Goal: Check status: Check status

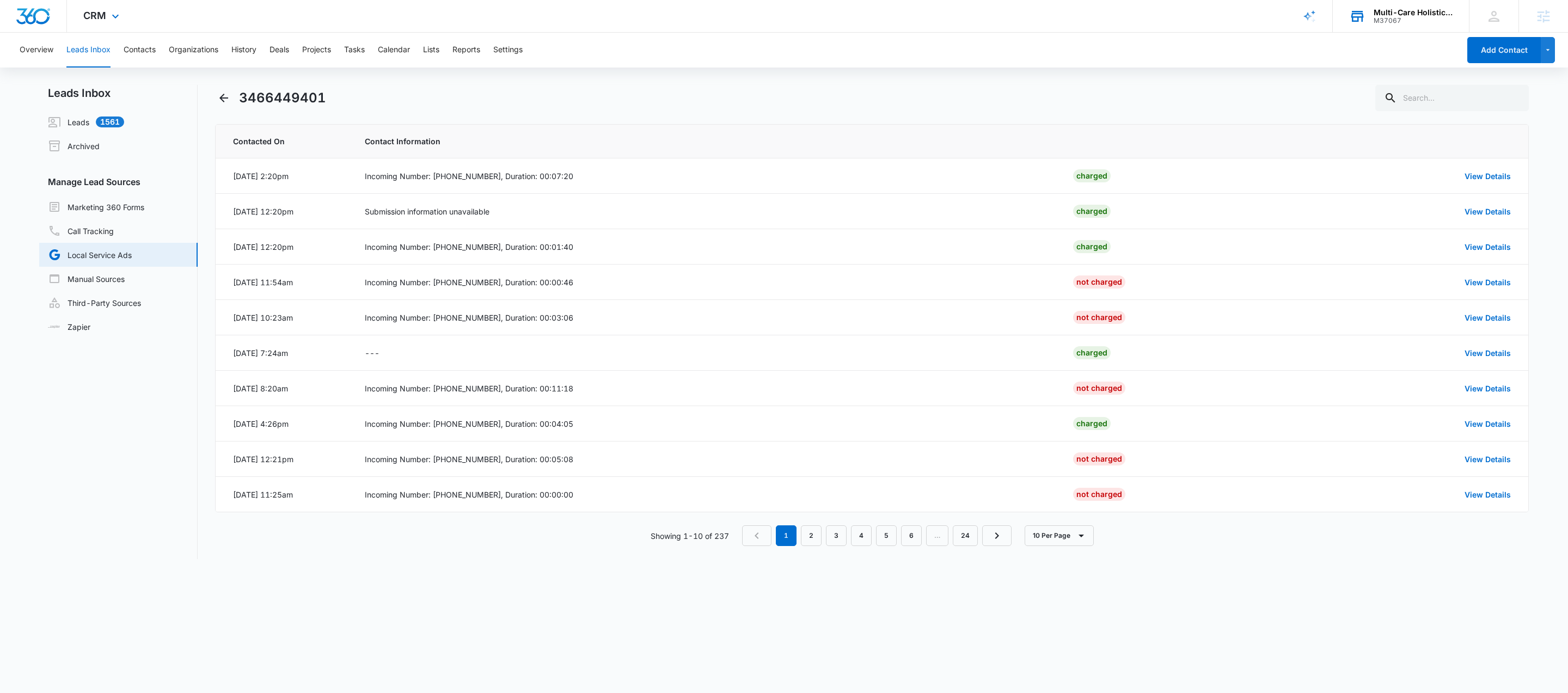
click at [1392, 11] on div "Multi-Care Holistic Health Center" at bounding box center [1413, 13] width 80 height 9
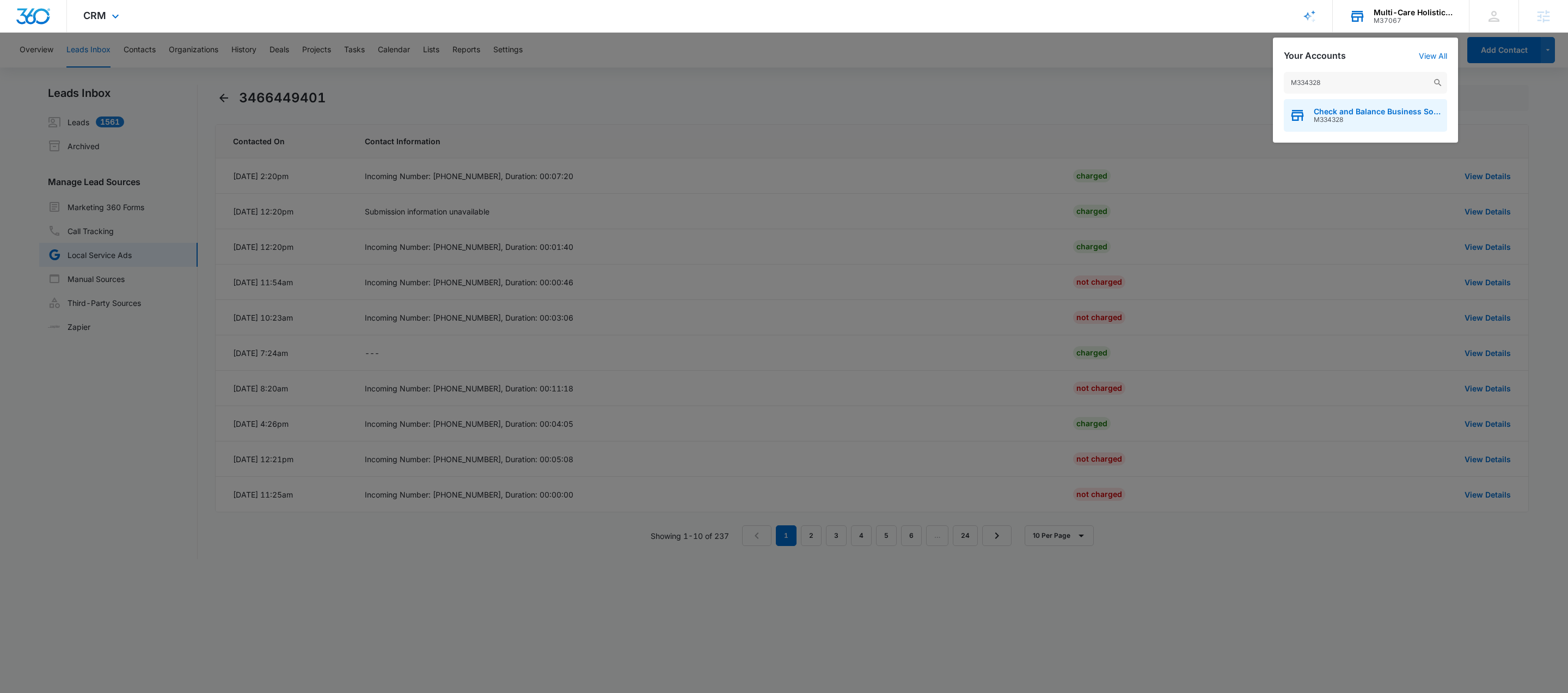
type input "M334328"
click at [1349, 112] on span "Check and Balance Business Solutions LLC" at bounding box center [1377, 111] width 128 height 9
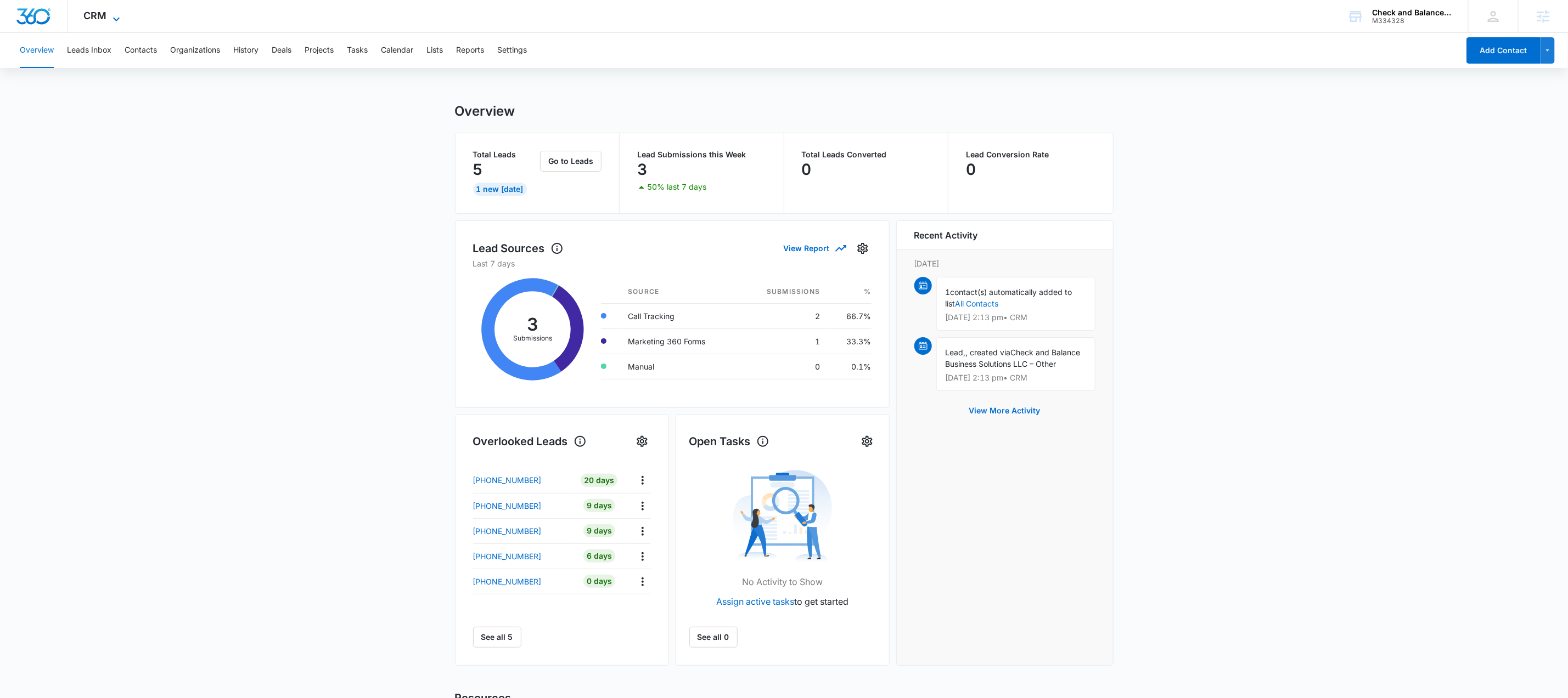
click at [114, 16] on icon at bounding box center [116, 19] width 13 height 13
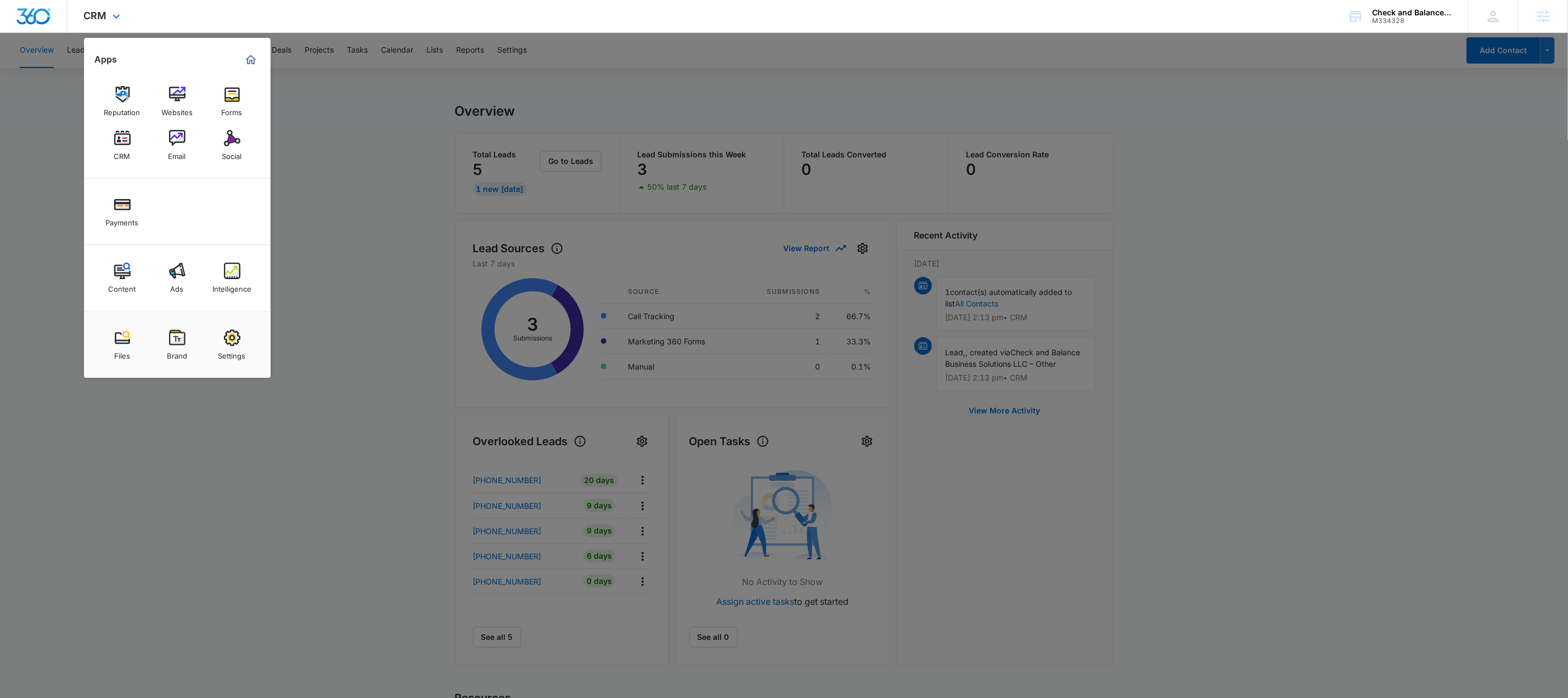
click at [182, 304] on div "Content Ads Intelligence" at bounding box center [177, 278] width 187 height 67
click at [180, 289] on div "Ads" at bounding box center [176, 286] width 13 height 15
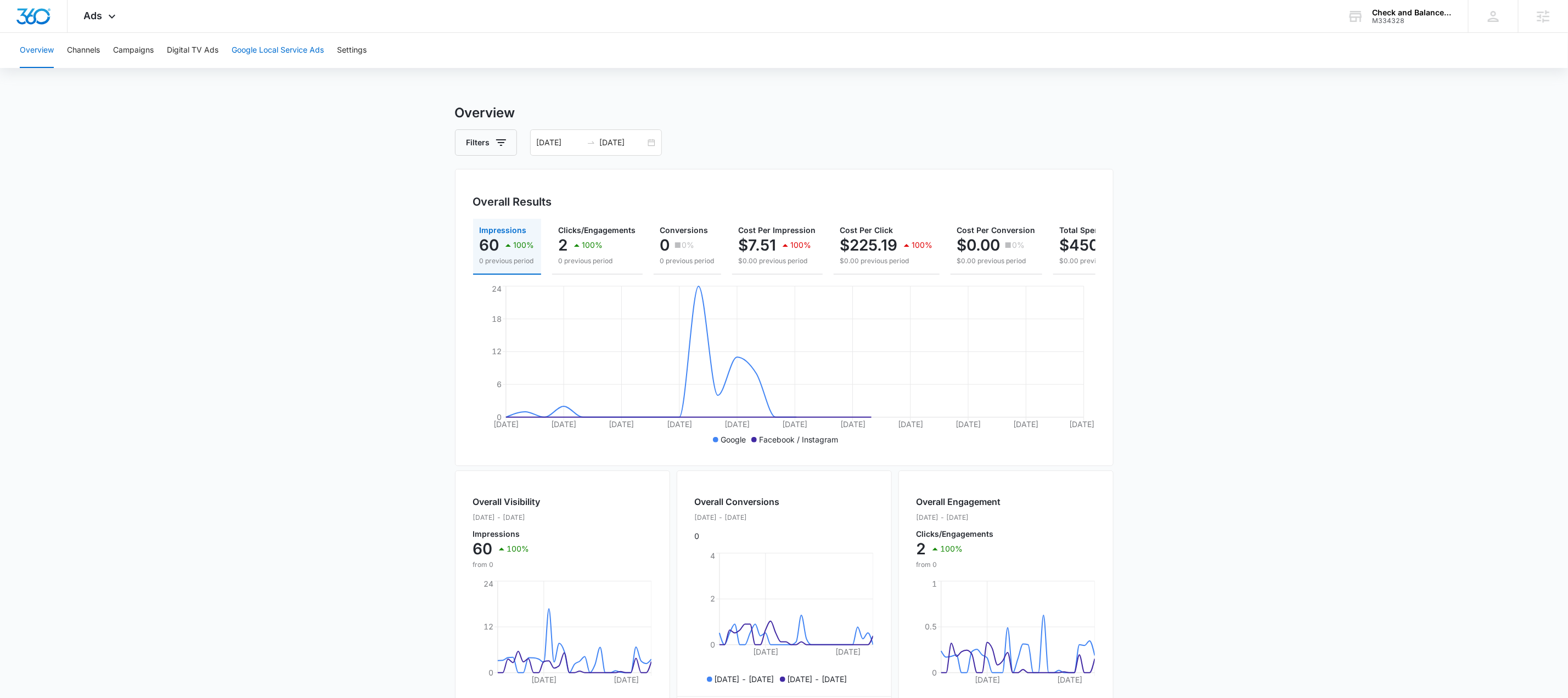
click at [313, 54] on button "Google Local Service Ads" at bounding box center [277, 50] width 92 height 35
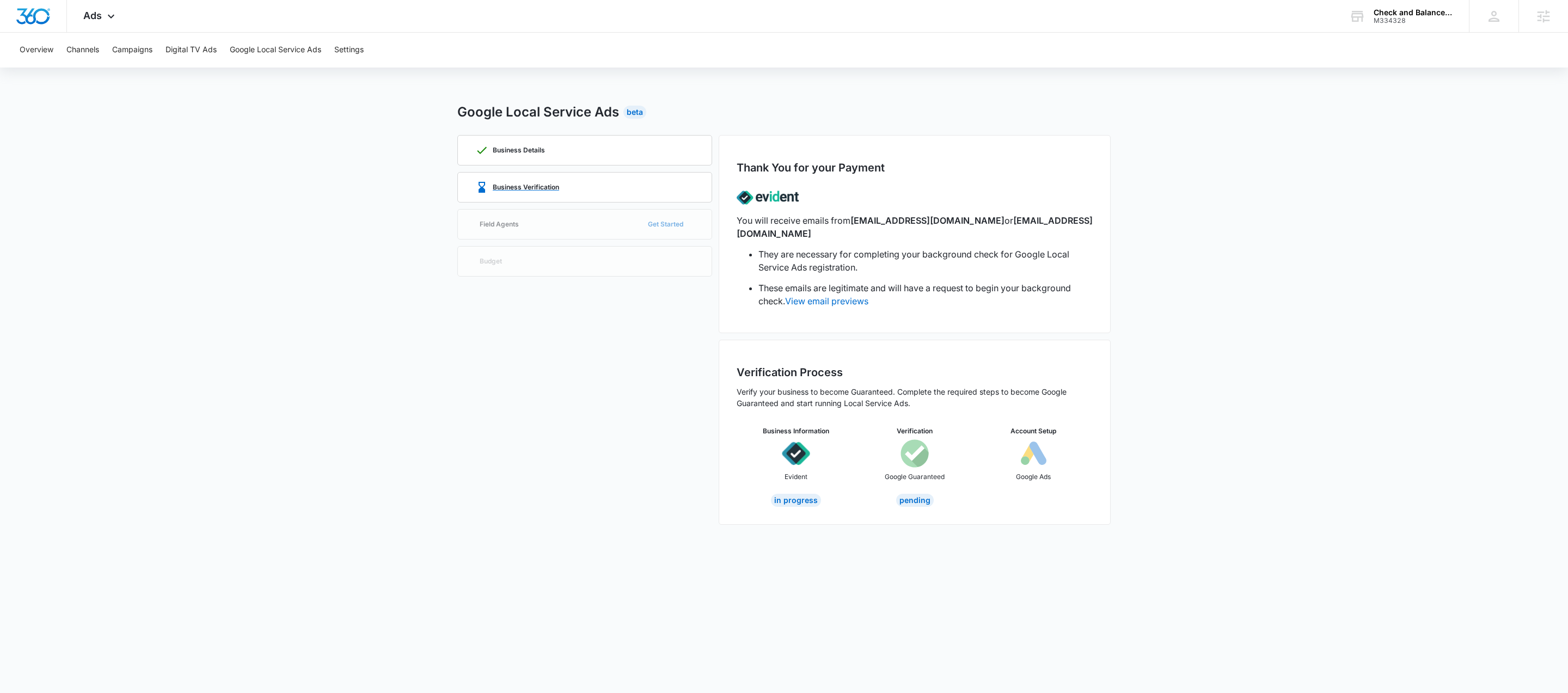
click at [535, 202] on div "Business Verification" at bounding box center [584, 188] width 255 height 31
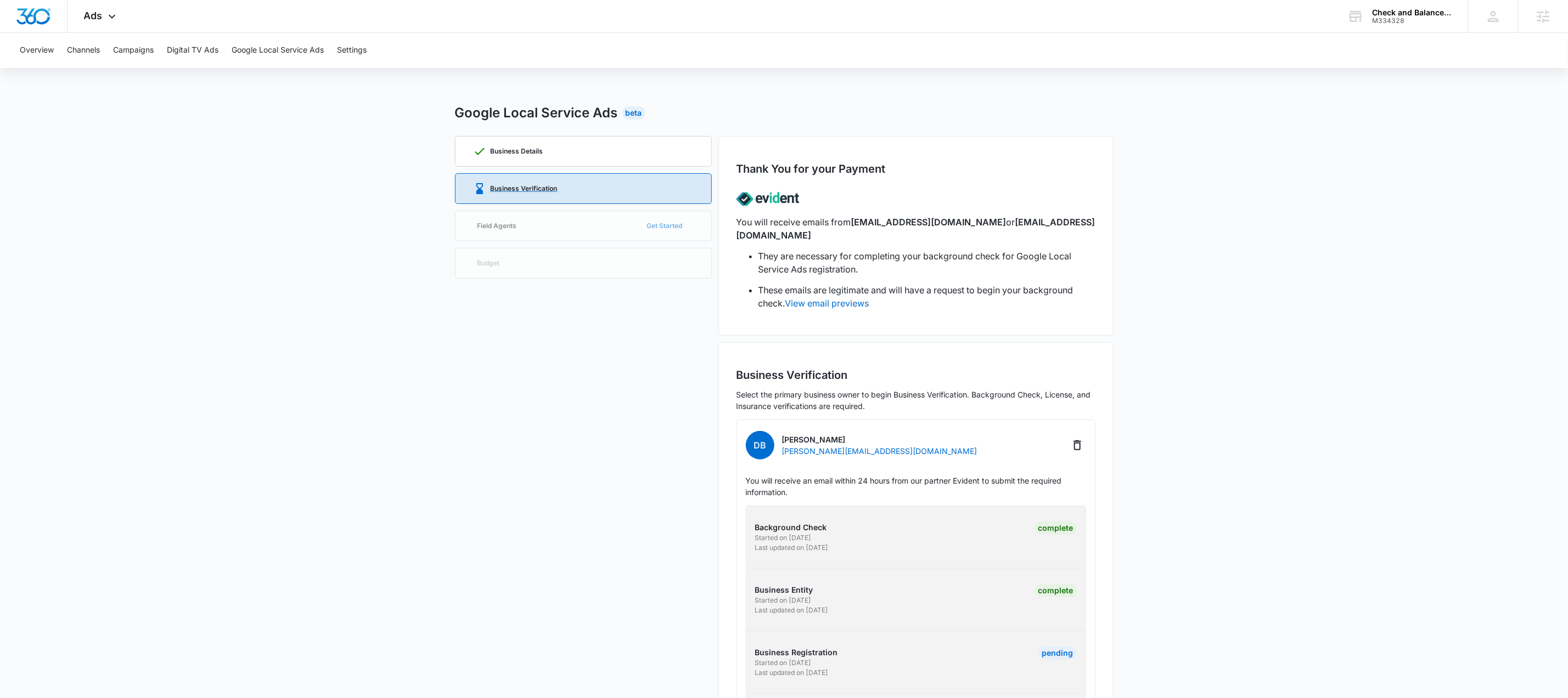
click at [511, 179] on div "Business Verification" at bounding box center [583, 188] width 220 height 29
drag, startPoint x: 865, startPoint y: 436, endPoint x: 838, endPoint y: 438, distance: 27.1
click at [824, 436] on div "DB [PERSON_NAME] [PERSON_NAME][EMAIL_ADDRESS][DOMAIN_NAME]" at bounding box center [916, 446] width 341 height 33
click at [881, 440] on div "DB [PERSON_NAME] [PERSON_NAME][EMAIL_ADDRESS][DOMAIN_NAME]" at bounding box center [916, 446] width 341 height 33
drag, startPoint x: 871, startPoint y: 441, endPoint x: 785, endPoint y: 440, distance: 86.0
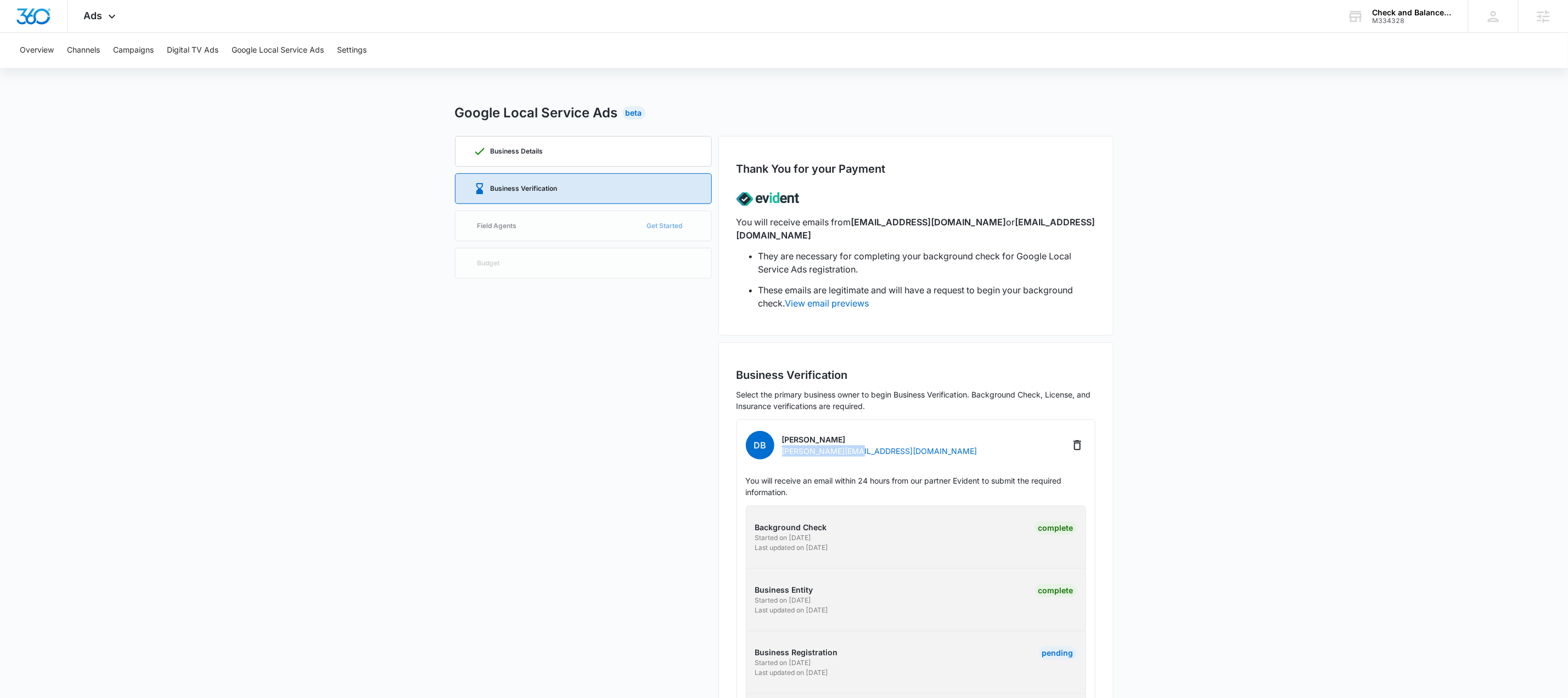
click at [785, 440] on div "DB [PERSON_NAME] [PERSON_NAME][EMAIL_ADDRESS][DOMAIN_NAME]" at bounding box center [916, 446] width 341 height 33
copy p "[PERSON_NAME][EMAIL_ADDRESS][DOMAIN_NAME]"
click at [110, 21] on icon at bounding box center [112, 19] width 13 height 13
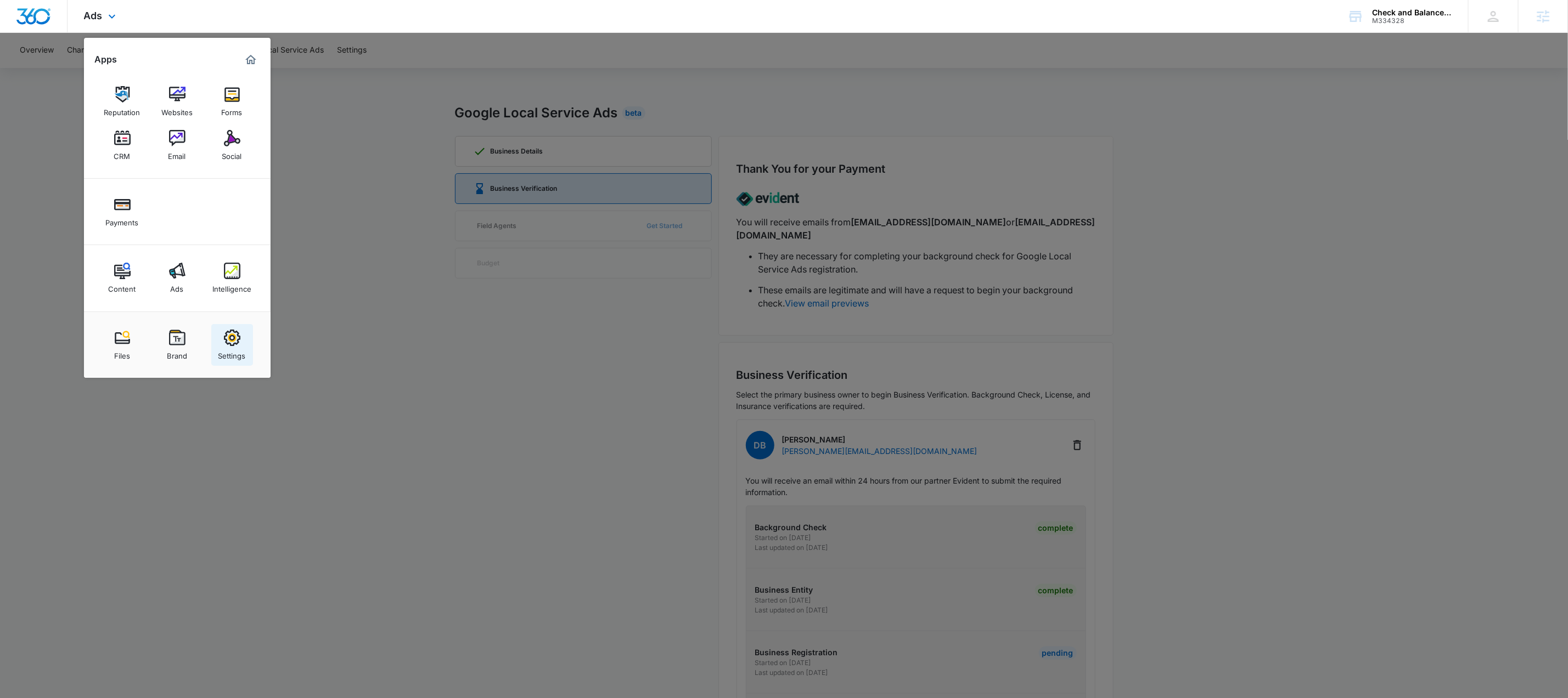
click at [219, 352] on div "Settings" at bounding box center [233, 353] width 28 height 15
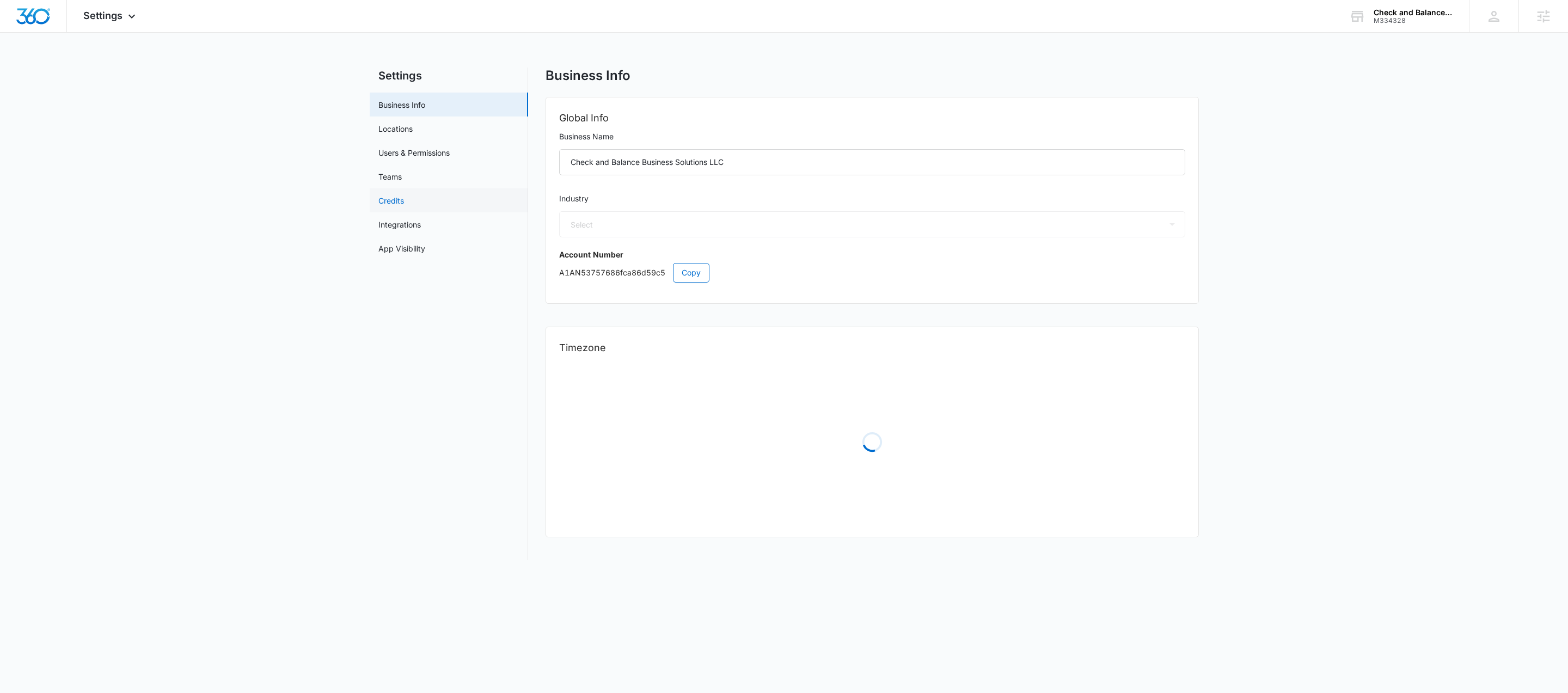
select select "33"
select select "US"
select select "America/New_York"
click at [1398, 22] on div "M334328" at bounding box center [1413, 21] width 80 height 8
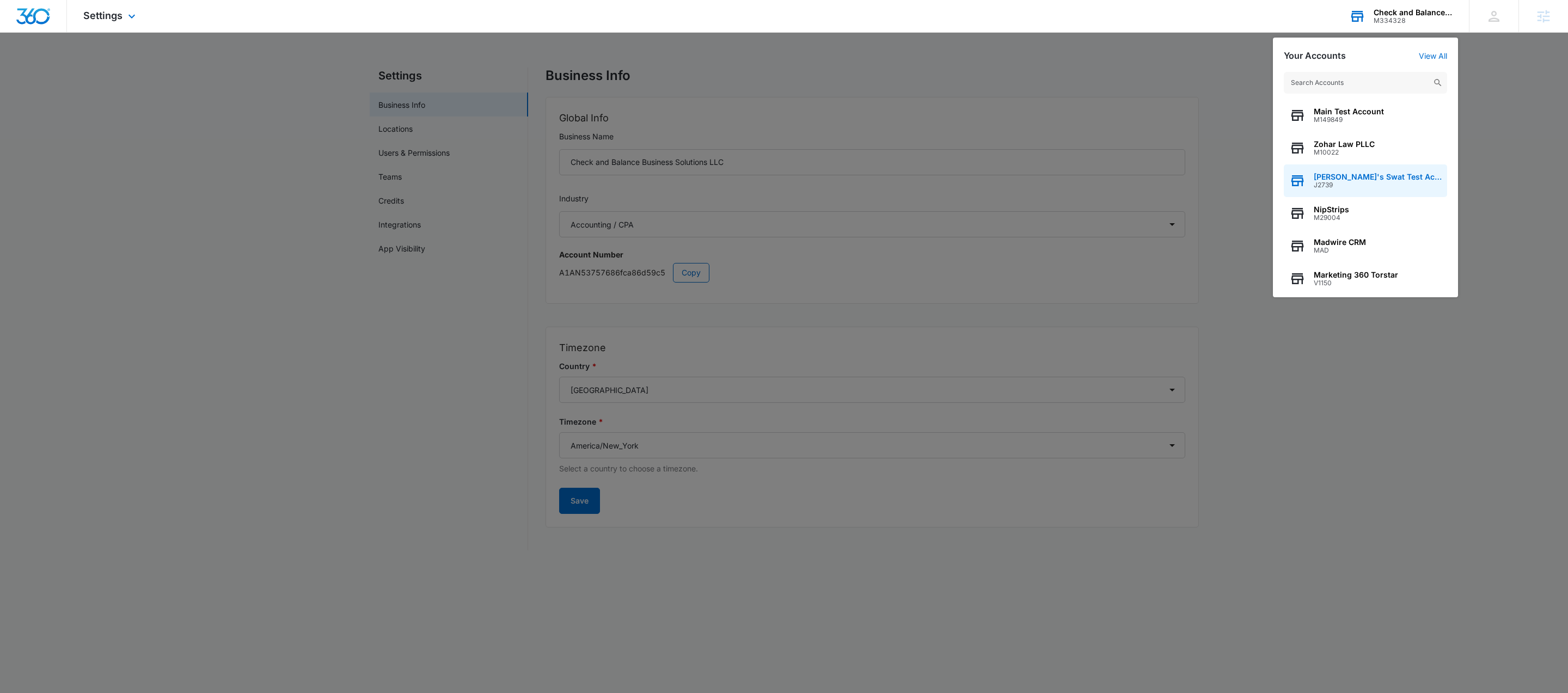
click at [1353, 179] on span "[PERSON_NAME]'s Swat Test Account" at bounding box center [1377, 177] width 128 height 9
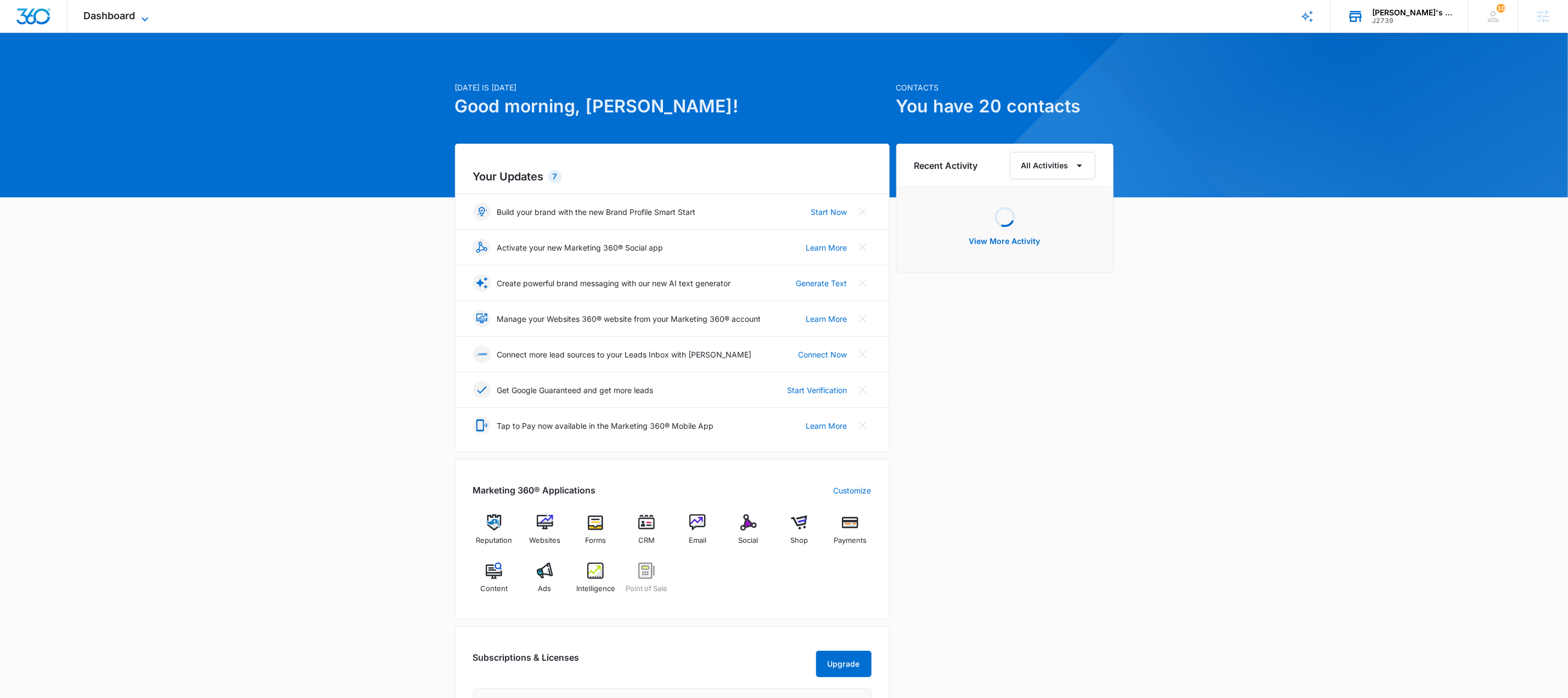
click at [143, 19] on icon at bounding box center [144, 19] width 13 height 13
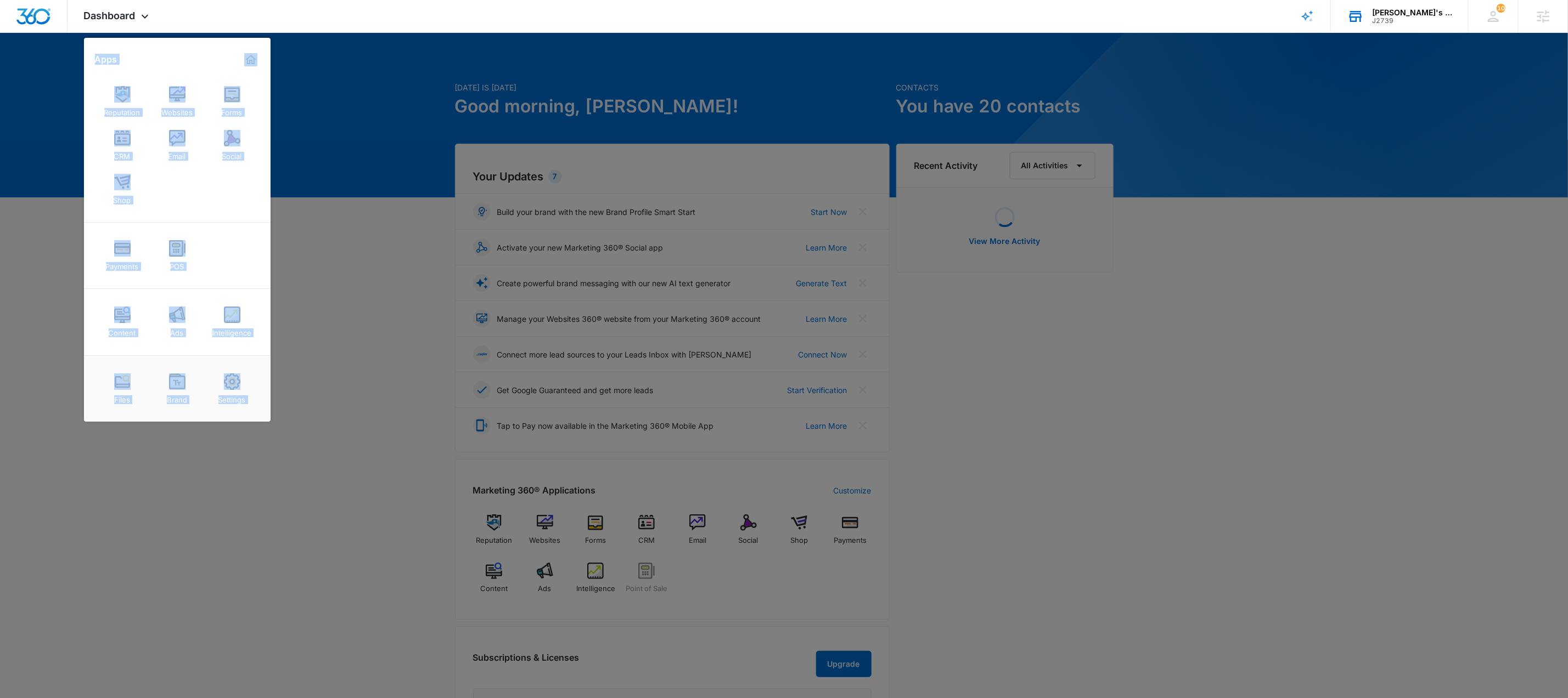
click at [229, 389] on img at bounding box center [232, 381] width 16 height 16
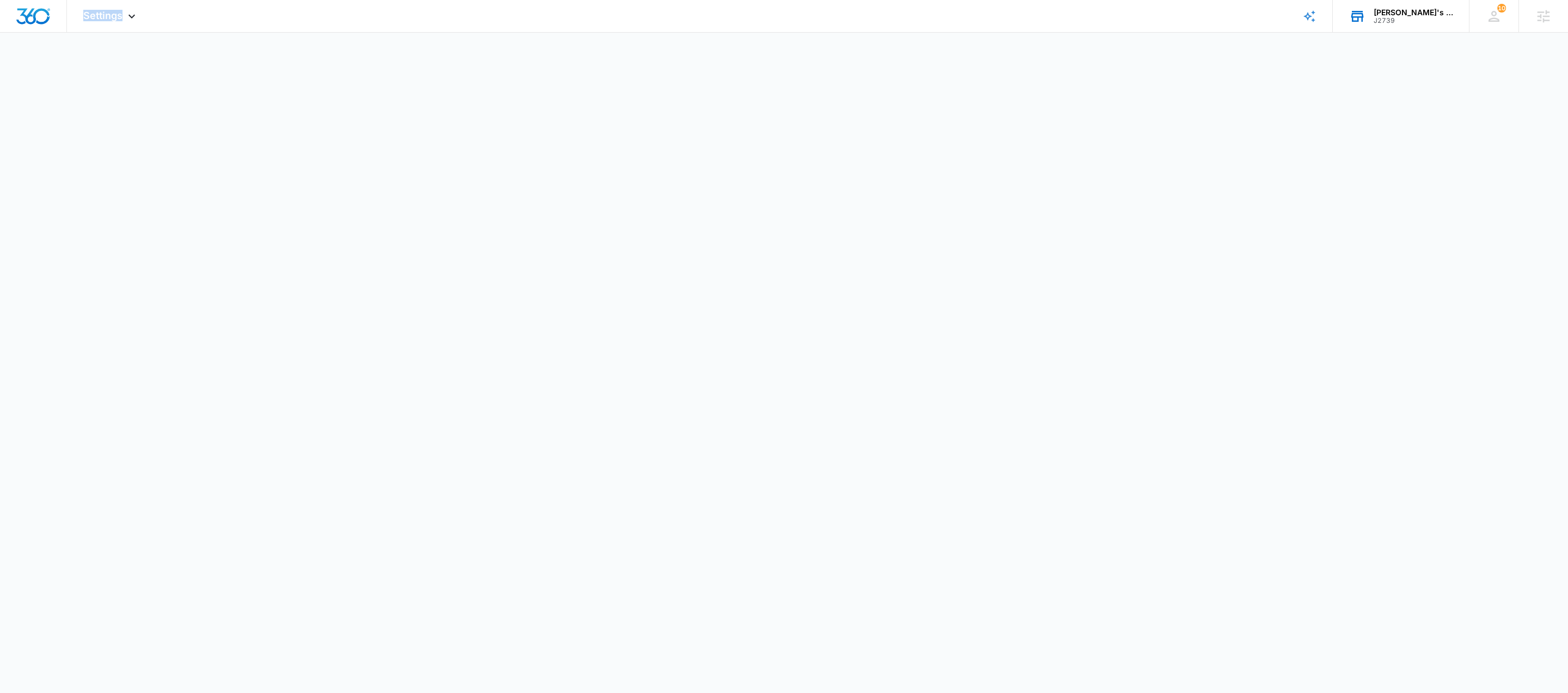
select select "33"
select select "US"
select select "America/[GEOGRAPHIC_DATA]"
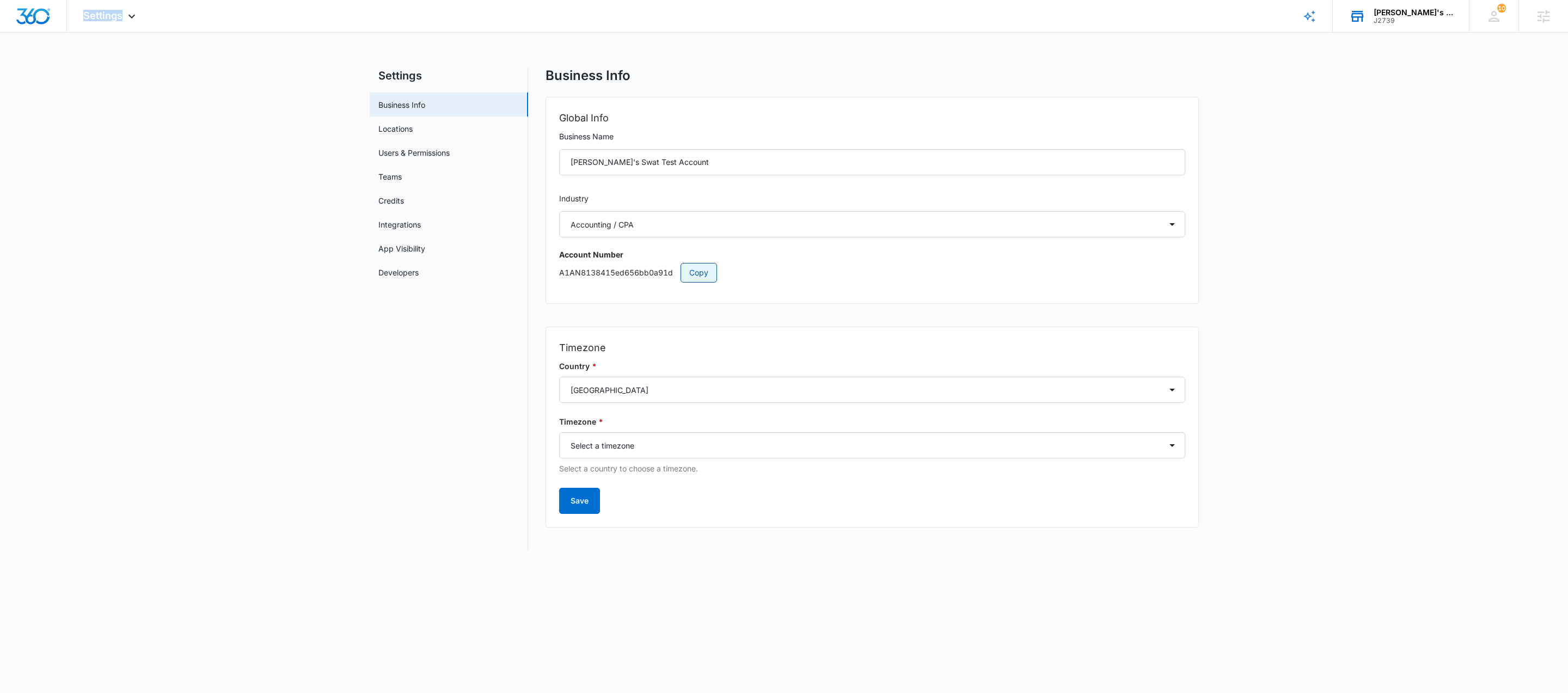
click at [695, 275] on span "Copy" at bounding box center [699, 273] width 19 height 12
click at [422, 100] on link "Business Info" at bounding box center [401, 105] width 47 height 11
click at [133, 19] on icon at bounding box center [131, 19] width 13 height 13
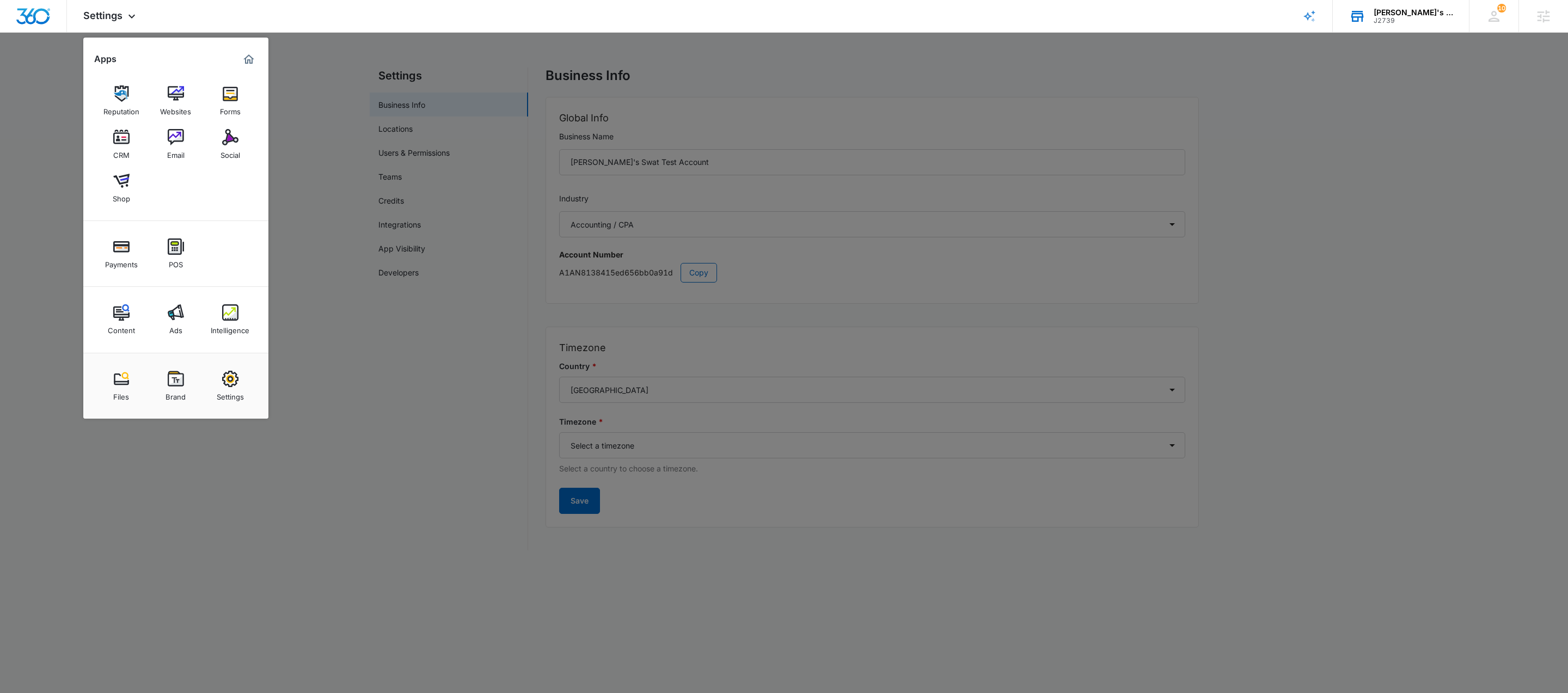
click at [126, 102] on div "Reputation" at bounding box center [122, 109] width 36 height 15
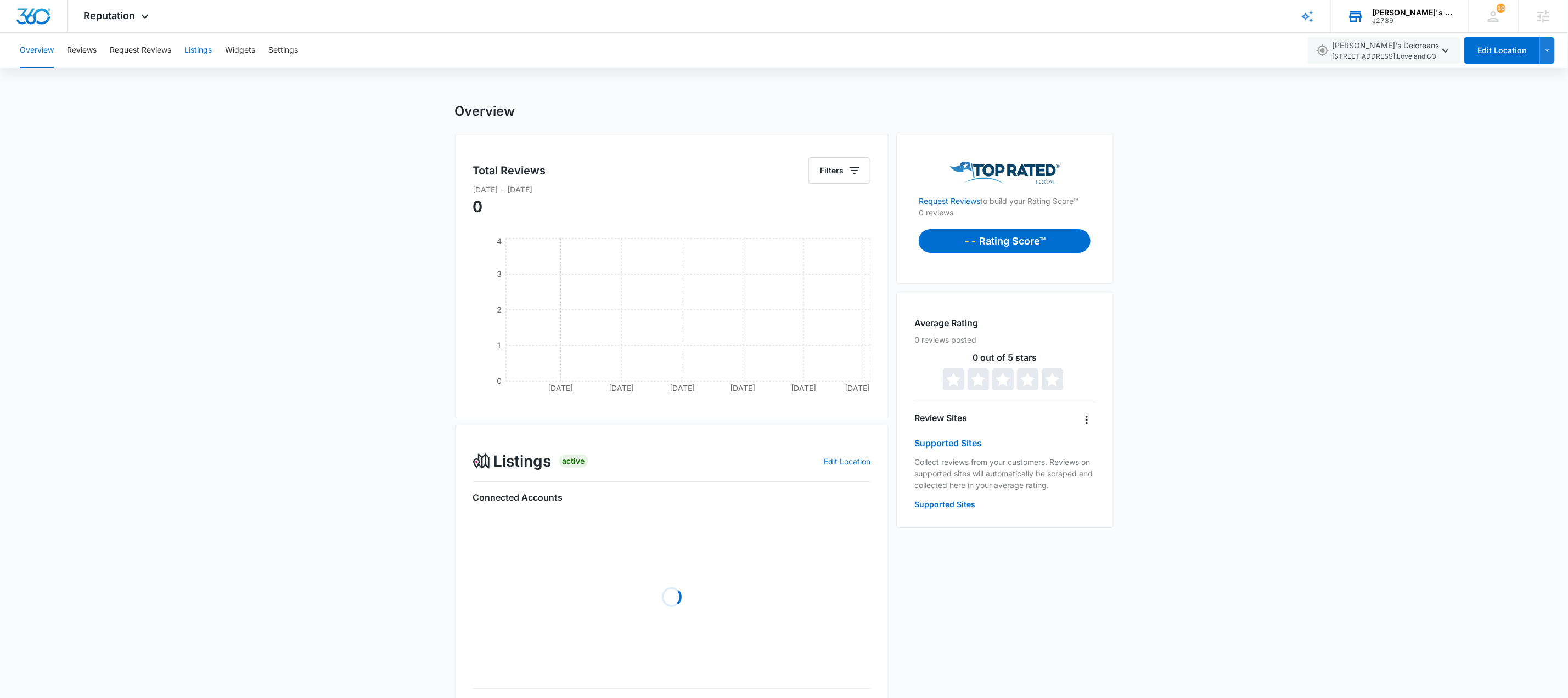
click at [193, 55] on button "Listings" at bounding box center [198, 50] width 28 height 35
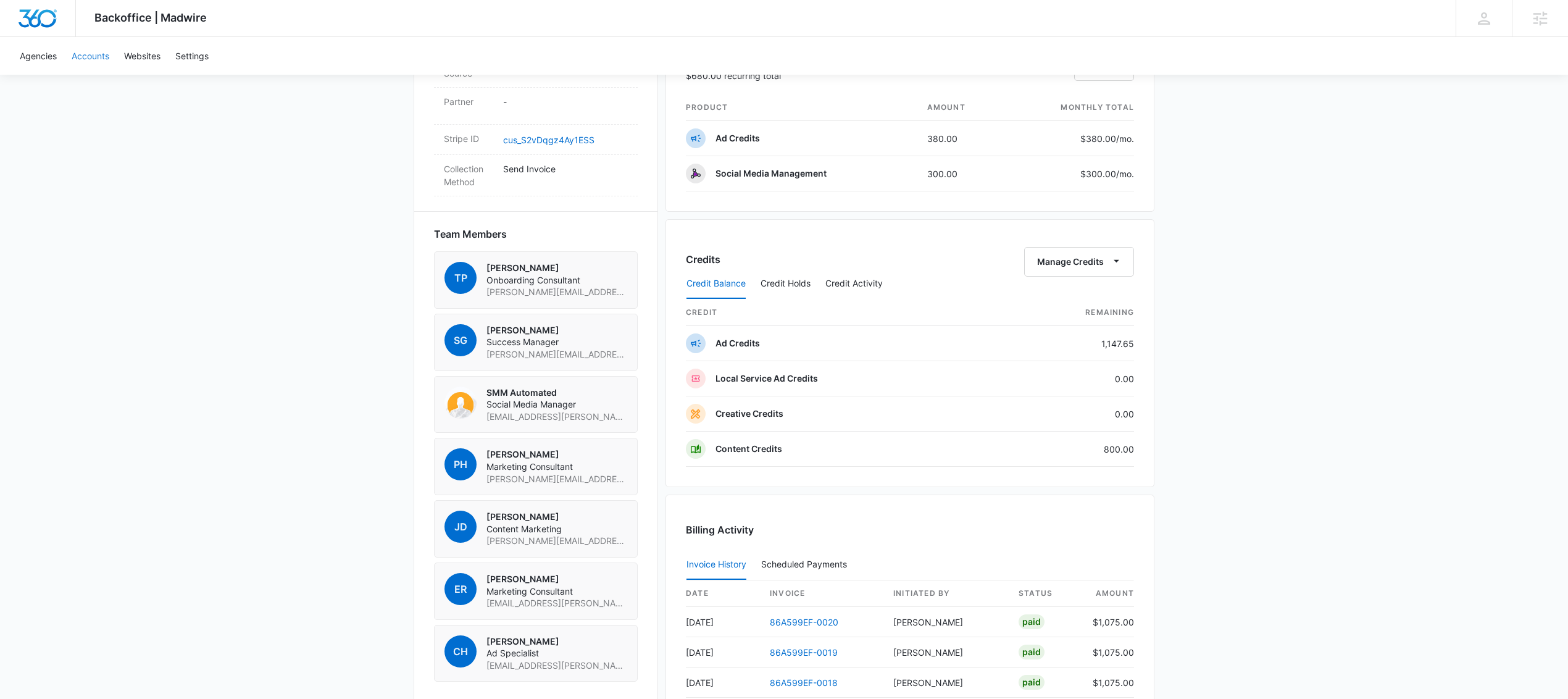
click at [81, 53] on link "Accounts" at bounding box center [90, 55] width 52 height 38
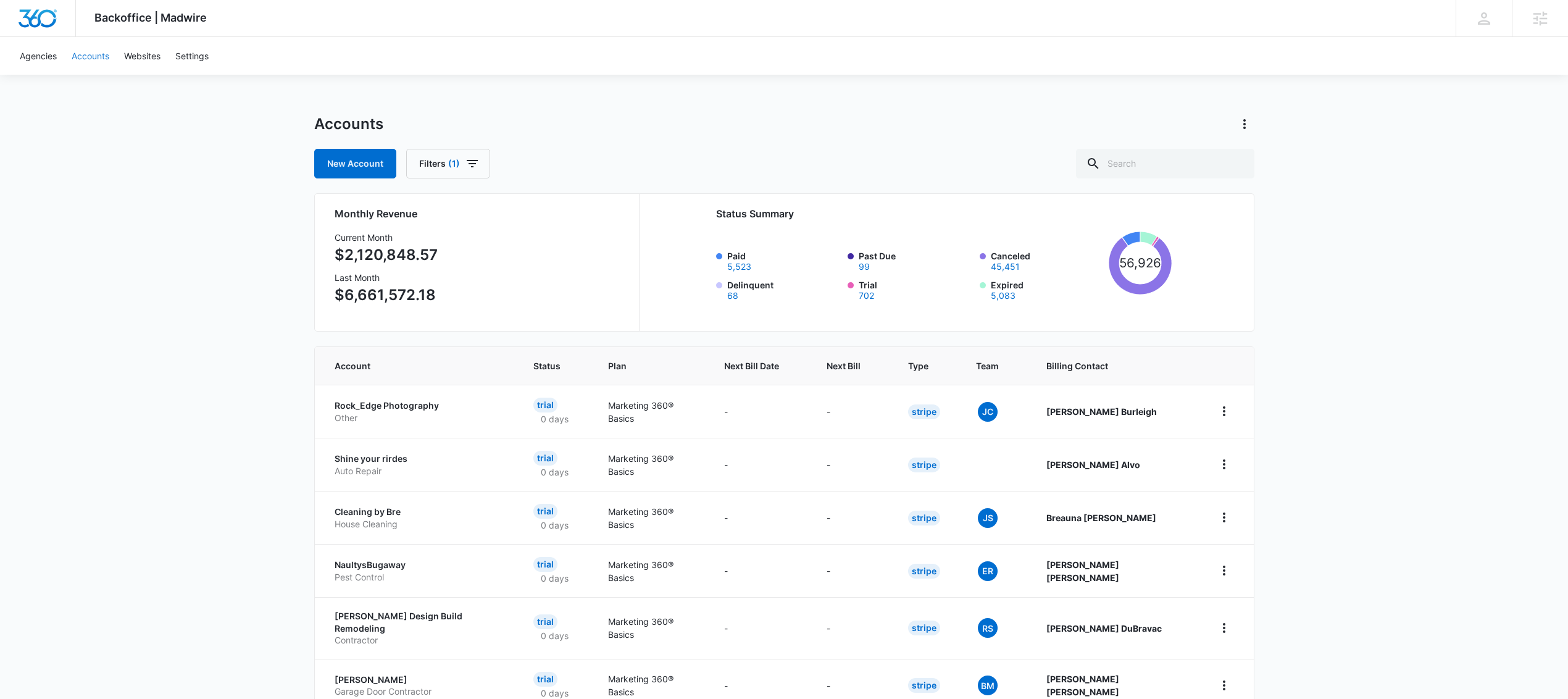
click at [99, 60] on link "Accounts" at bounding box center [90, 55] width 52 height 38
click at [1183, 169] on input "text" at bounding box center [1165, 163] width 178 height 29
paste input "M58547"
type input "M58547"
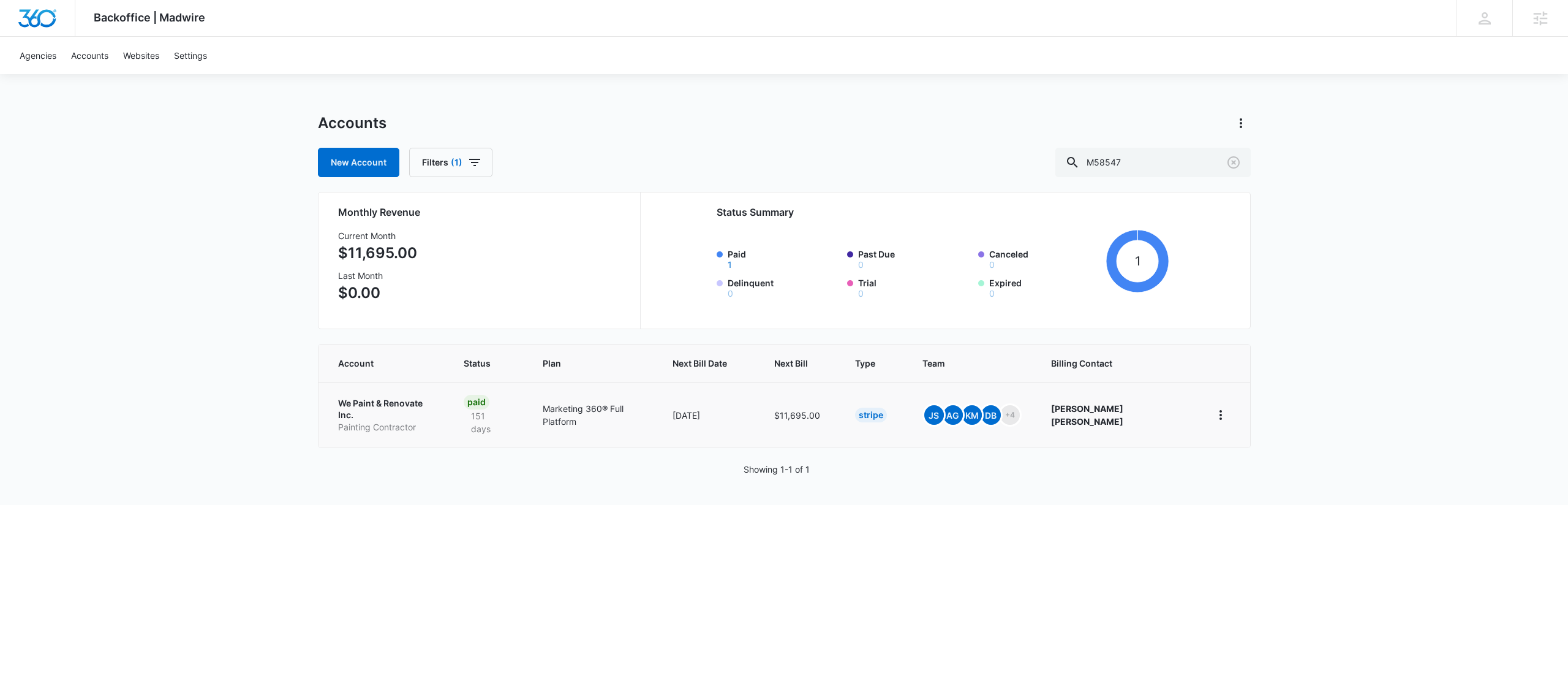
click at [416, 401] on p "We Paint & Renovate Inc." at bounding box center [386, 408] width 96 height 24
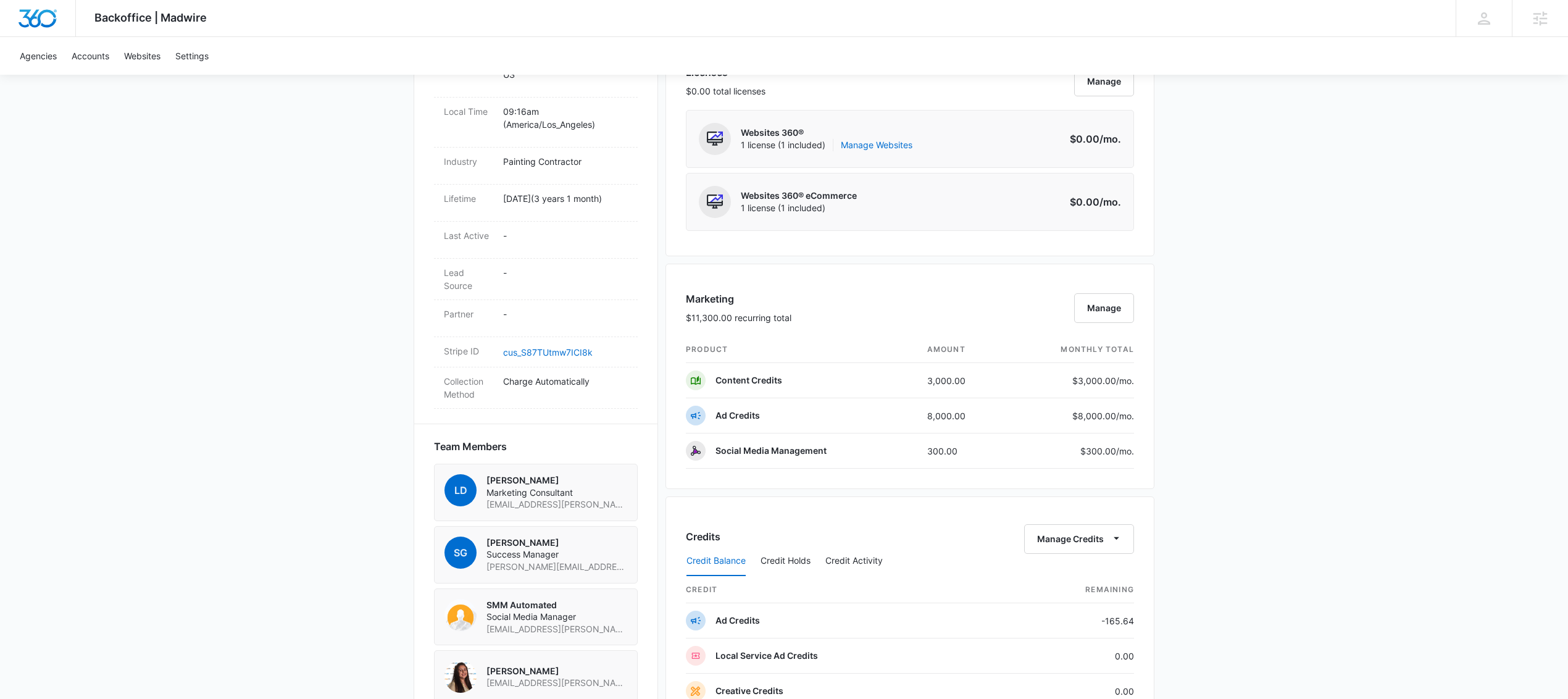
scroll to position [638, 0]
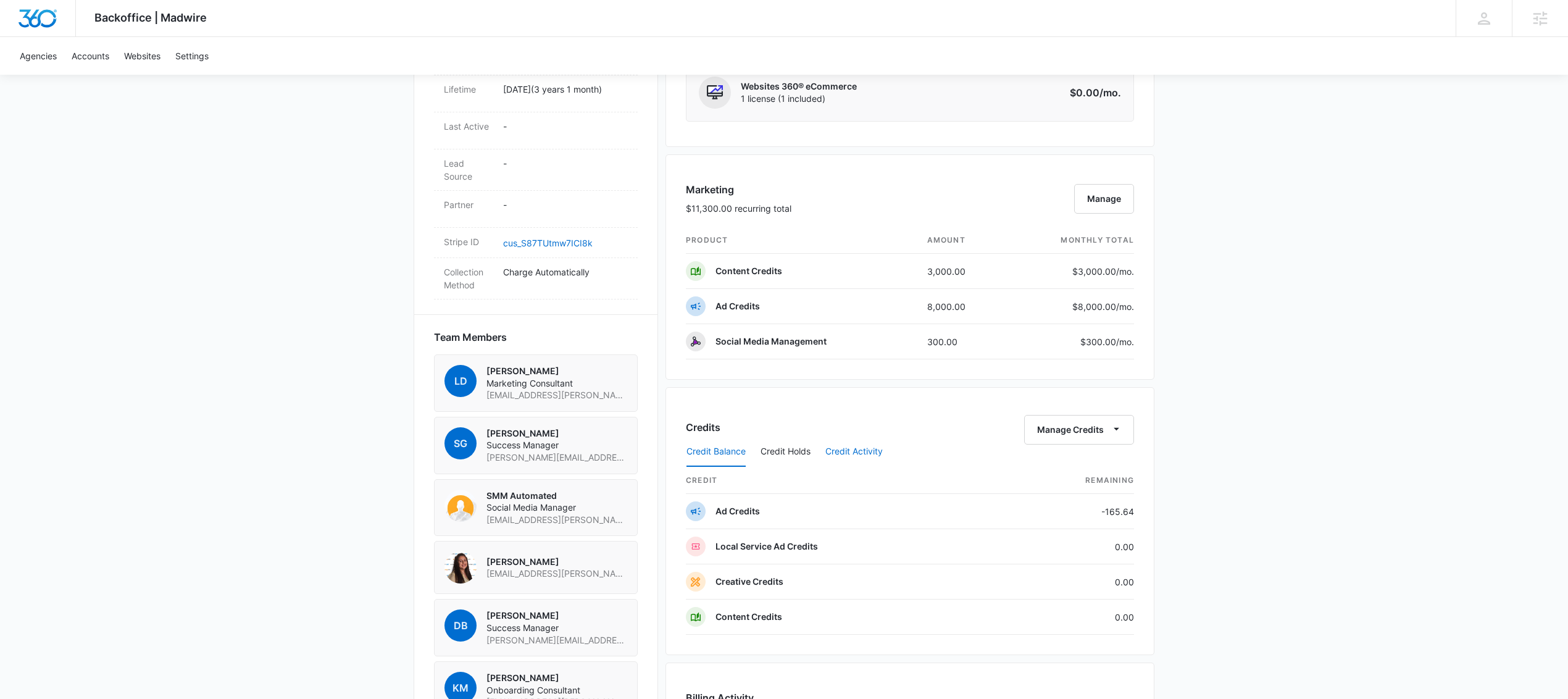
click at [877, 446] on button "Credit Activity" at bounding box center [854, 452] width 57 height 29
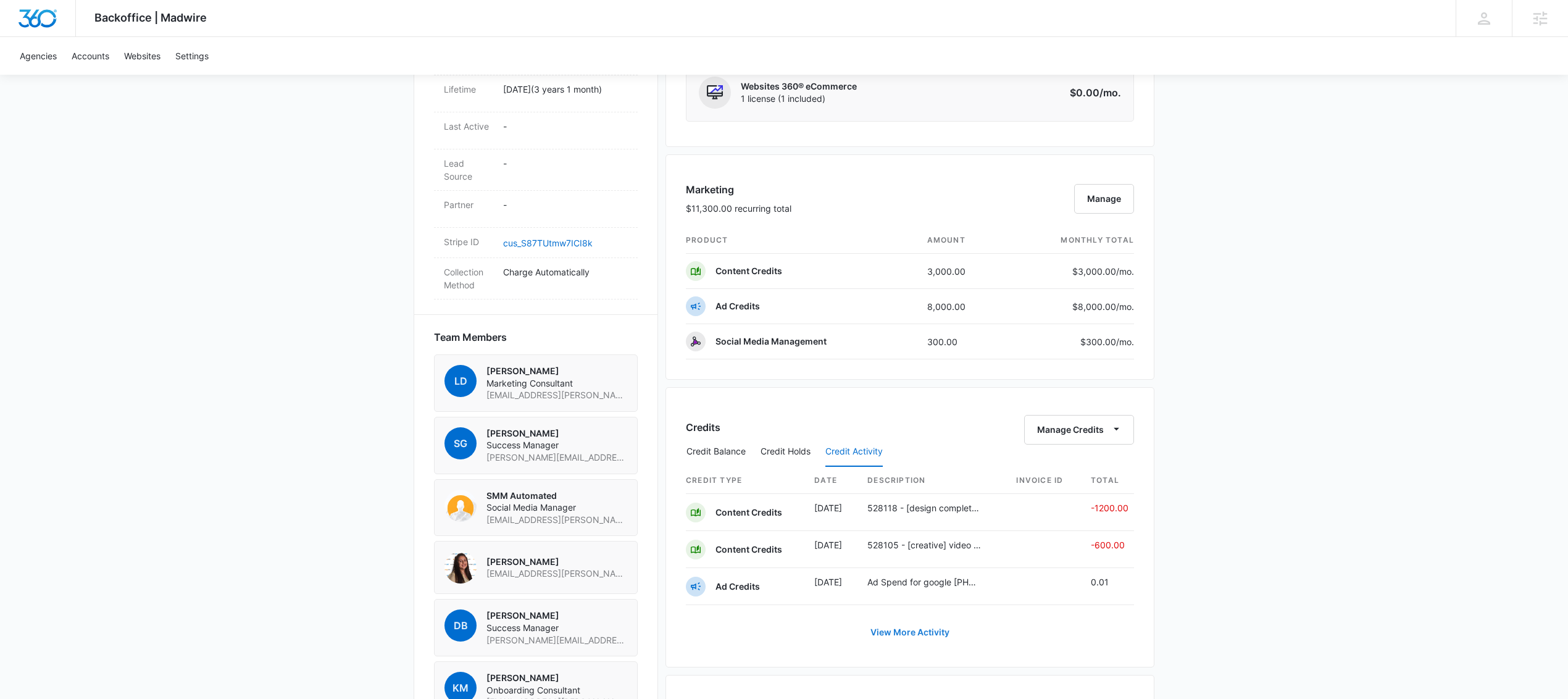
click at [926, 639] on link "View More Activity" at bounding box center [910, 632] width 104 height 29
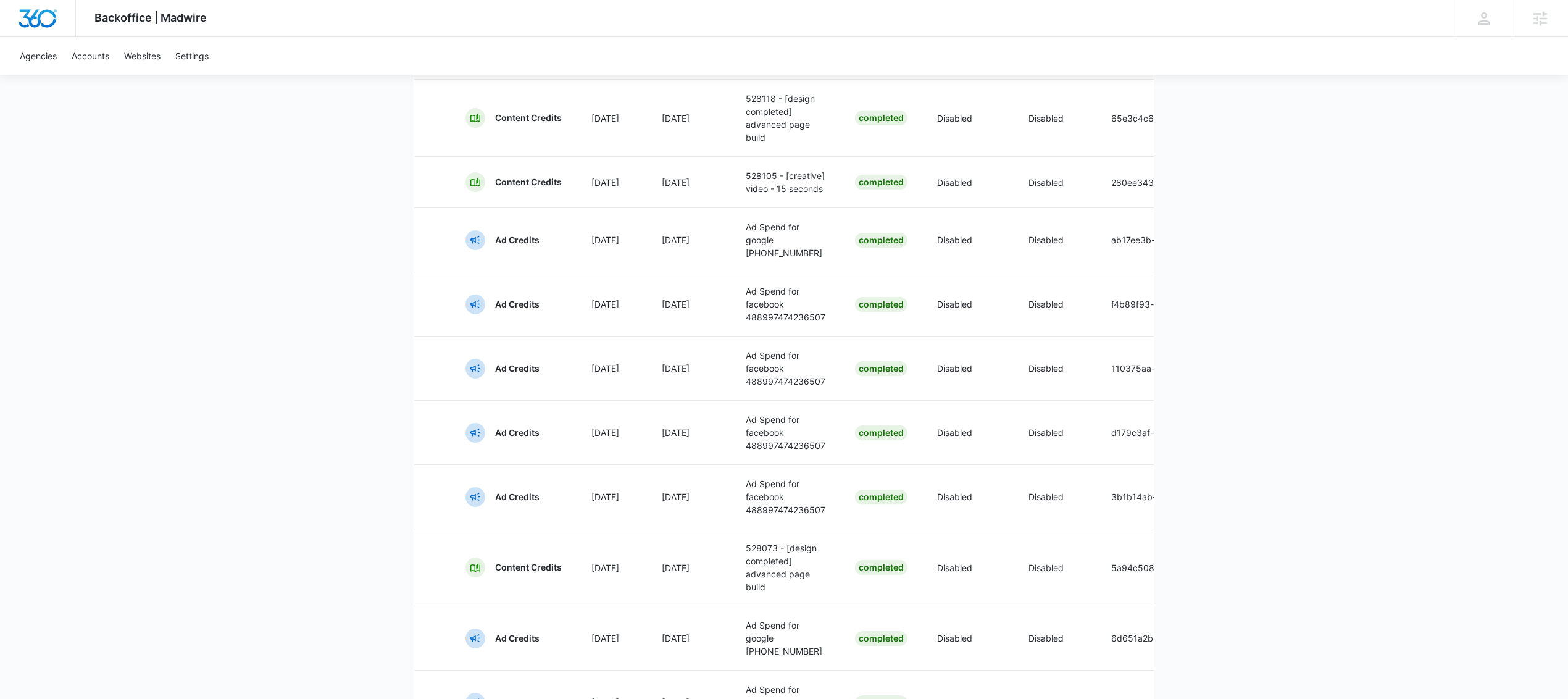
scroll to position [10, 0]
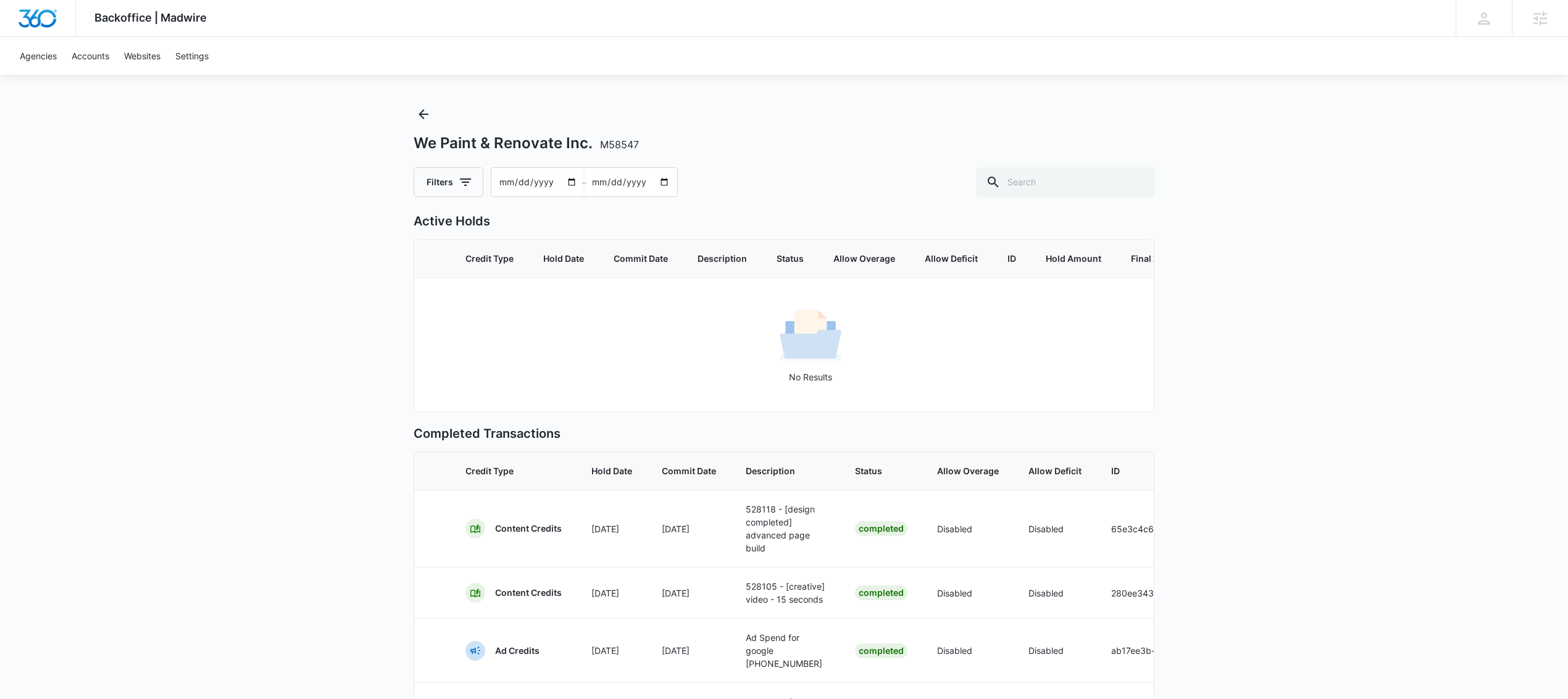
click at [476, 466] on th "Credit Type" at bounding box center [513, 471] width 126 height 38
click at [1272, 369] on div "Backoffice | Madwire Apps Settings AW Andrew Wilczek andy.wilczek@madwire.com M…" at bounding box center [784, 602] width 1568 height 1223
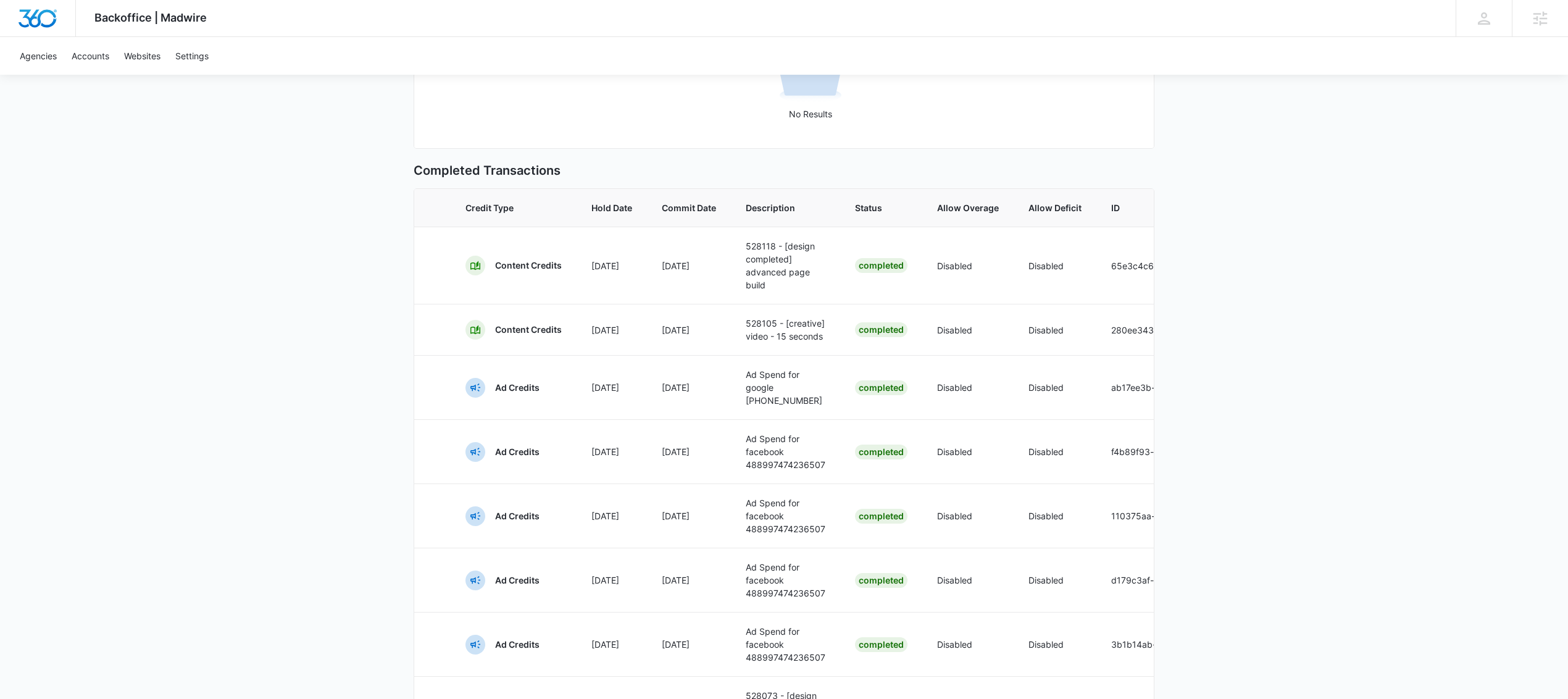
scroll to position [553, 0]
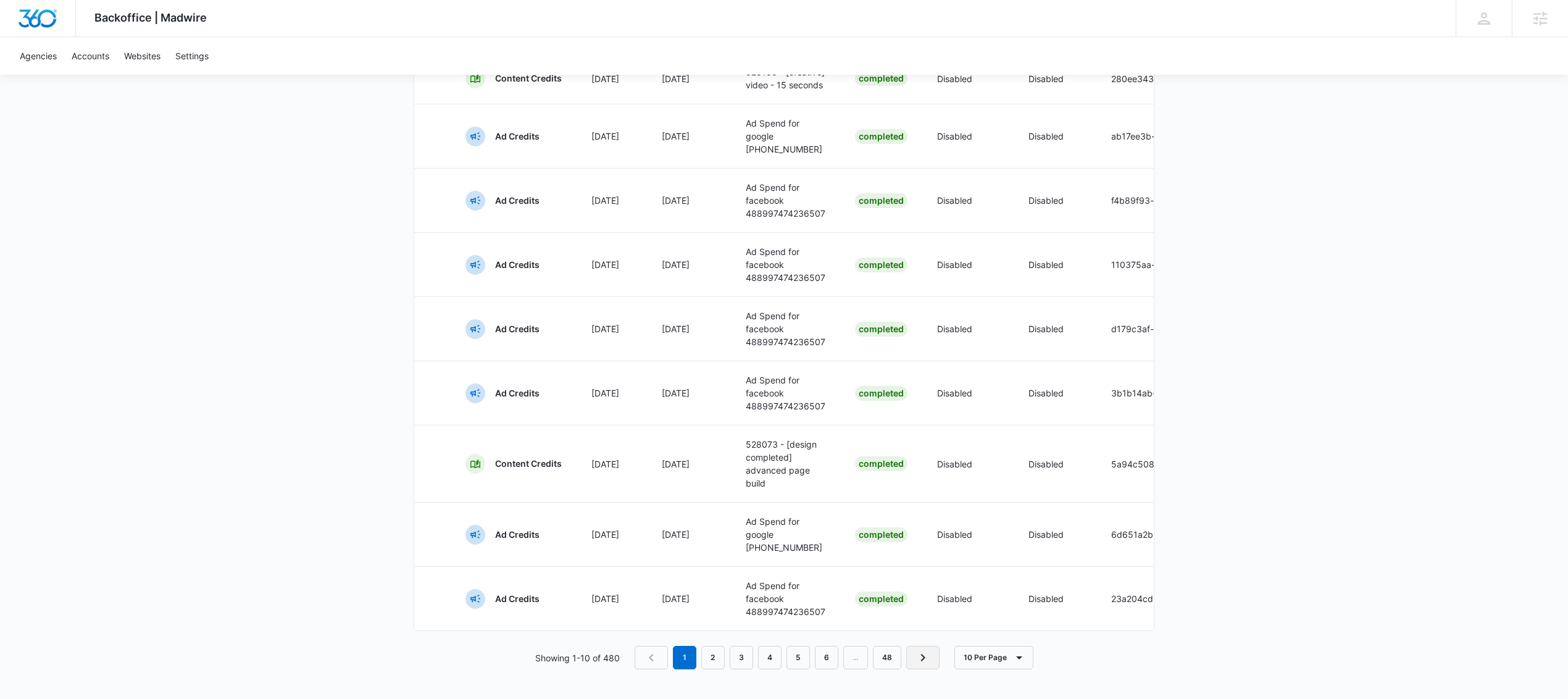
click at [923, 662] on icon "Next Page" at bounding box center [923, 657] width 15 height 15
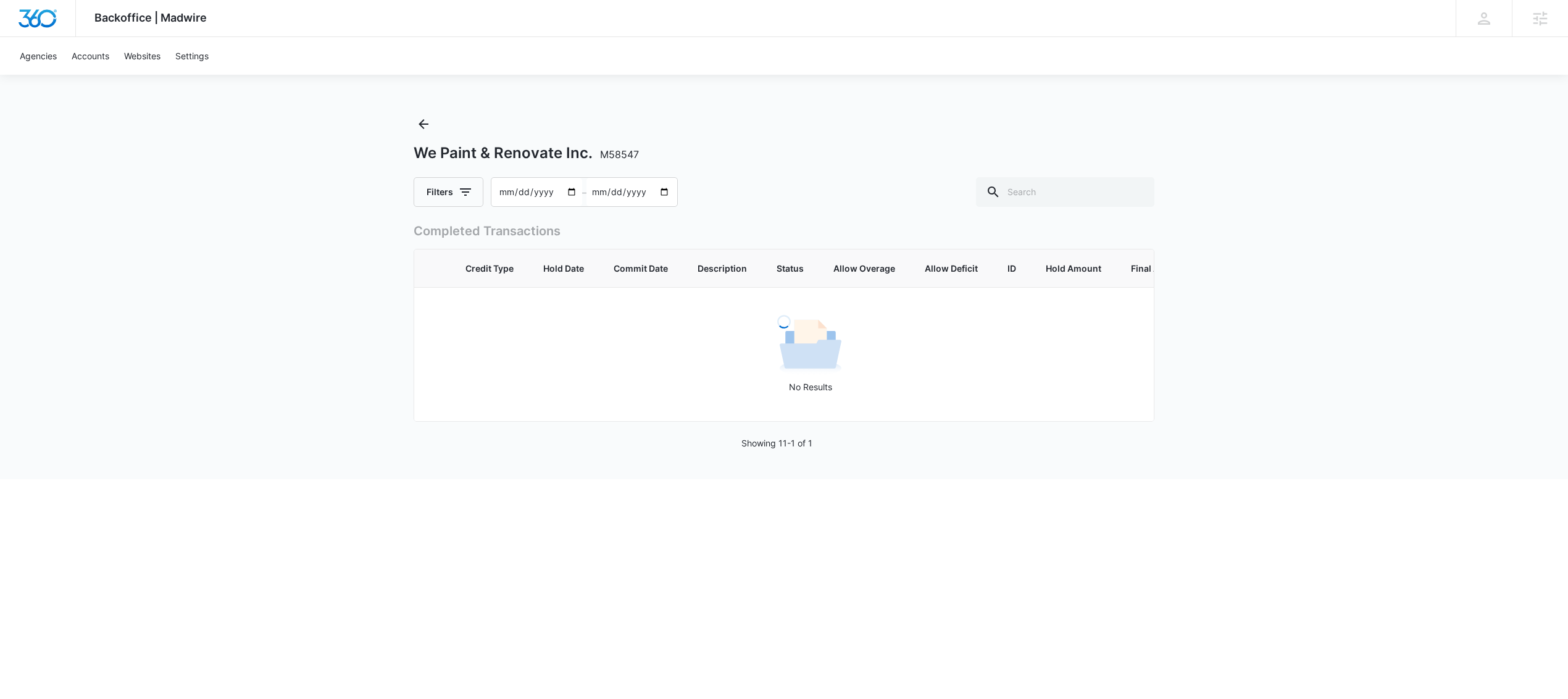
scroll to position [0, 0]
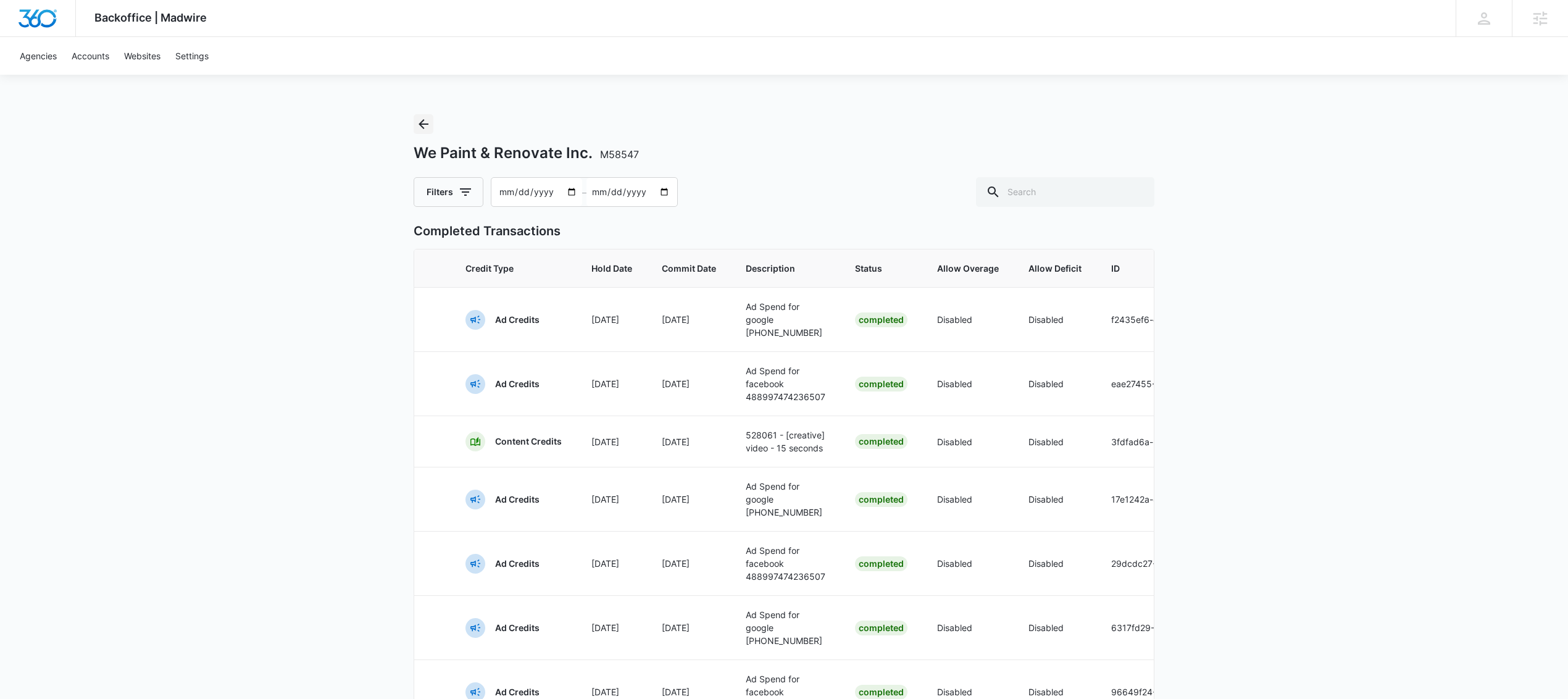
click at [422, 122] on icon "Back" at bounding box center [423, 124] width 10 height 10
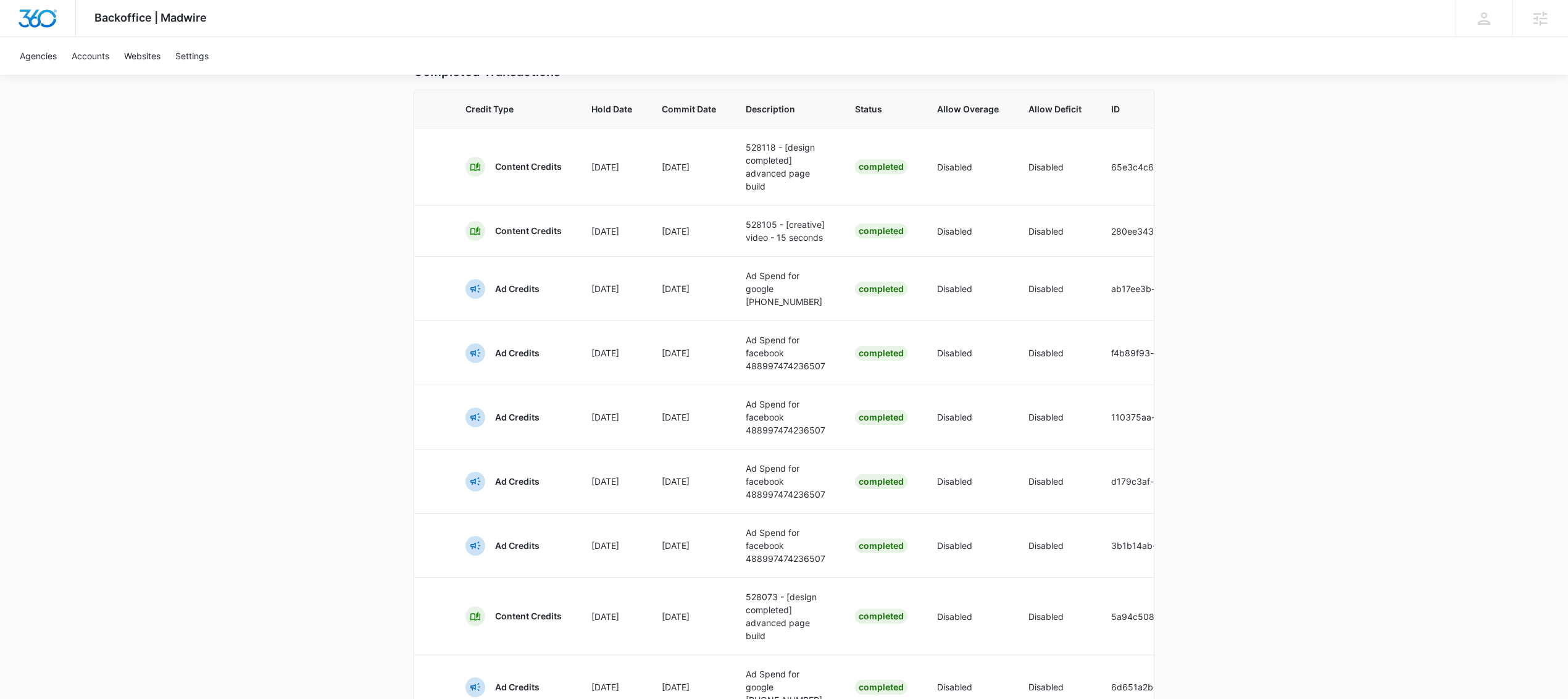
scroll to position [553, 0]
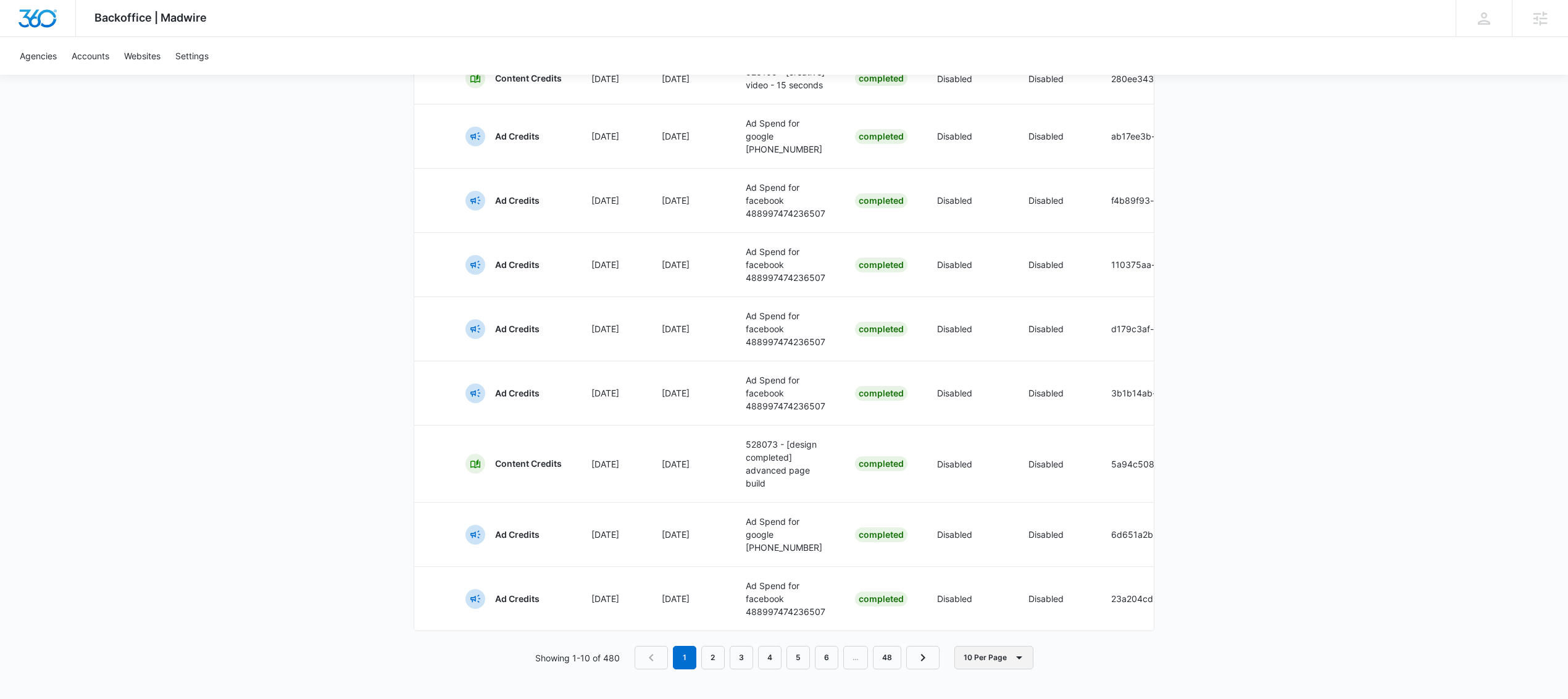
click at [1019, 651] on icon "button" at bounding box center [1019, 657] width 15 height 15
click at [1015, 646] on div "100 Per Page" at bounding box center [998, 649] width 55 height 9
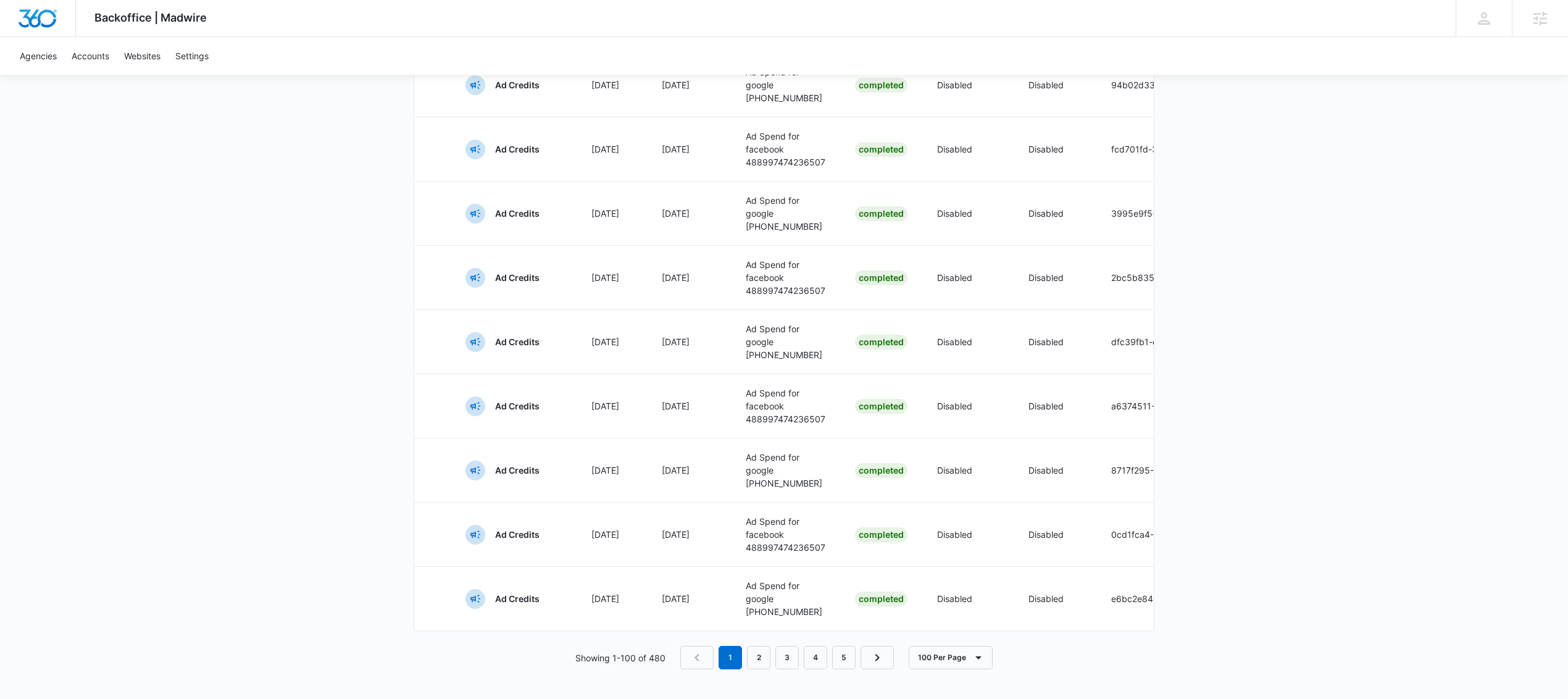
scroll to position [6305, 0]
click at [975, 657] on icon "button" at bounding box center [978, 657] width 15 height 15
click at [759, 658] on link "2" at bounding box center [758, 657] width 23 height 23
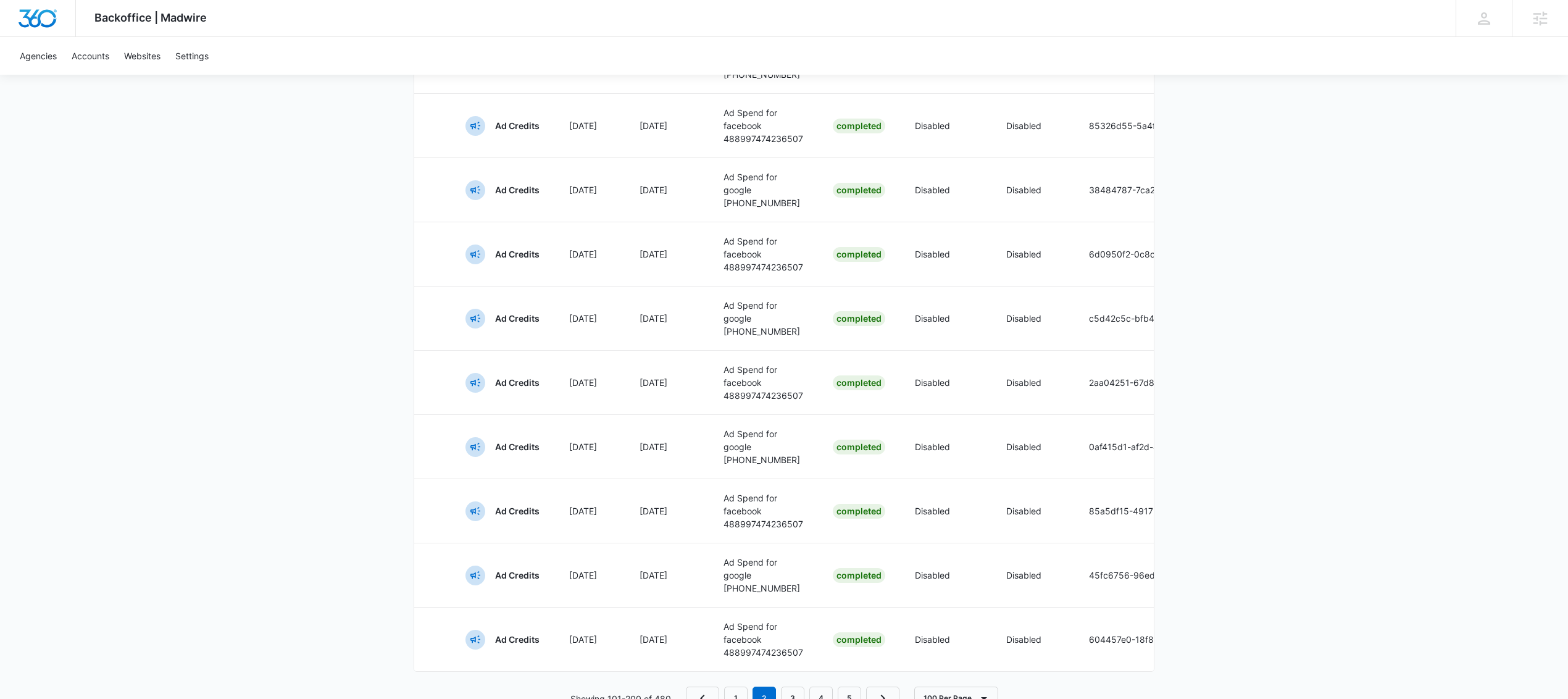
scroll to position [6110, 0]
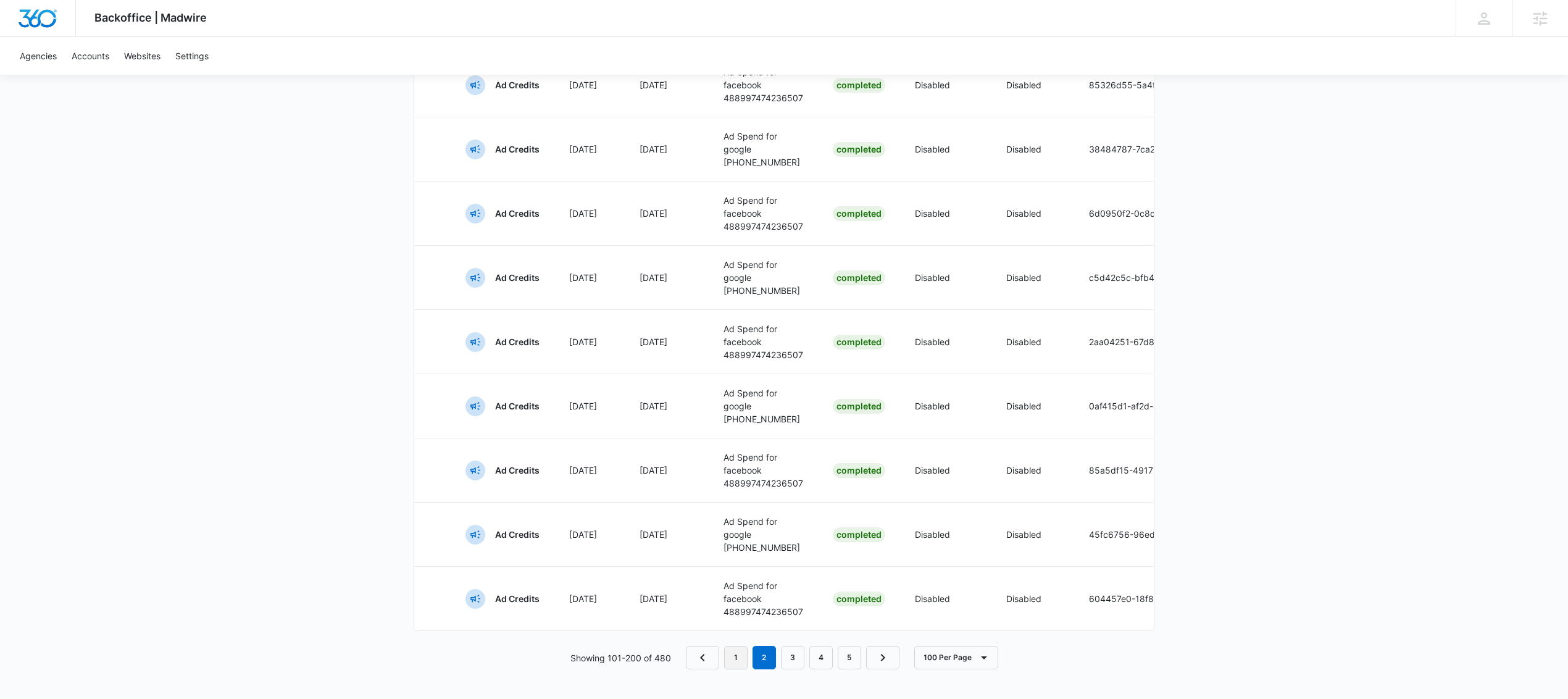
click at [733, 662] on link "1" at bounding box center [736, 657] width 23 height 23
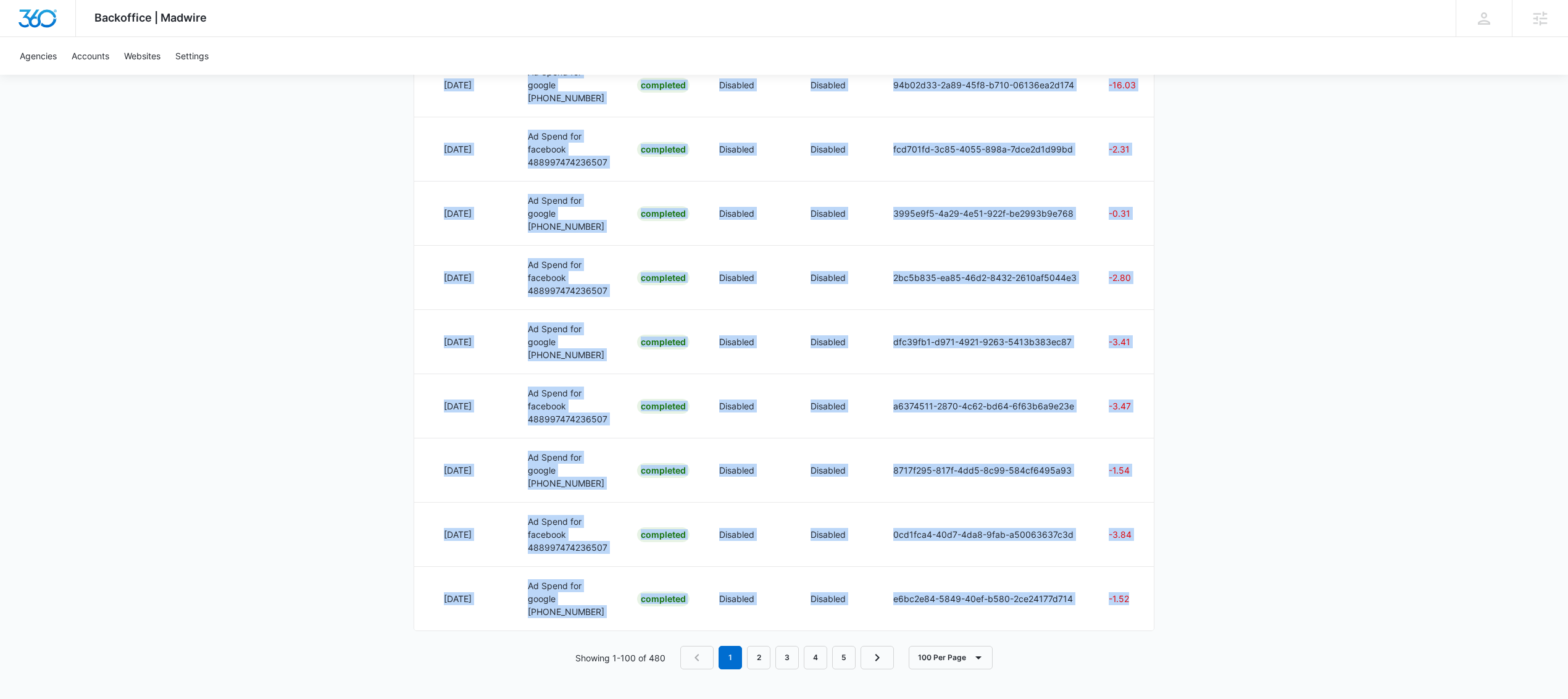
scroll to position [0, 327]
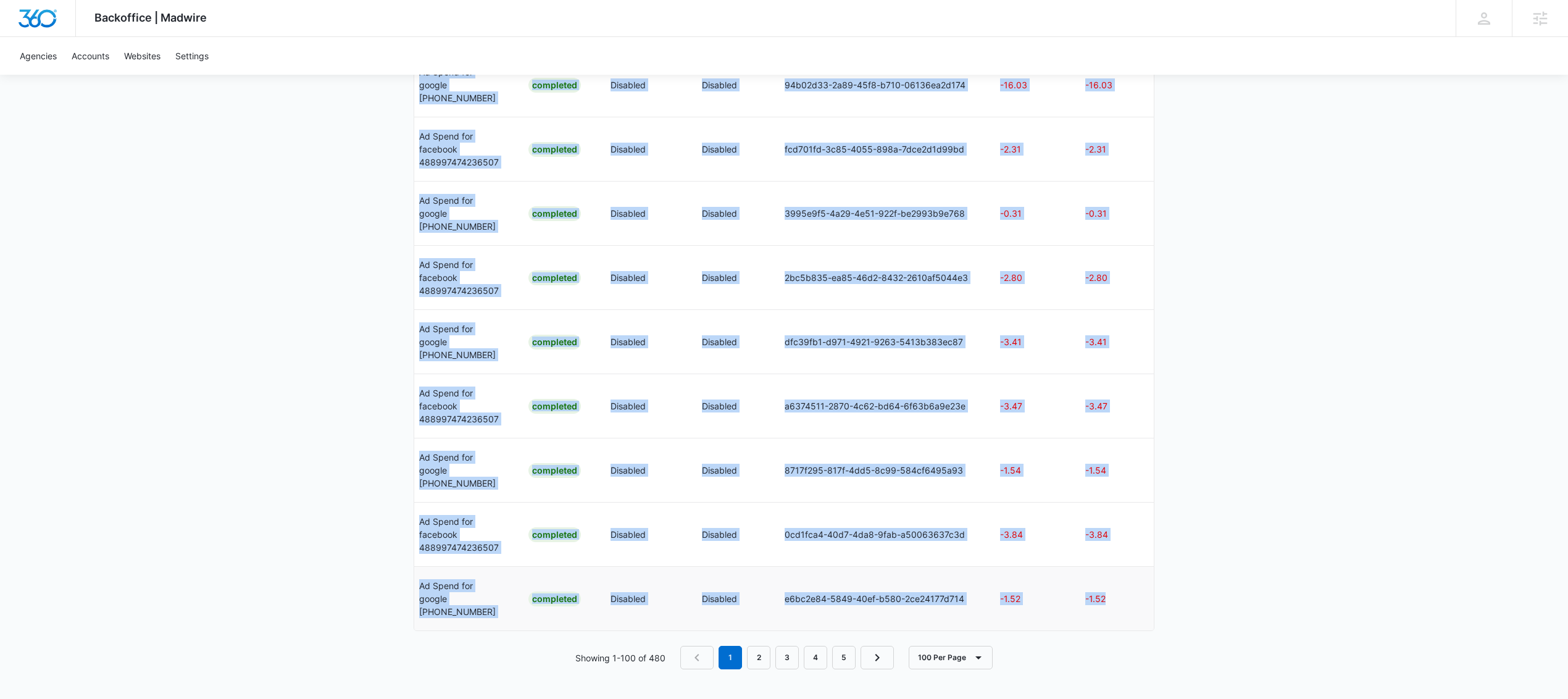
drag, startPoint x: 496, startPoint y: 268, endPoint x: 1152, endPoint y: 587, distance: 729.4
copy tbody "Content Credits Sep 5 Sep 5 528118 - [design completed] advanced page build Com…"
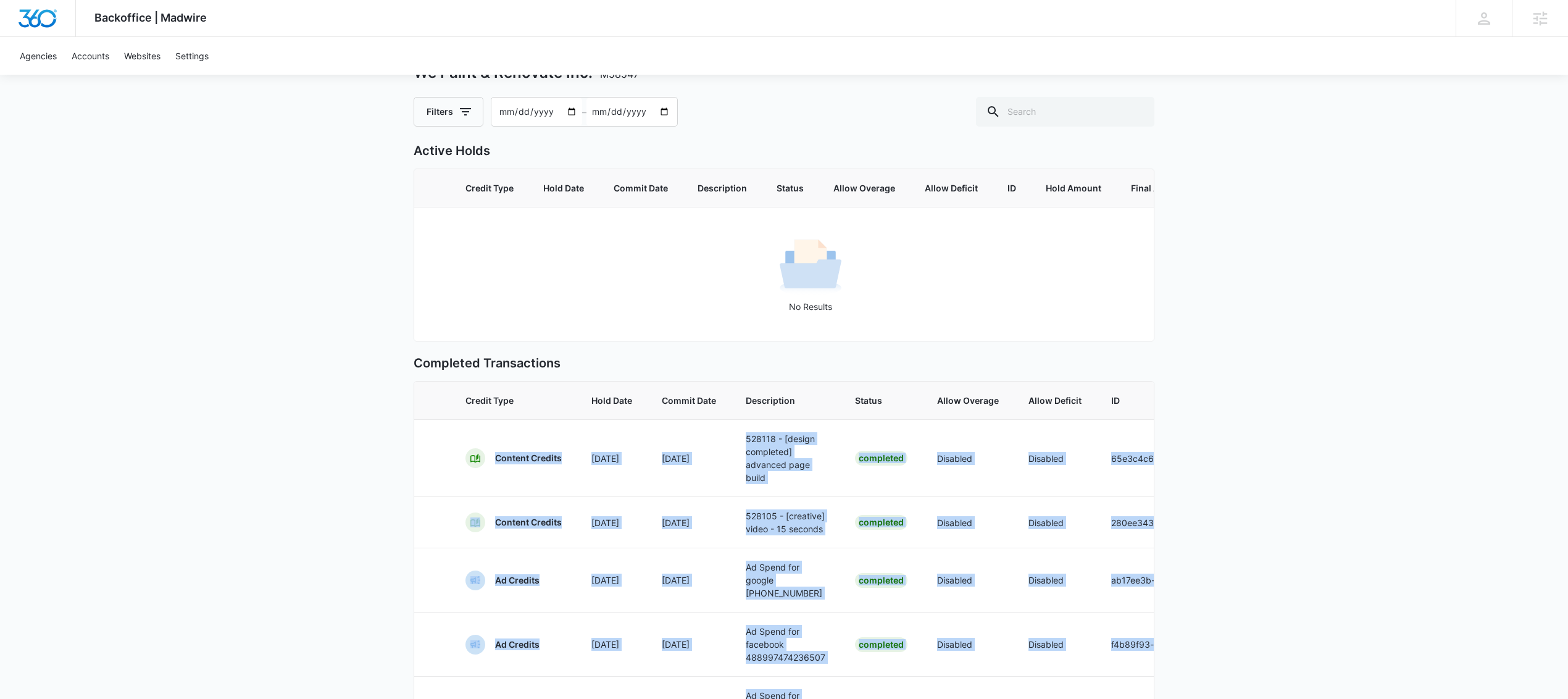
scroll to position [0, 0]
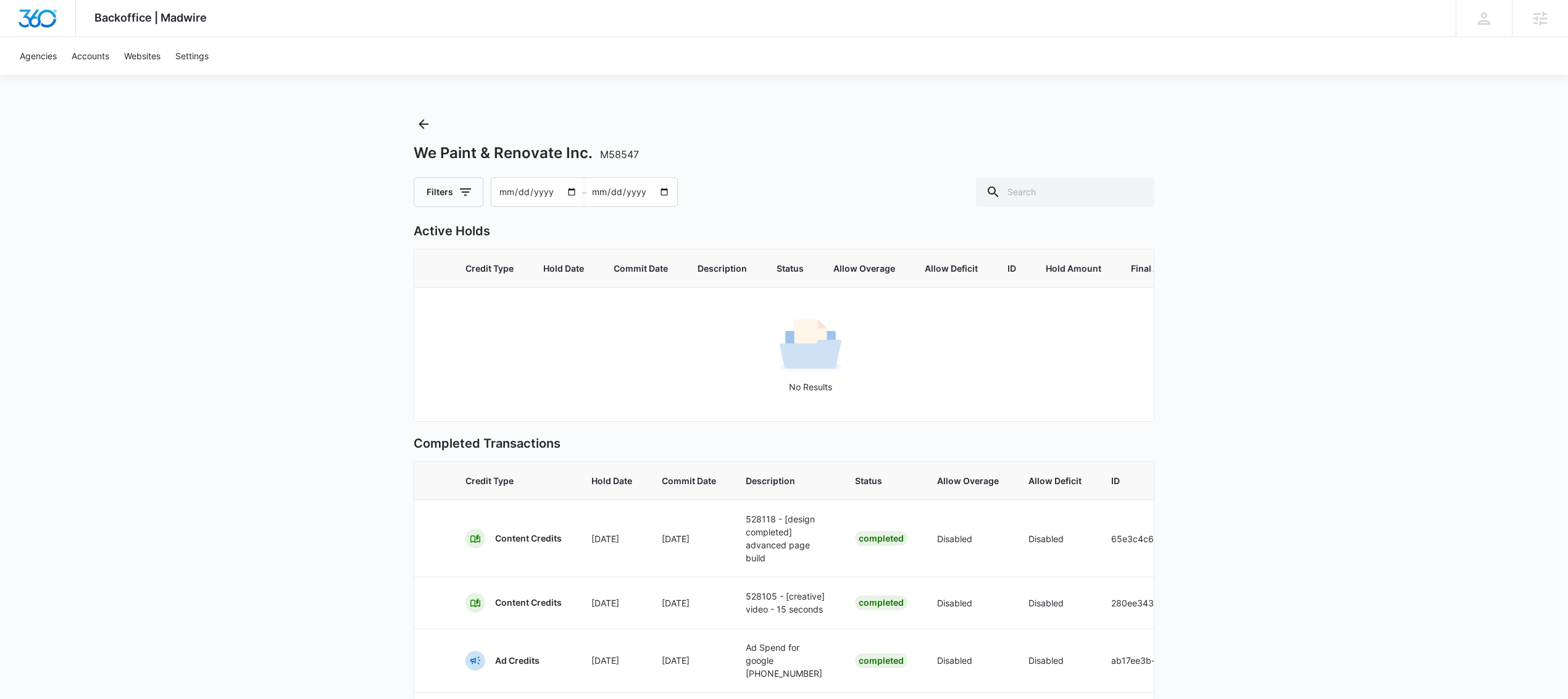
click at [497, 487] on span "Credit Type" at bounding box center [513, 480] width 96 height 13
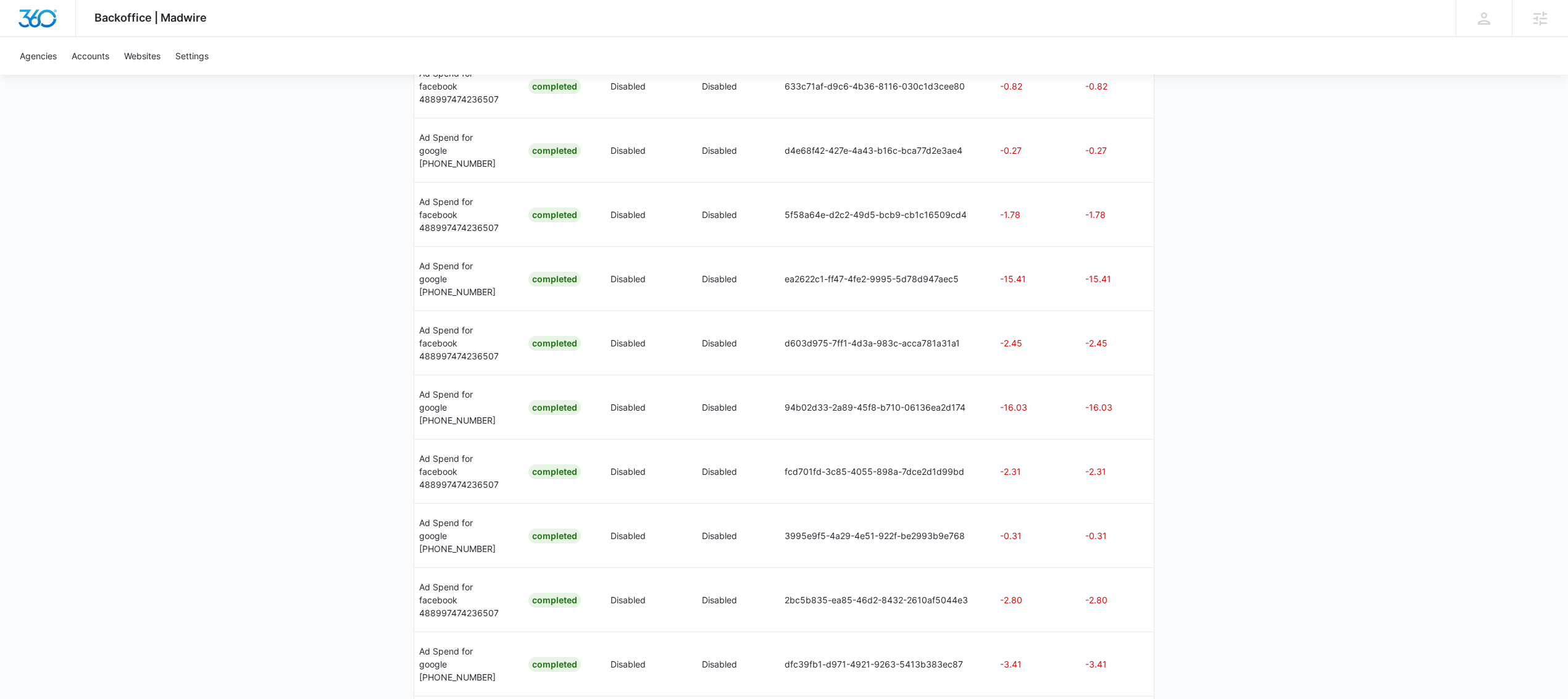
scroll to position [6305, 0]
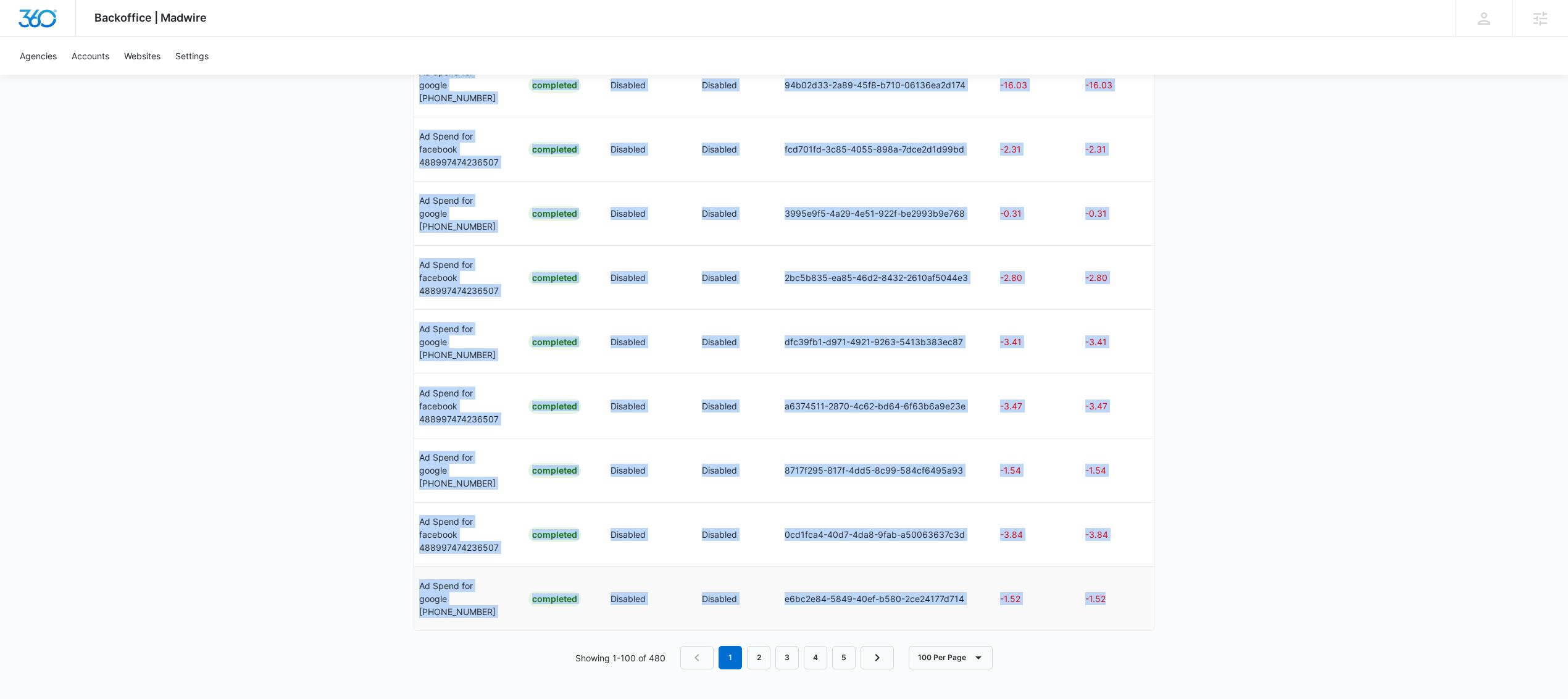
drag, startPoint x: 468, startPoint y: 496, endPoint x: 1115, endPoint y: 596, distance: 654.7
copy table "Credit Type Hold Date Commit Date Description Status Allow Overage Allow Defici…"
click at [758, 655] on link "2" at bounding box center [758, 657] width 23 height 23
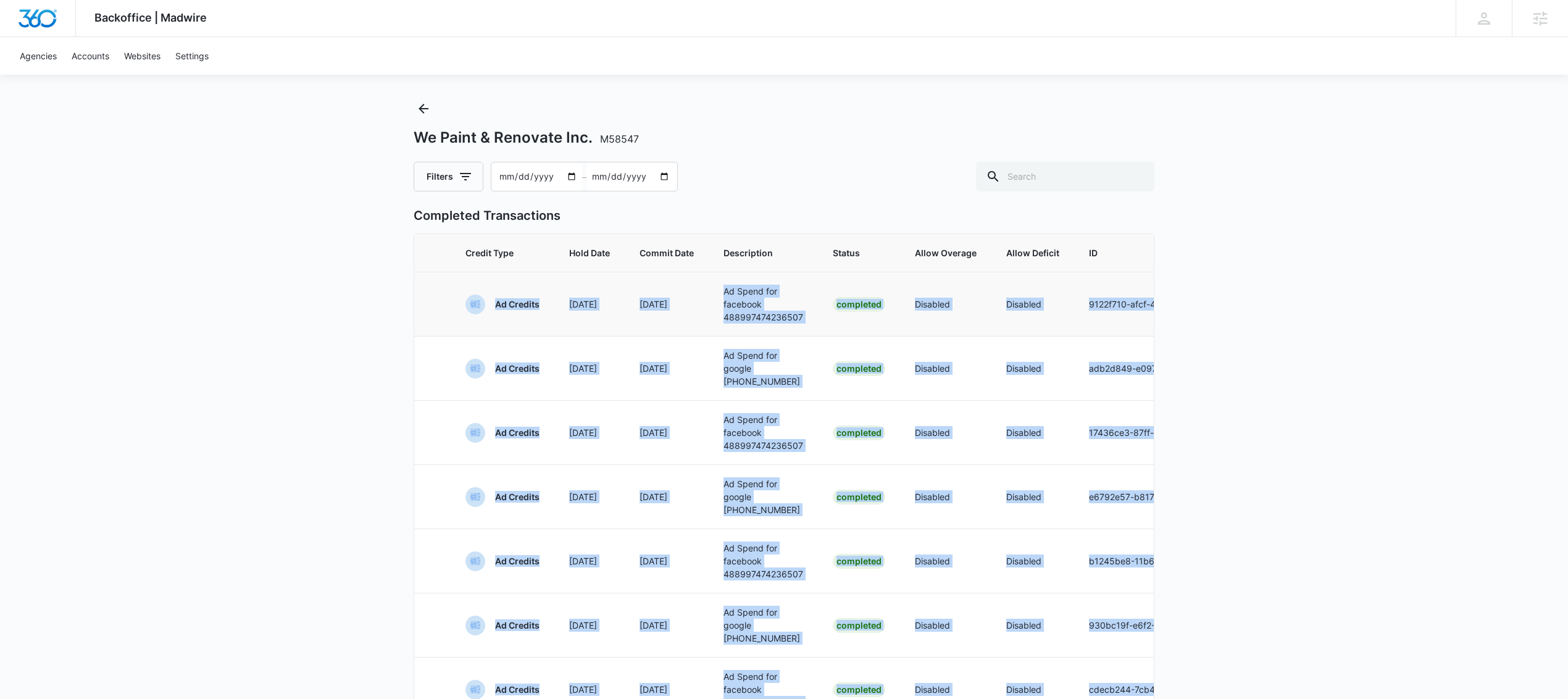
scroll to position [0, 0]
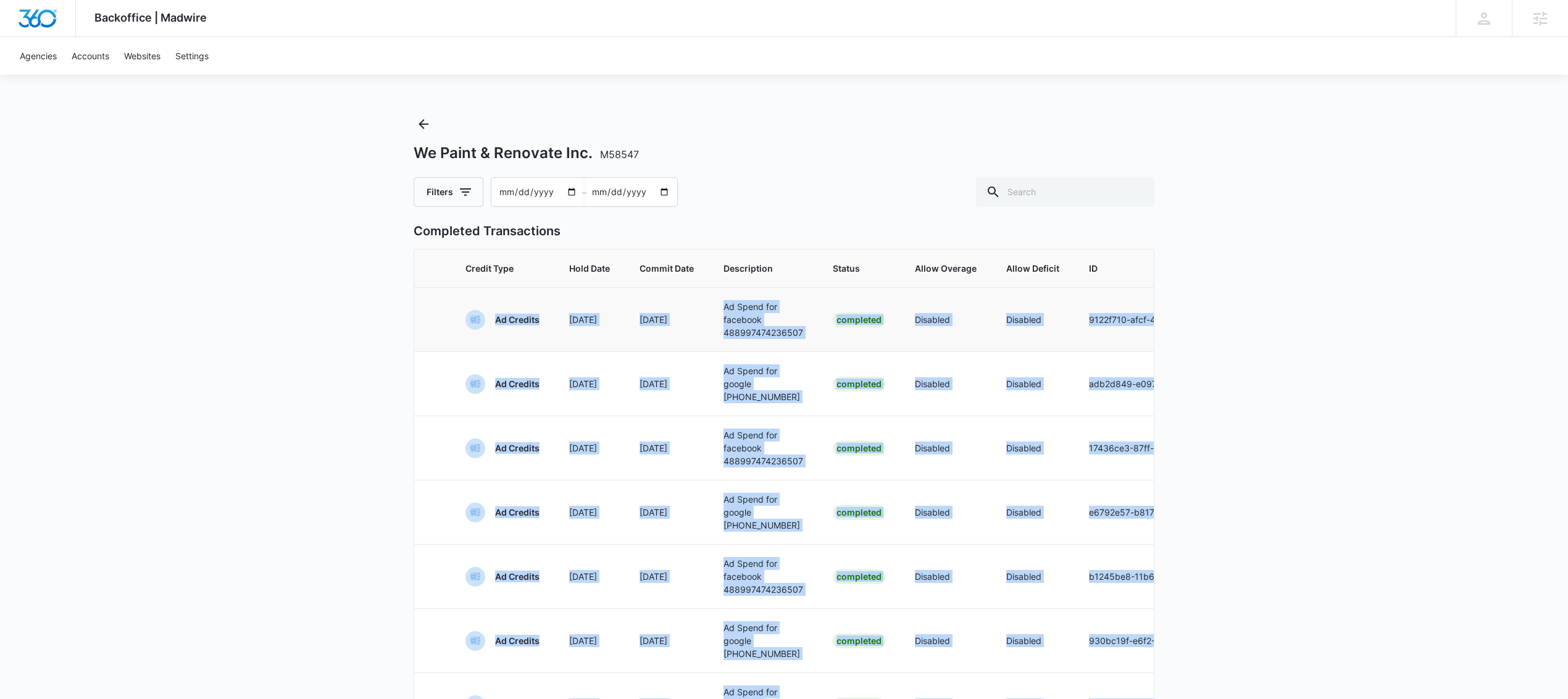
drag, startPoint x: 1112, startPoint y: 586, endPoint x: 472, endPoint y: 319, distance: 693.5
copy tbody "Ad Credits Sep 2 Sep 2 Ad Spend for facebook 488997474236507 Completed Disabled…"
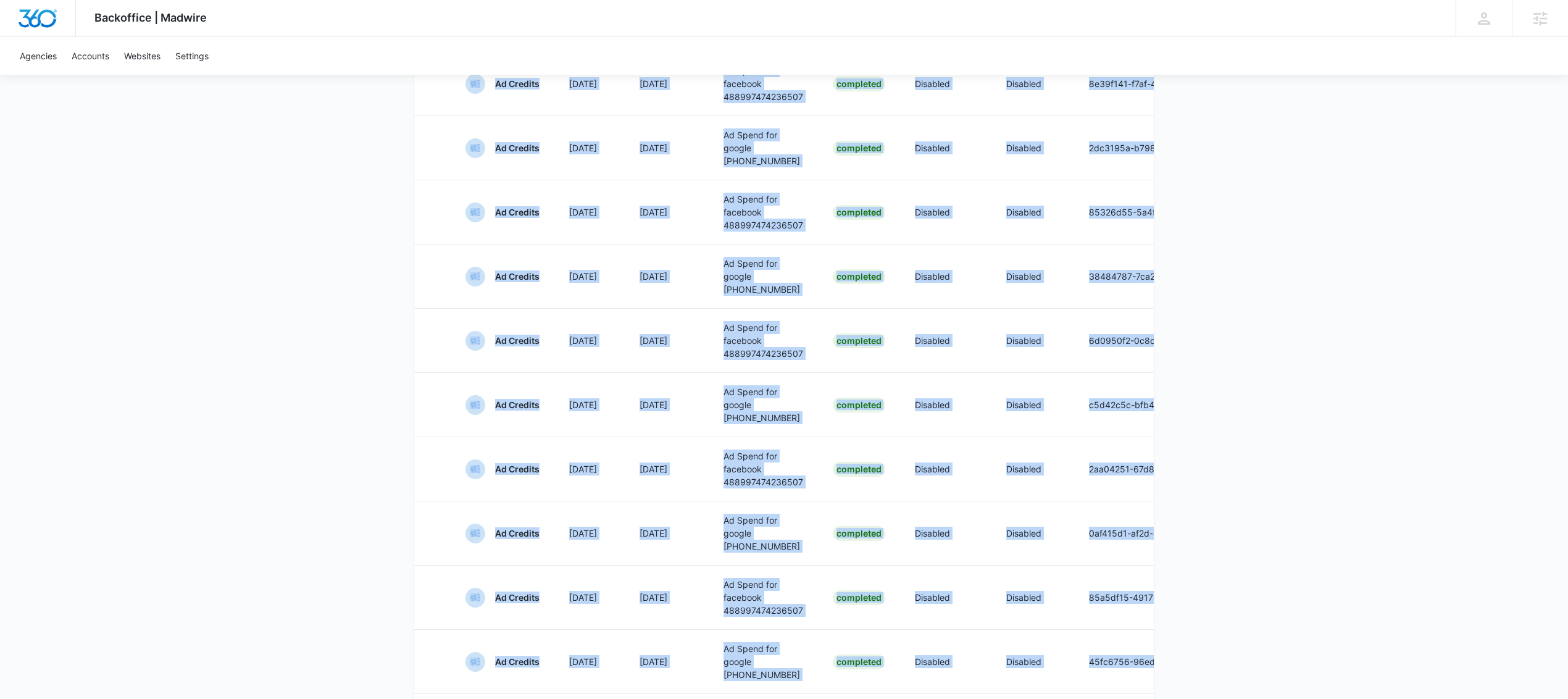
scroll to position [6110, 0]
click at [794, 657] on link "3" at bounding box center [792, 657] width 23 height 23
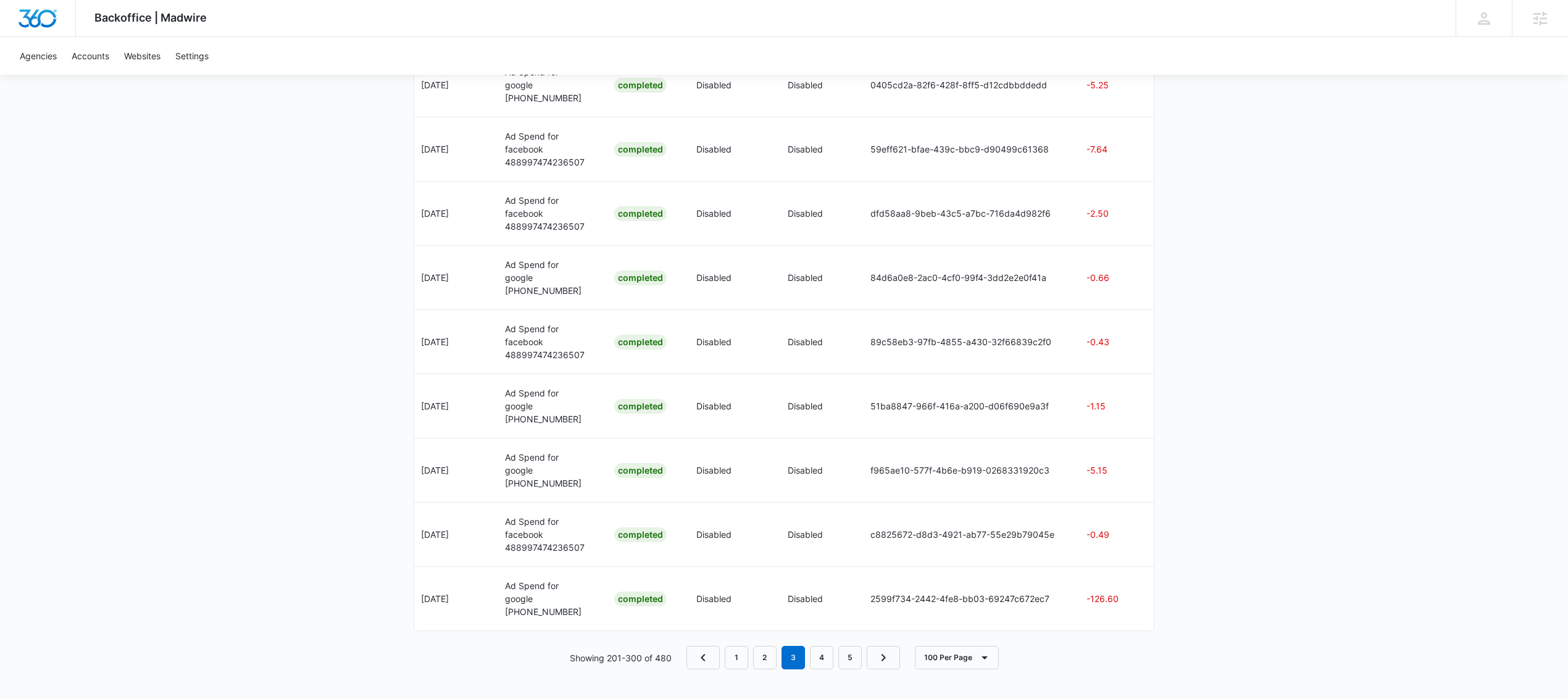
scroll to position [0, 307]
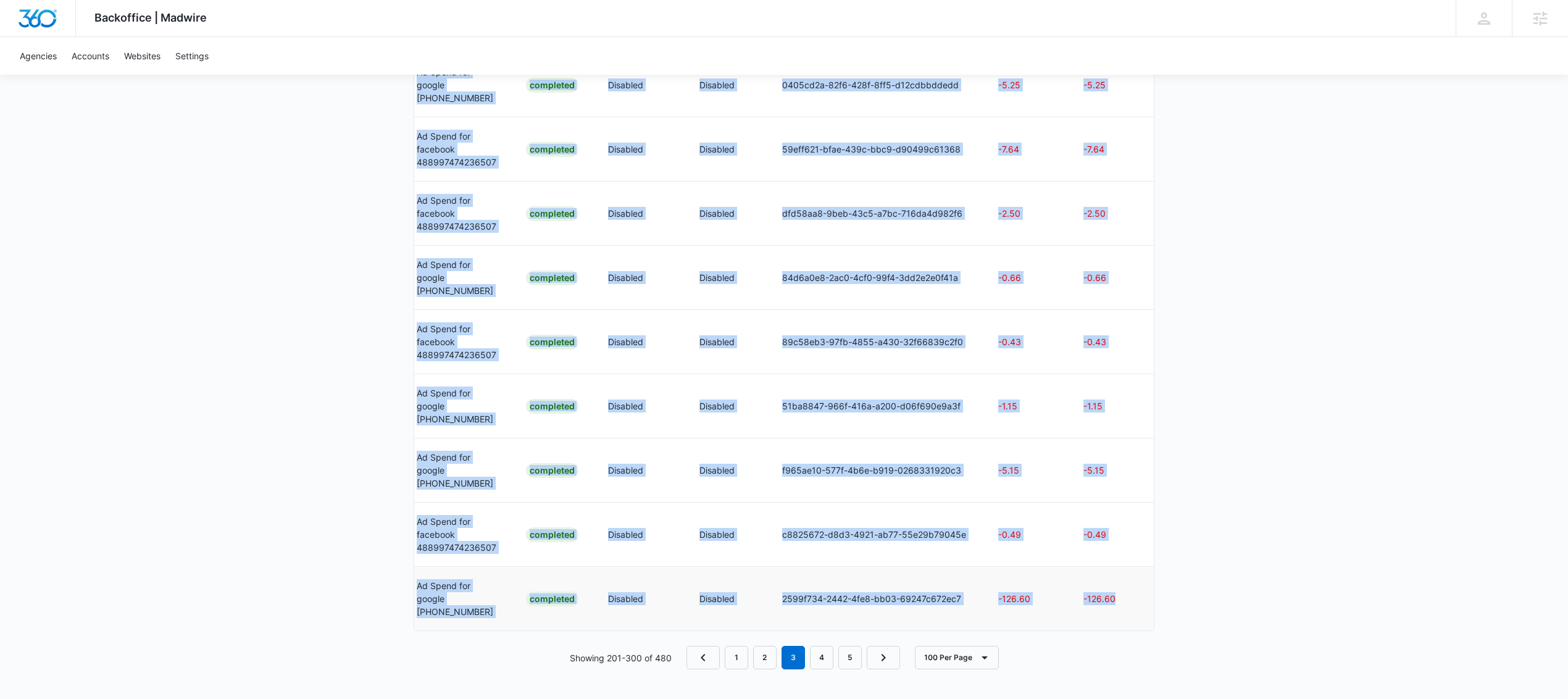
drag, startPoint x: 465, startPoint y: 322, endPoint x: 1130, endPoint y: 592, distance: 717.7
copy tbody "Ad Credits Aug 31 Aug 31 Ad Spend for google 806-539-0576 Completed Disabled Di…"
click at [820, 657] on link "4" at bounding box center [821, 657] width 23 height 23
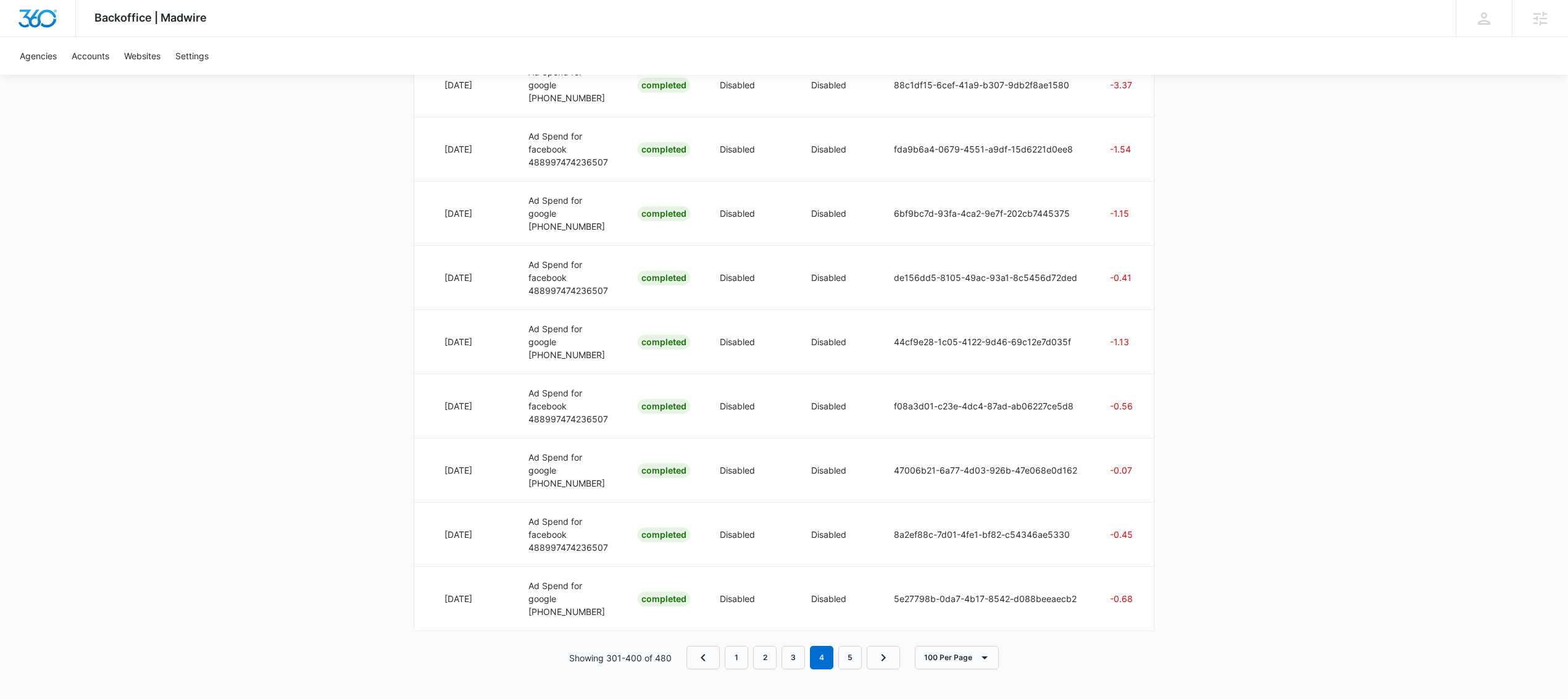
scroll to position [0, 305]
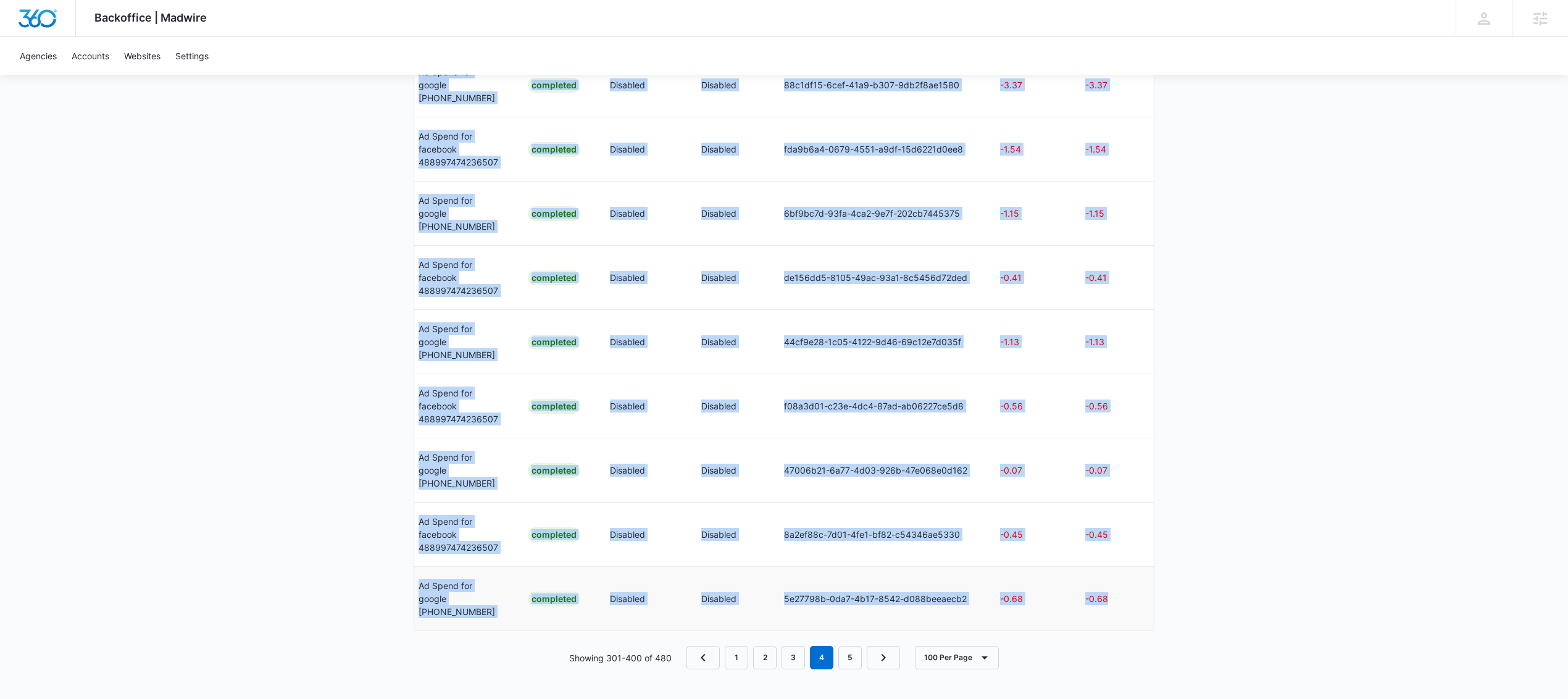
drag, startPoint x: 418, startPoint y: 306, endPoint x: 1124, endPoint y: 584, distance: 758.8
copy tbody "Ad Credits Aug 29 Aug 29 Ad Spend for facebook 488997474236507 Completed Disabl…"
click at [852, 657] on link "5" at bounding box center [850, 657] width 23 height 23
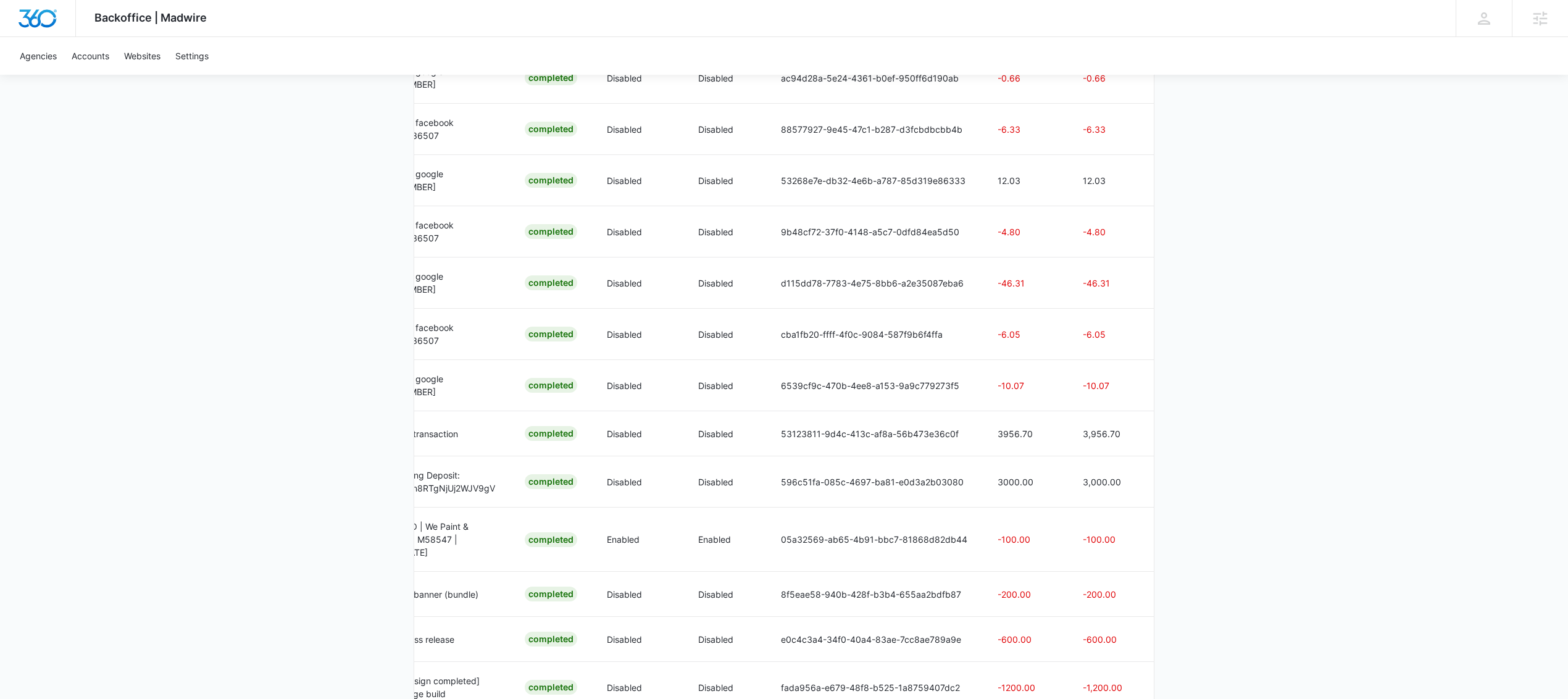
scroll to position [3766, 0]
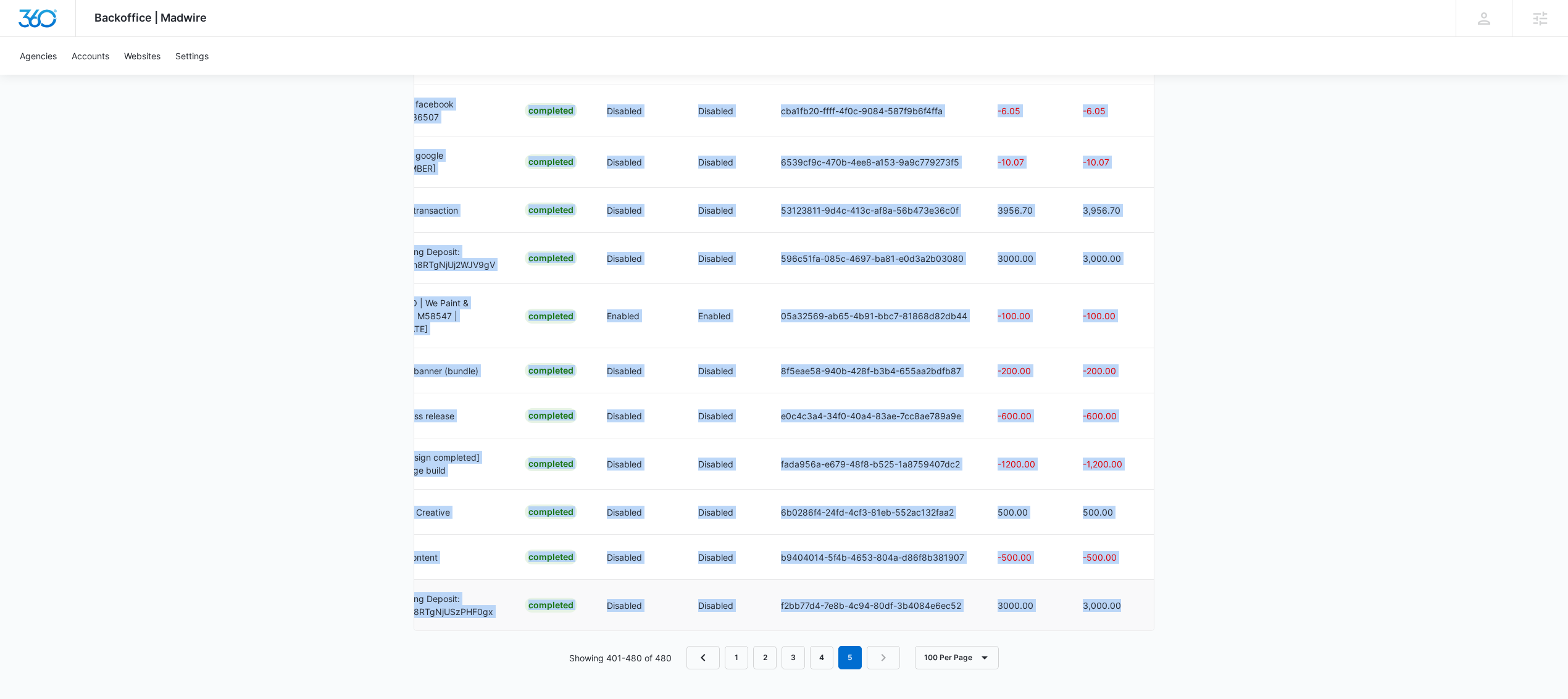
drag, startPoint x: 432, startPoint y: 314, endPoint x: 1130, endPoint y: 594, distance: 752.1
copy tbody "Ad Credits Aug 27 Aug 27 Ad Spend for facebook 488997474236507 Completed Disabl…"
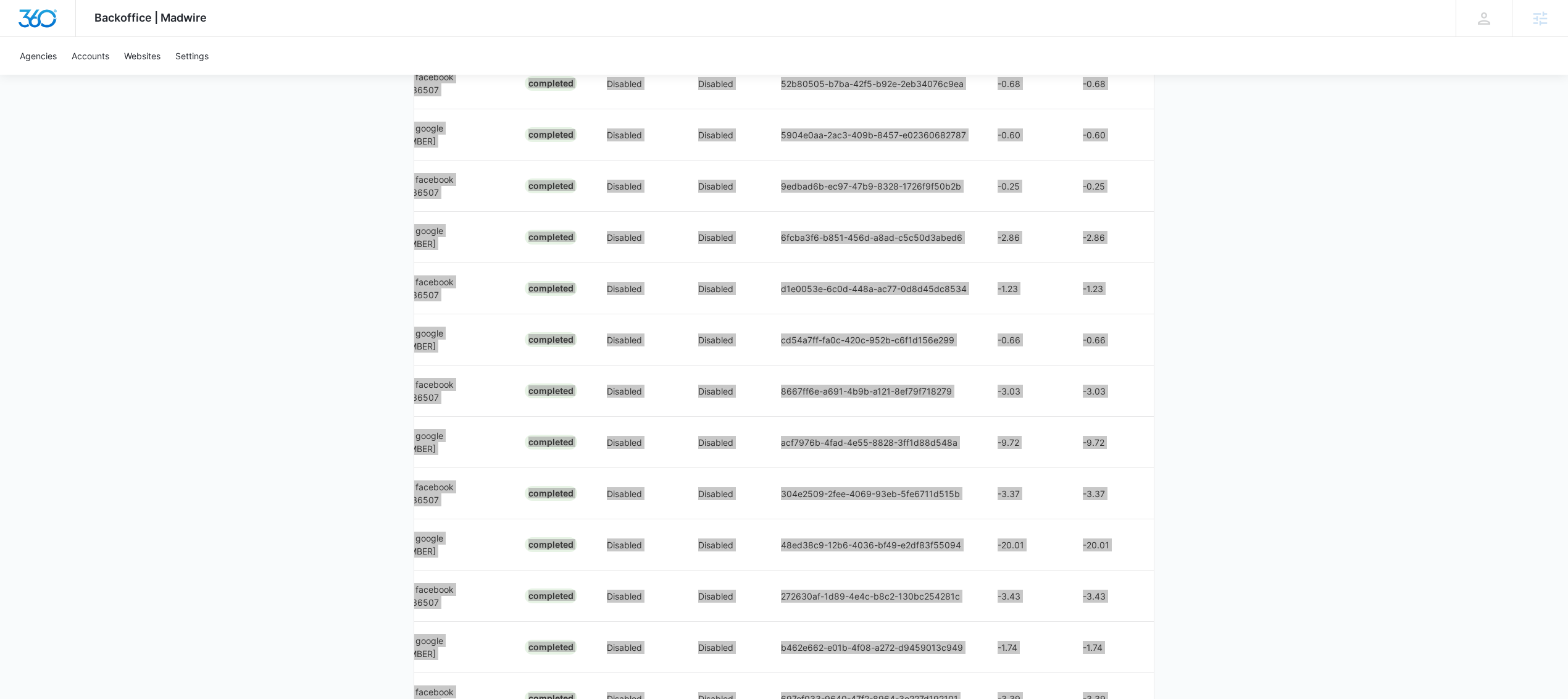
scroll to position [0, 0]
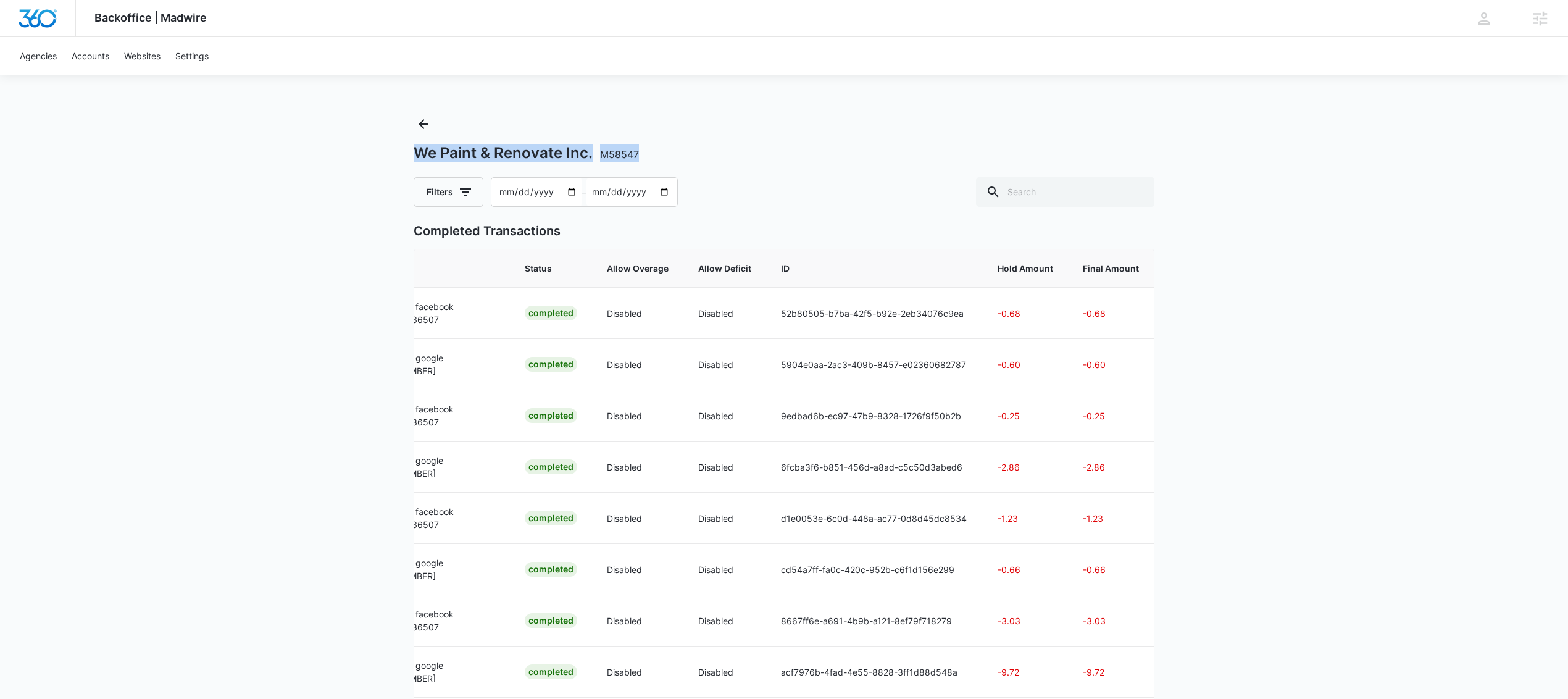
drag, startPoint x: 644, startPoint y: 154, endPoint x: 408, endPoint y: 152, distance: 236.0
copy h1 "We Paint & Renovate Inc. M58547"
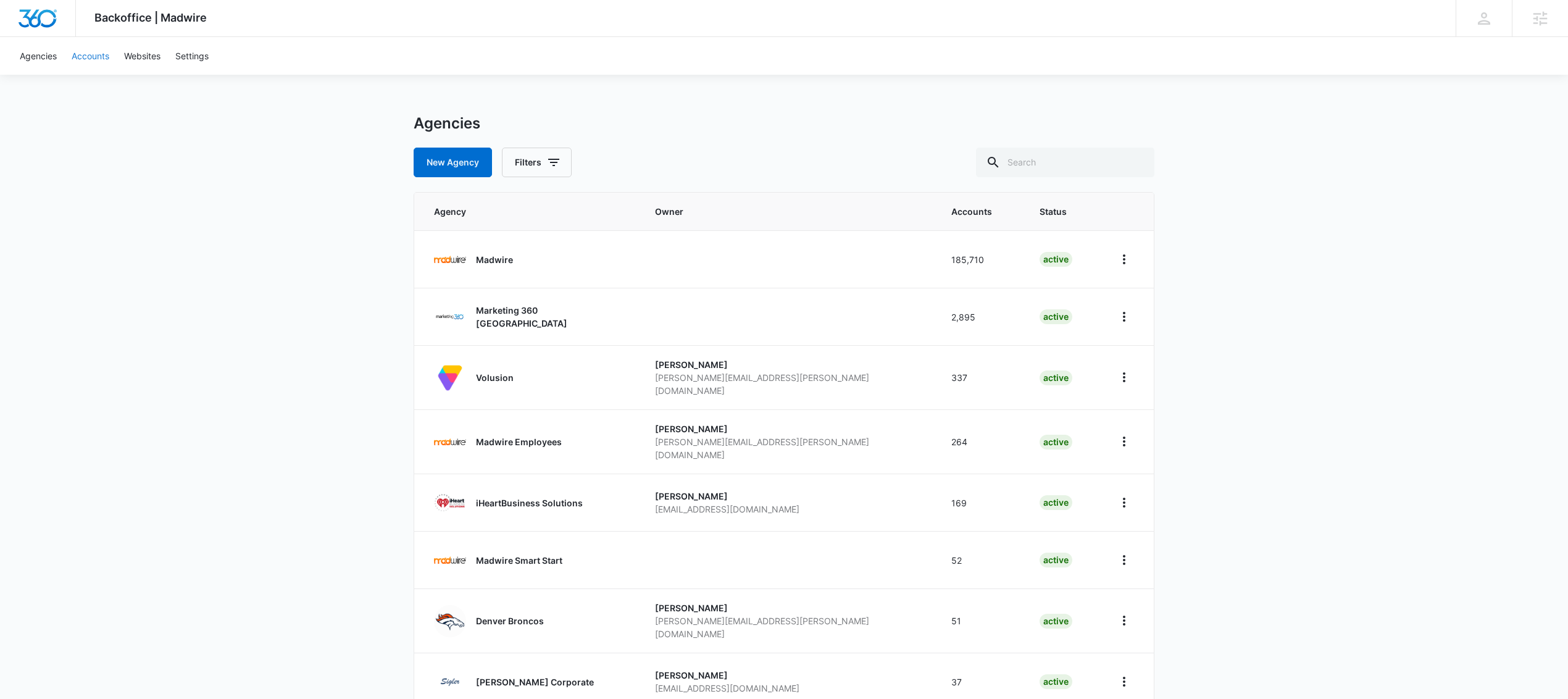
click at [83, 57] on link "Accounts" at bounding box center [90, 55] width 52 height 38
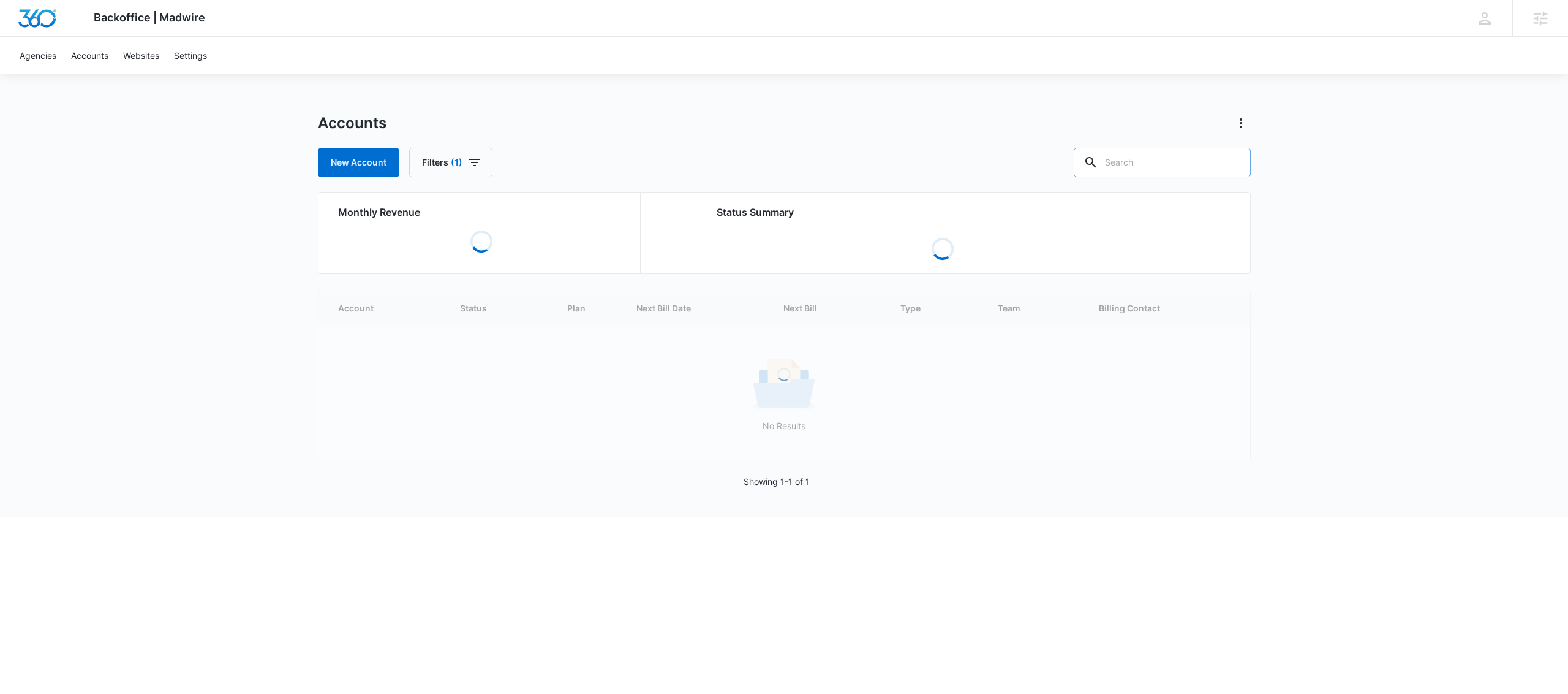
click at [1161, 157] on input "text" at bounding box center [1162, 162] width 177 height 29
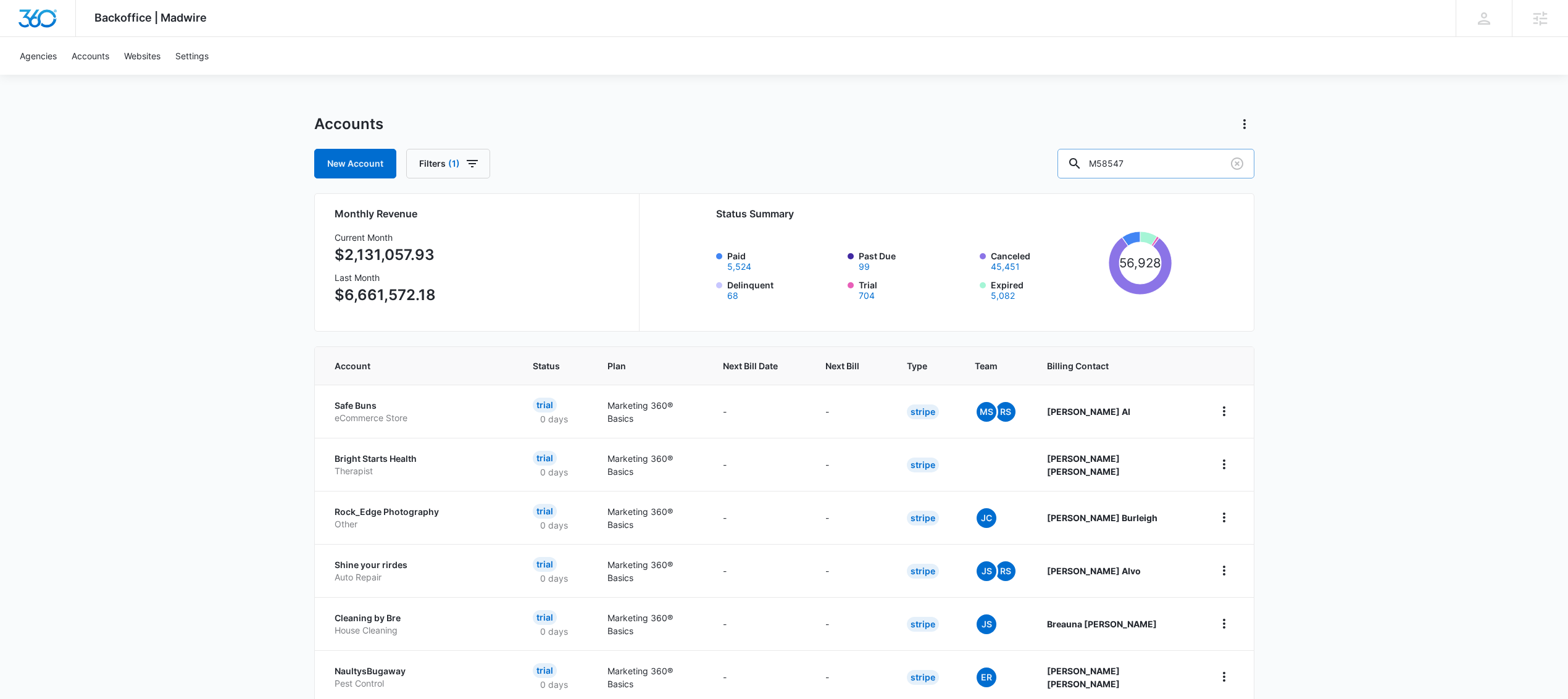
type input "M58547"
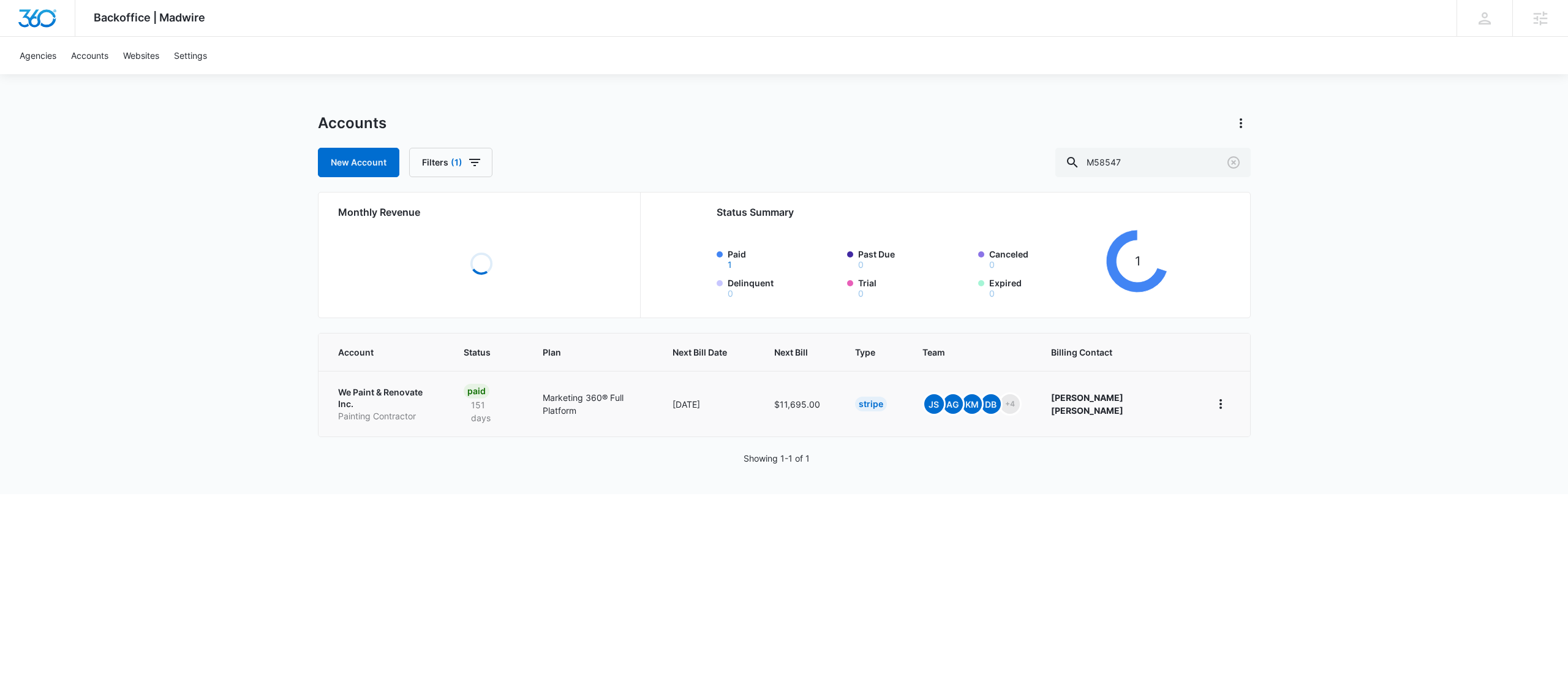
click at [435, 410] on p "Painting Contractor" at bounding box center [386, 416] width 96 height 13
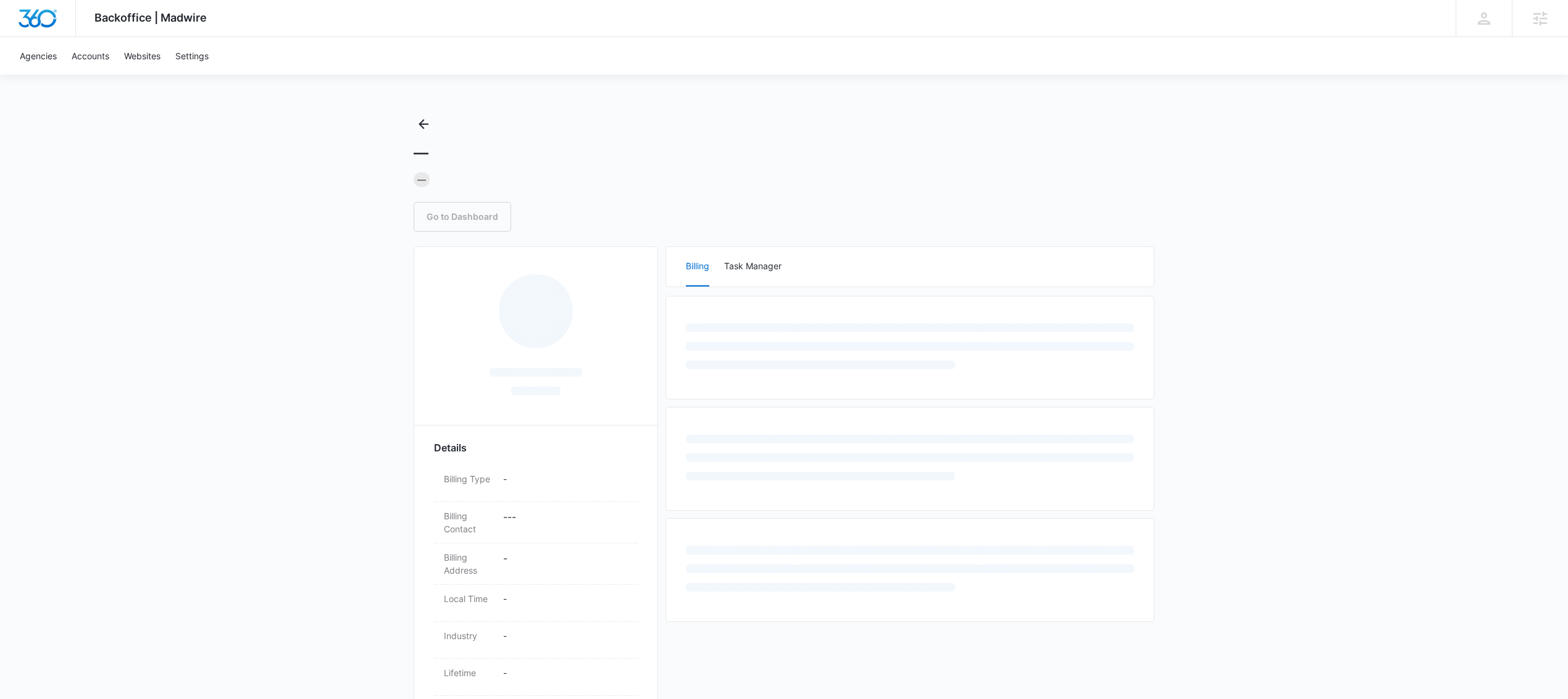
click at [1196, 318] on div "Backoffice | Madwire Apps Settings AW [PERSON_NAME] [PERSON_NAME][EMAIL_ADDRESS…" at bounding box center [784, 458] width 1568 height 916
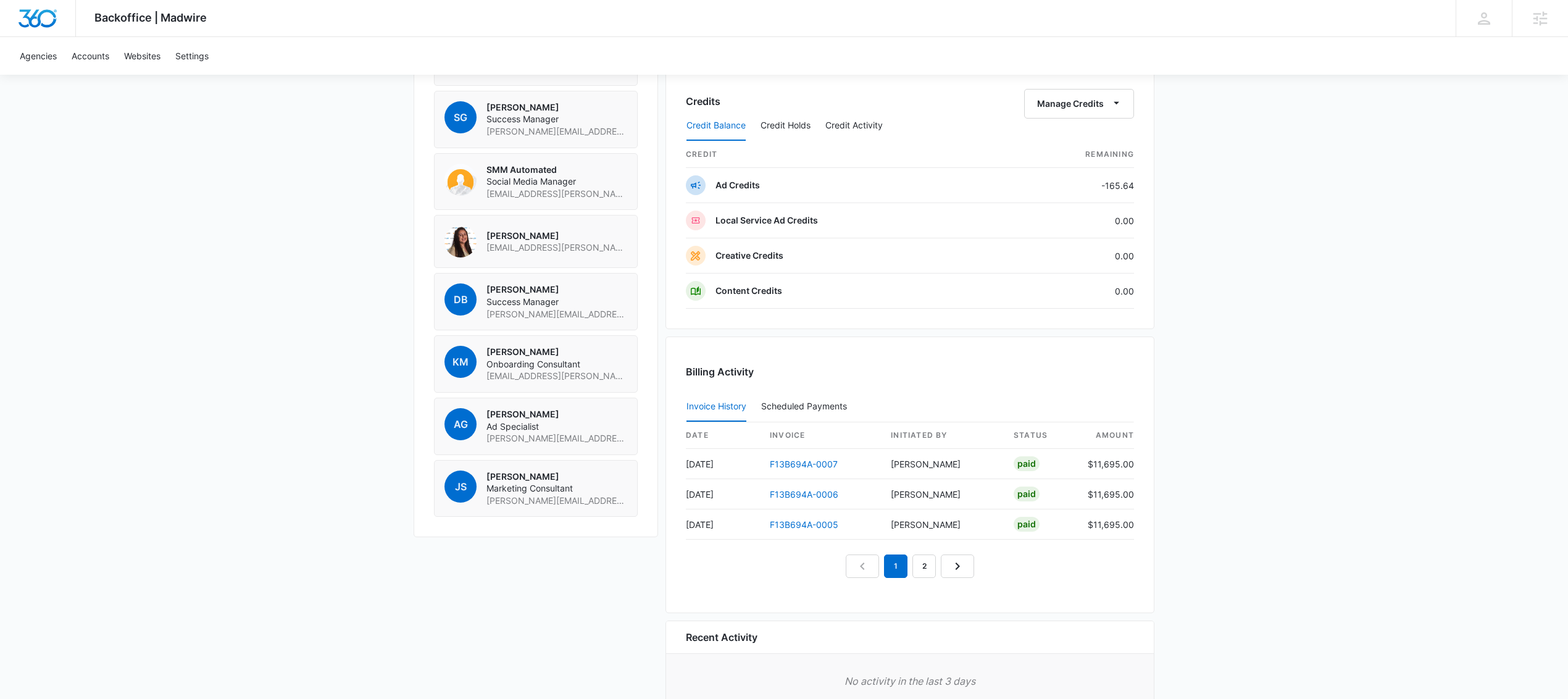
scroll to position [1042, 0]
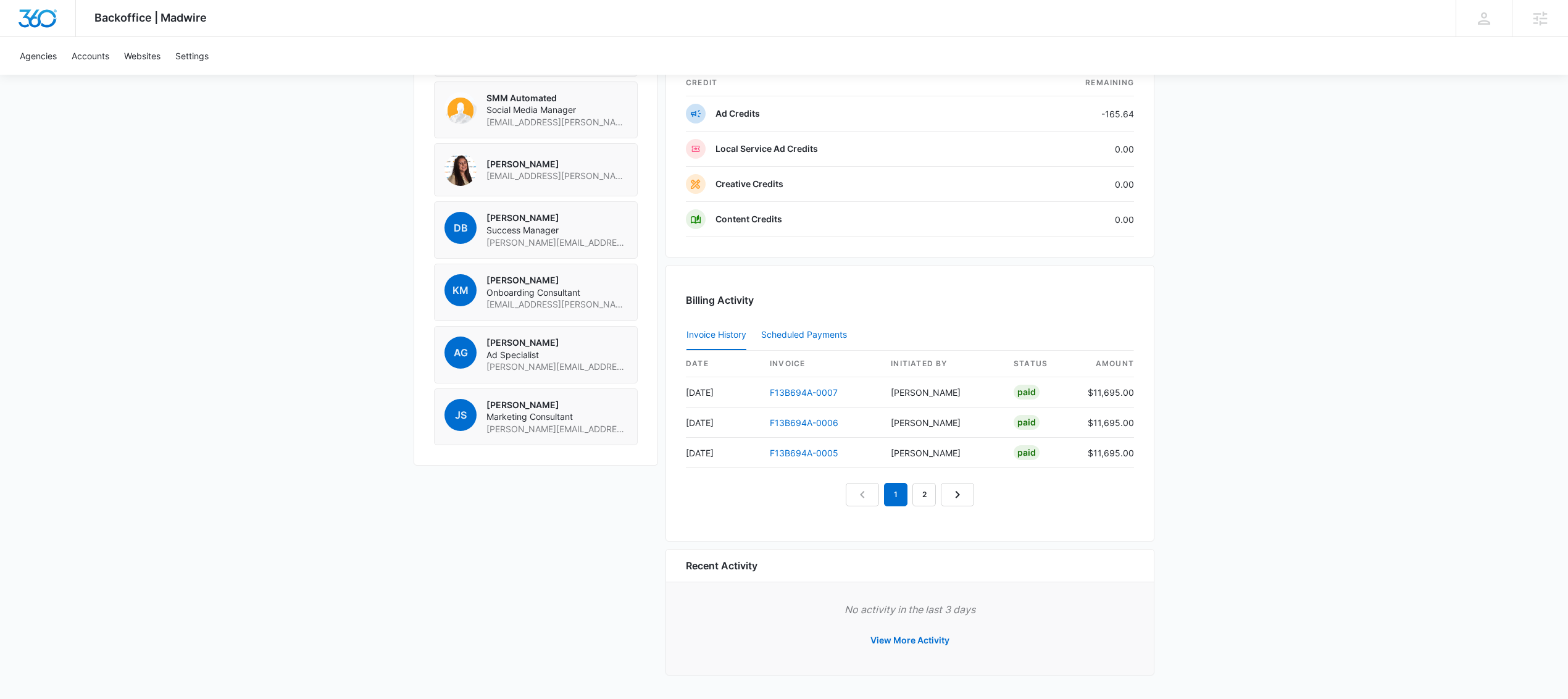
click at [779, 332] on div "Scheduled Payments 0" at bounding box center [806, 334] width 90 height 9
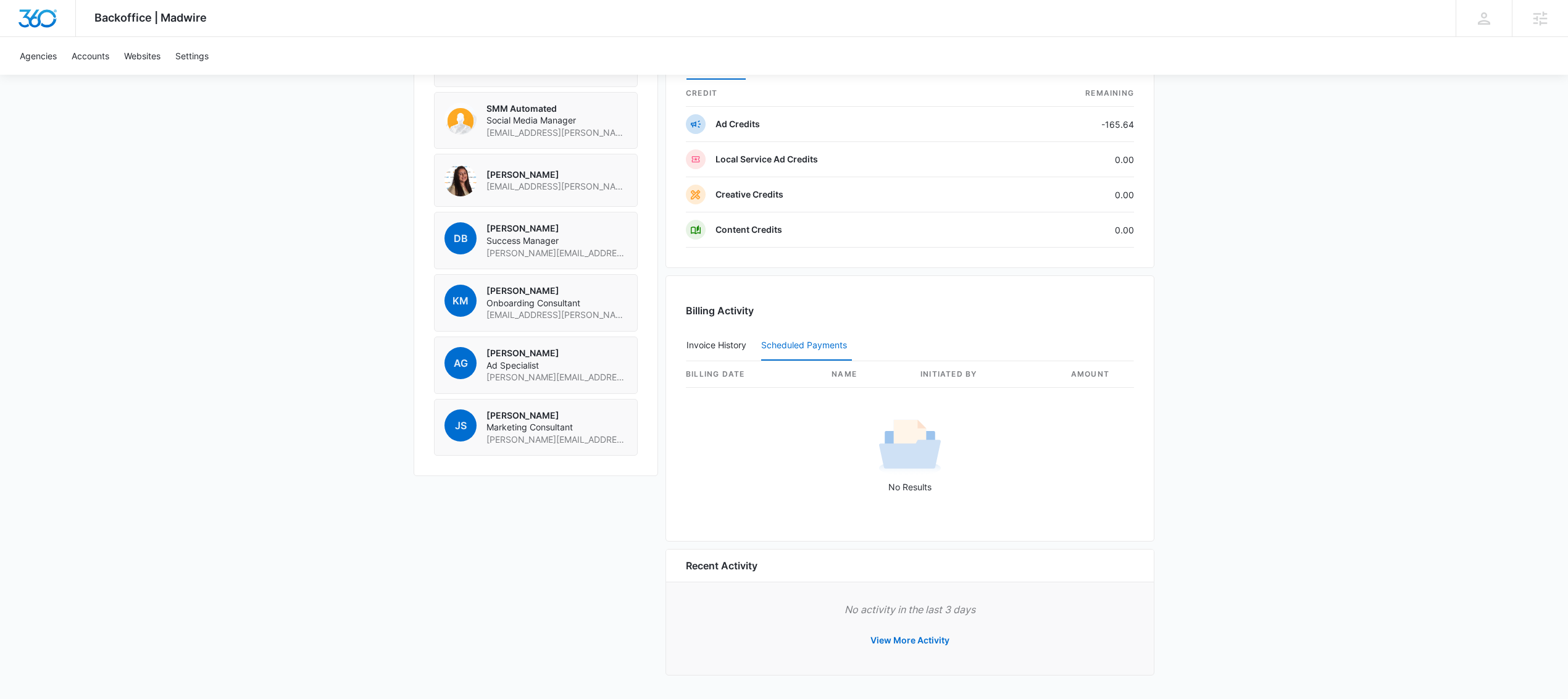
scroll to position [1032, 0]
click at [728, 344] on button "Invoice History" at bounding box center [716, 345] width 60 height 29
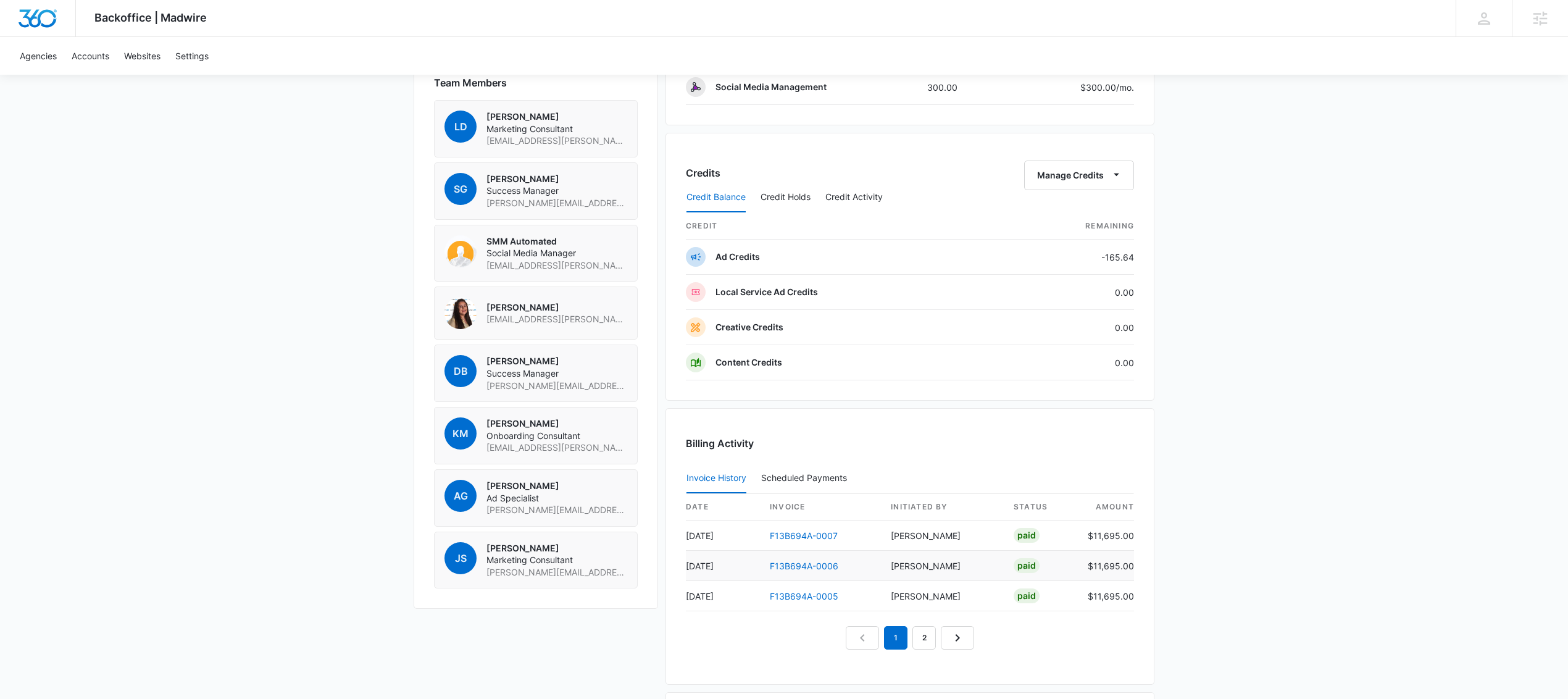
scroll to position [612, 0]
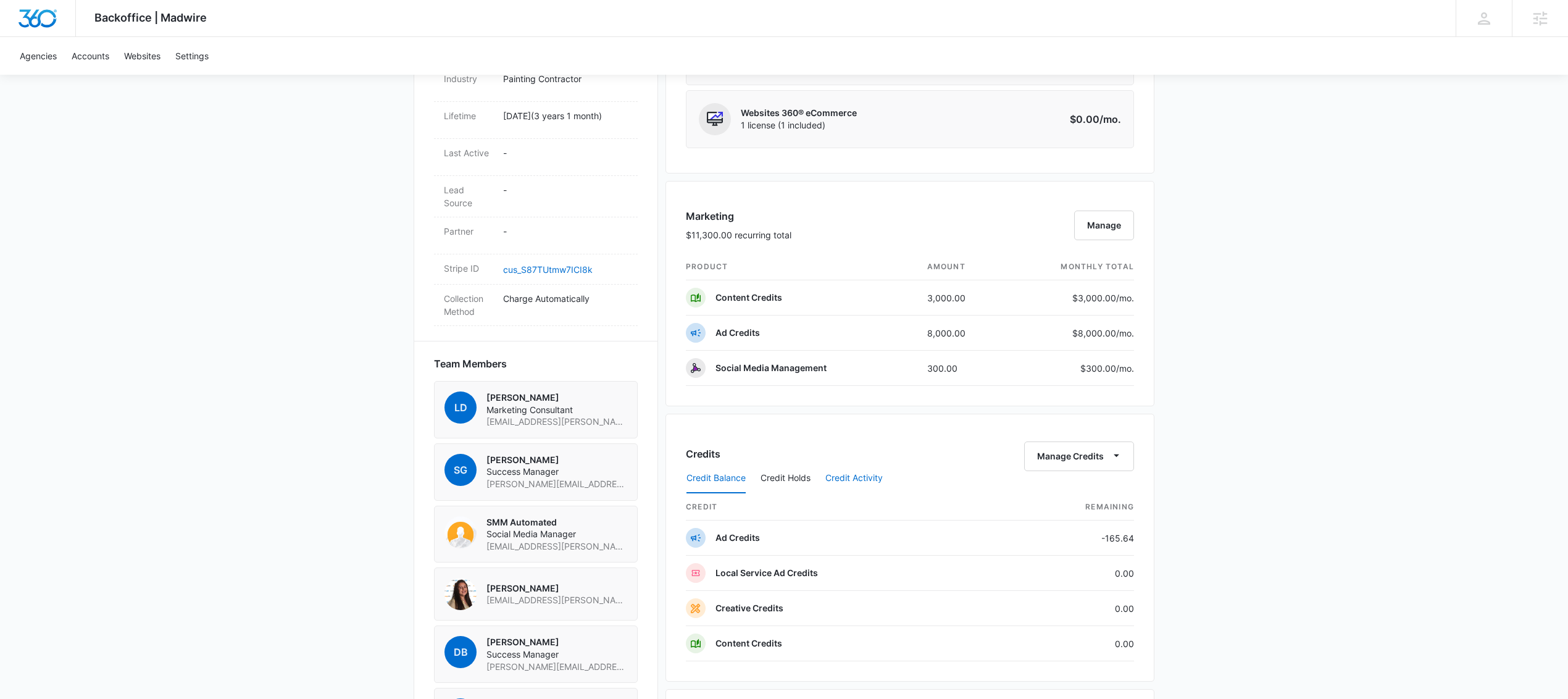
click at [858, 484] on button "Credit Activity" at bounding box center [854, 478] width 57 height 29
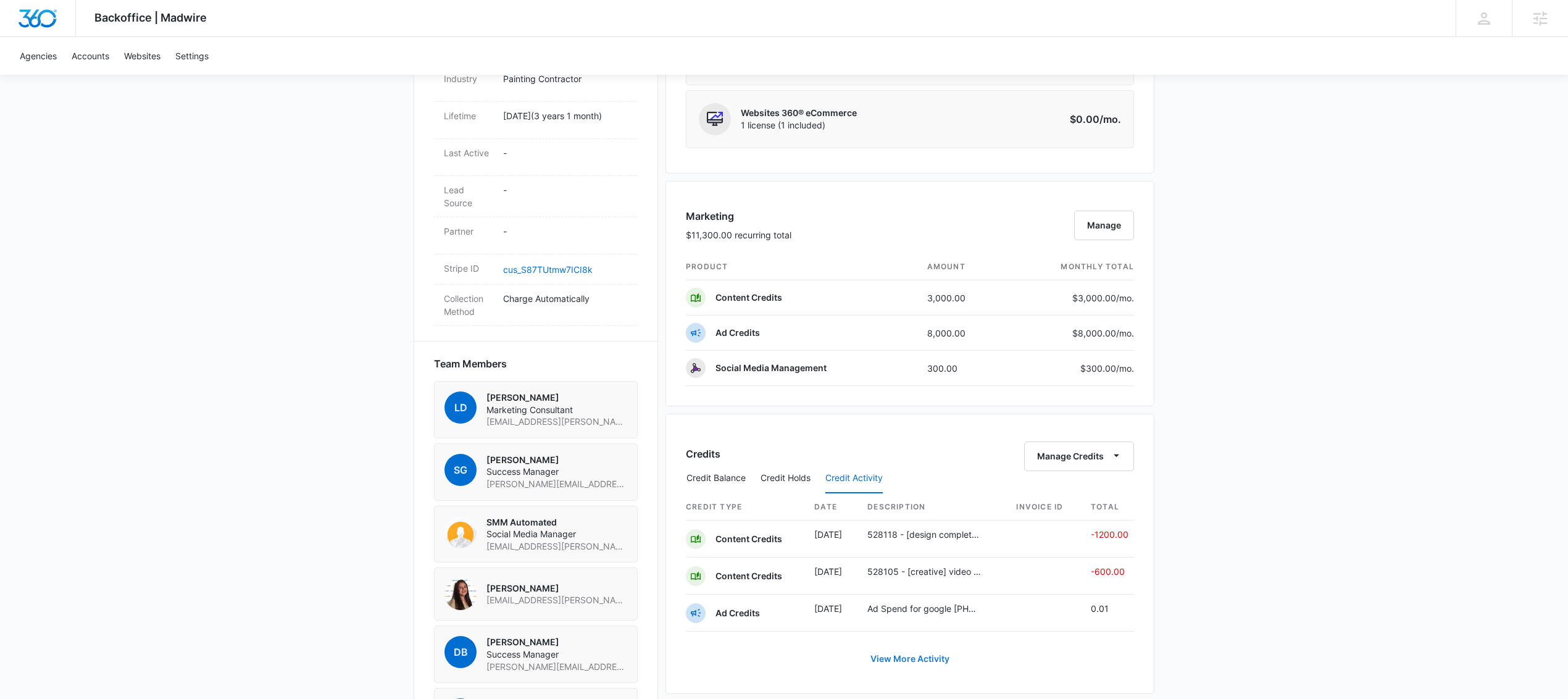
click at [920, 664] on link "View More Activity" at bounding box center [910, 658] width 104 height 29
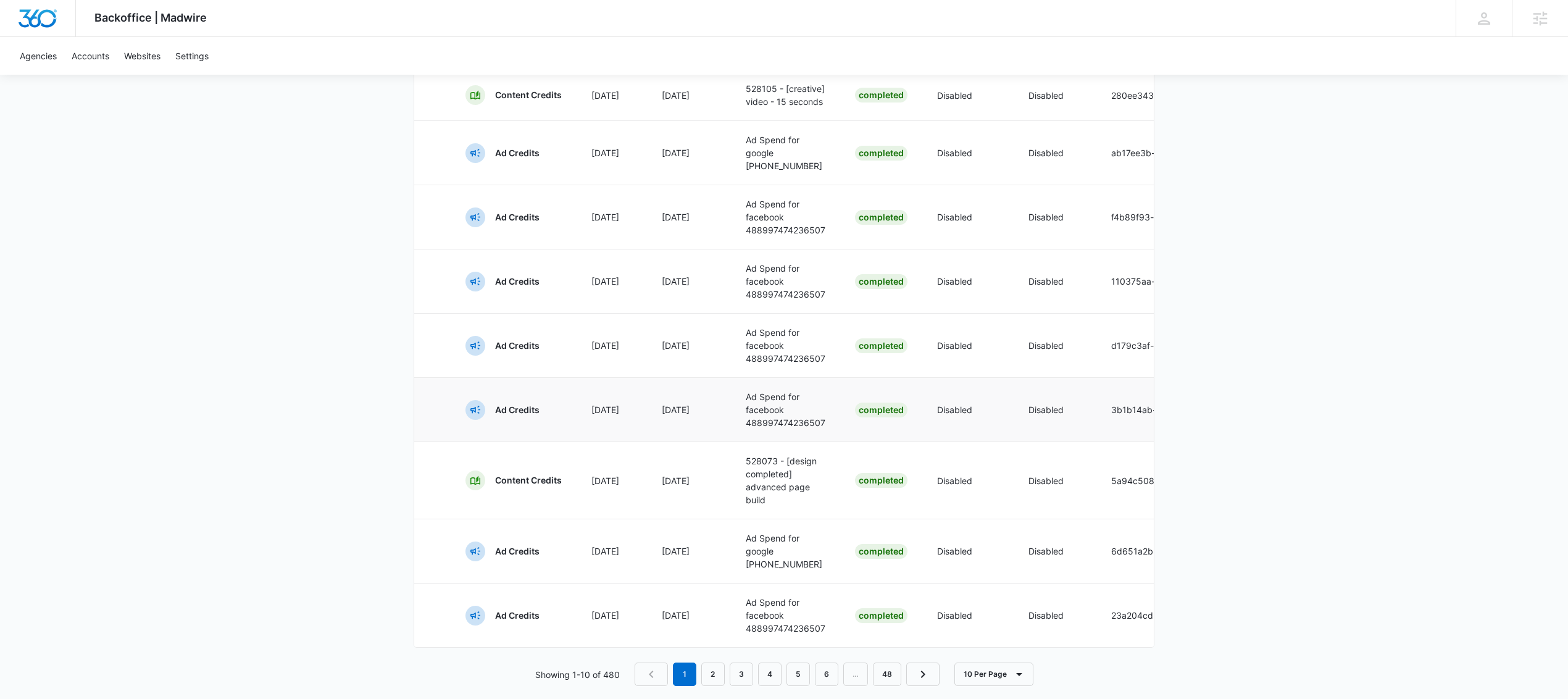
scroll to position [553, 0]
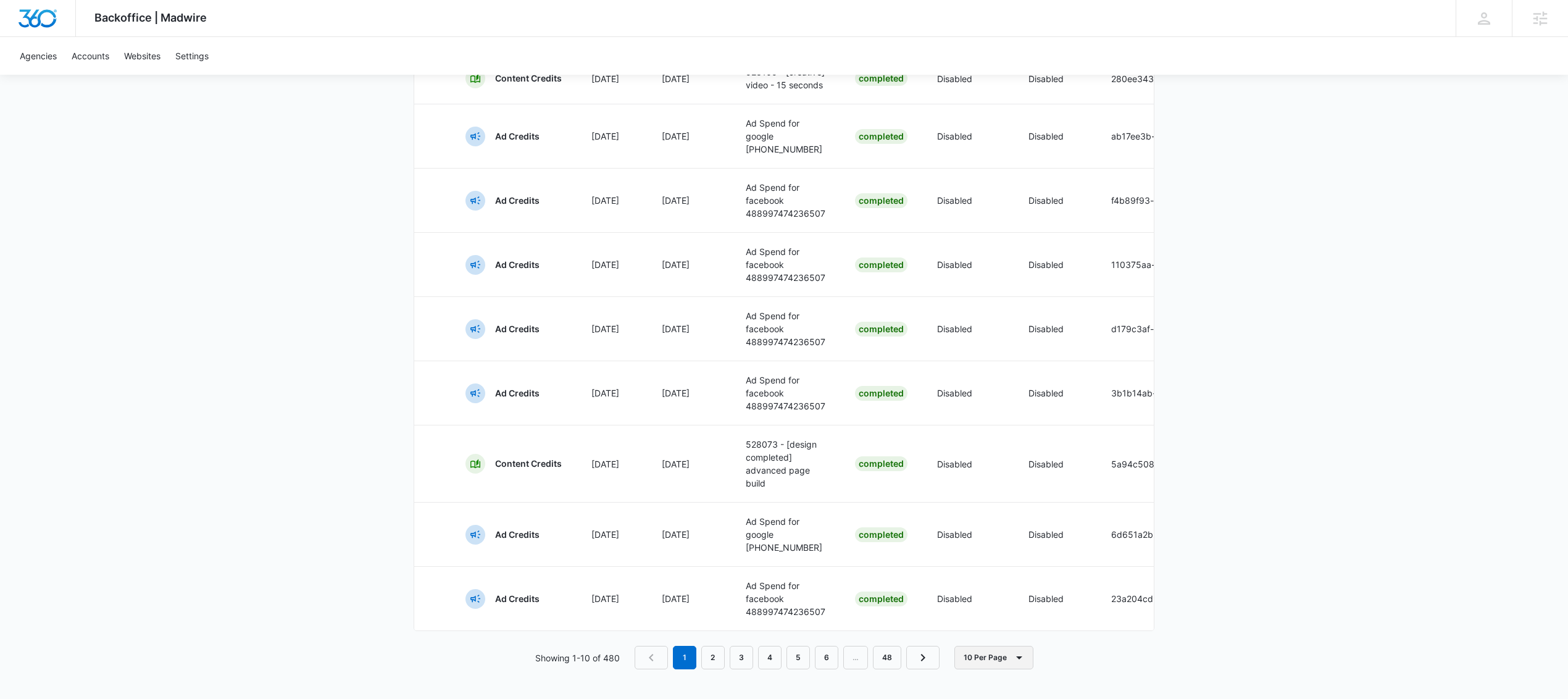
click at [983, 657] on button "10 Per Page" at bounding box center [993, 657] width 79 height 23
click at [995, 646] on div "100 Per Page" at bounding box center [998, 649] width 55 height 9
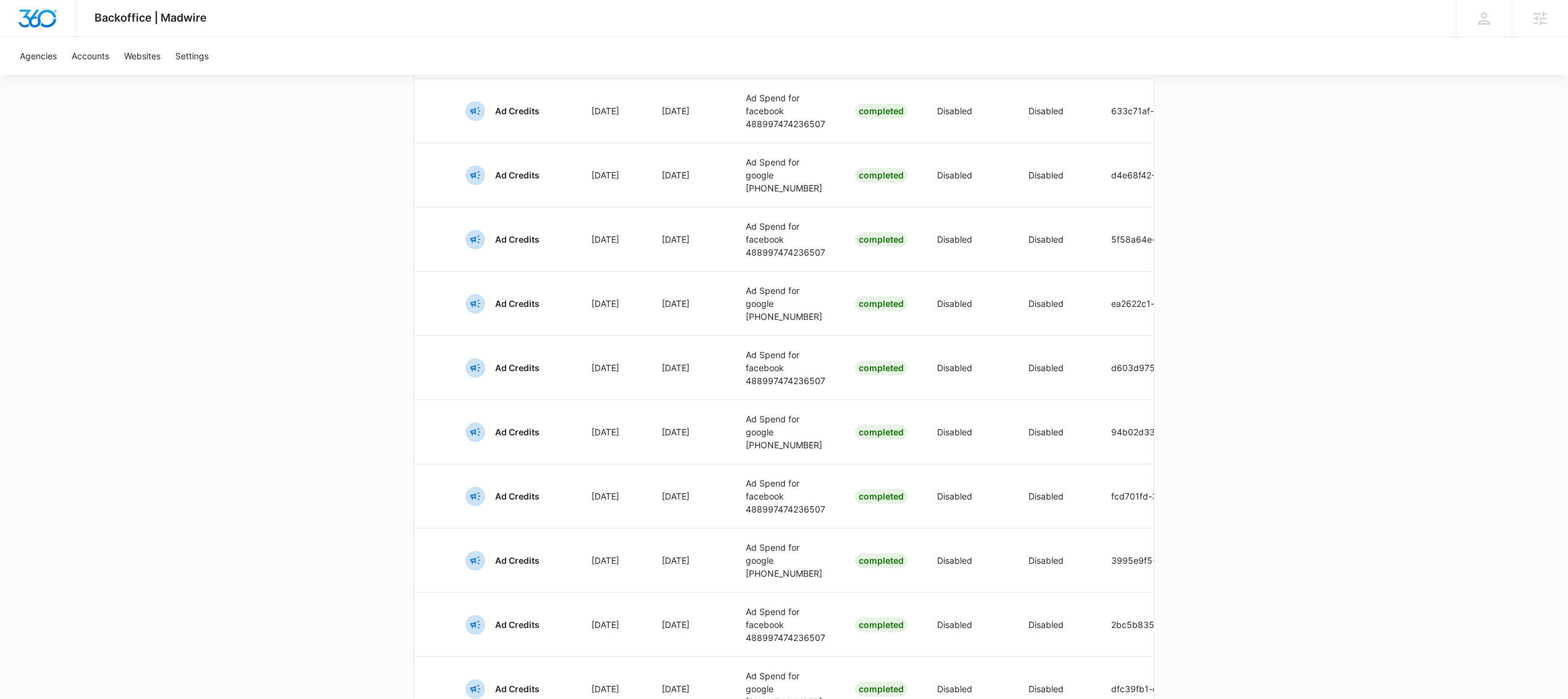
scroll to position [6305, 0]
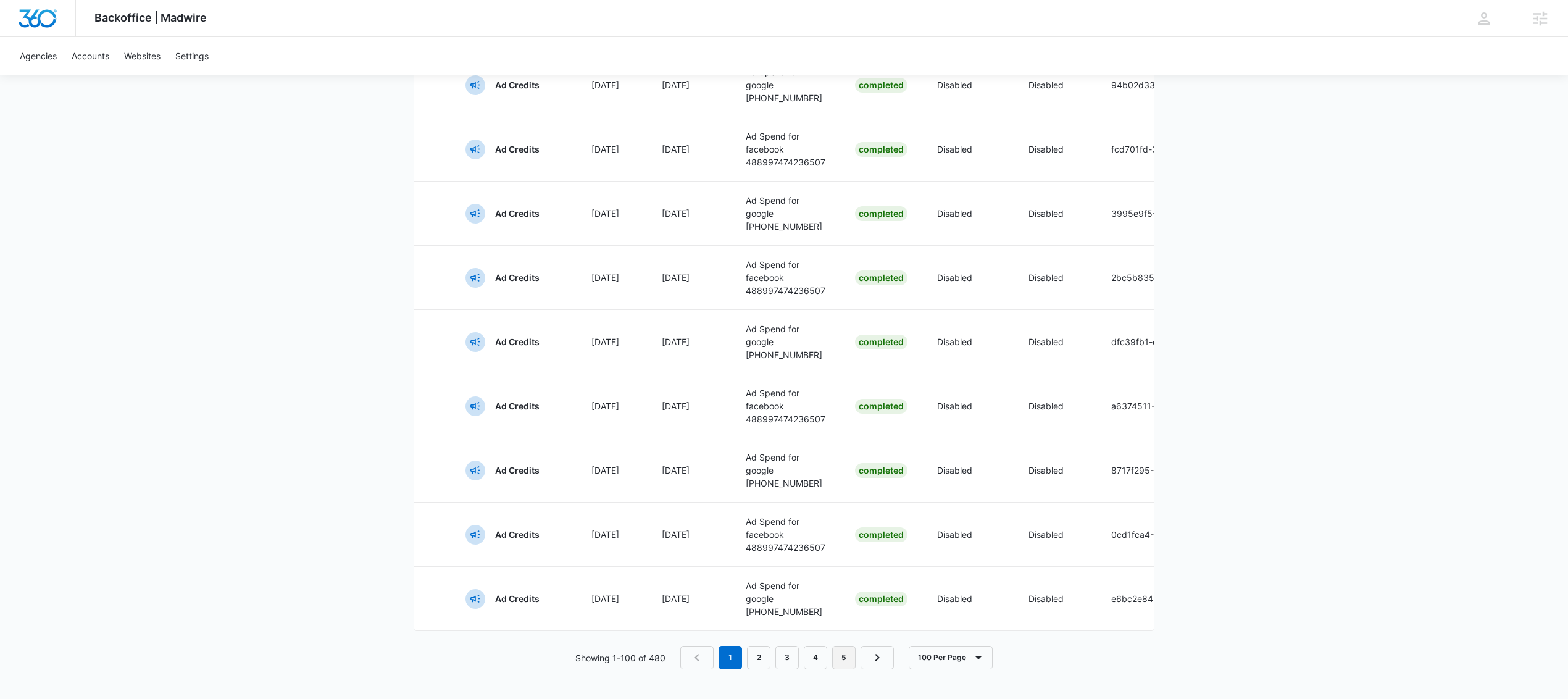
click at [850, 657] on link "5" at bounding box center [844, 657] width 23 height 23
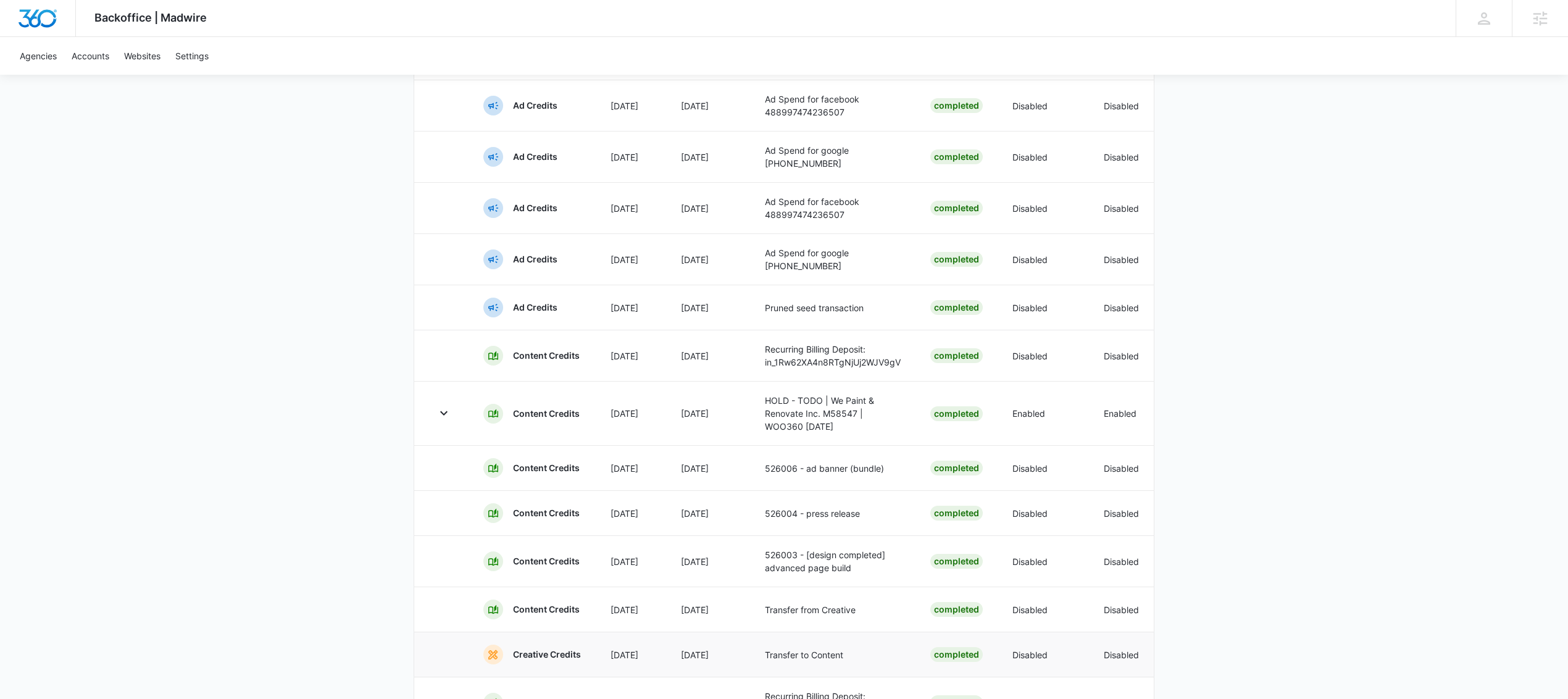
scroll to position [3766, 0]
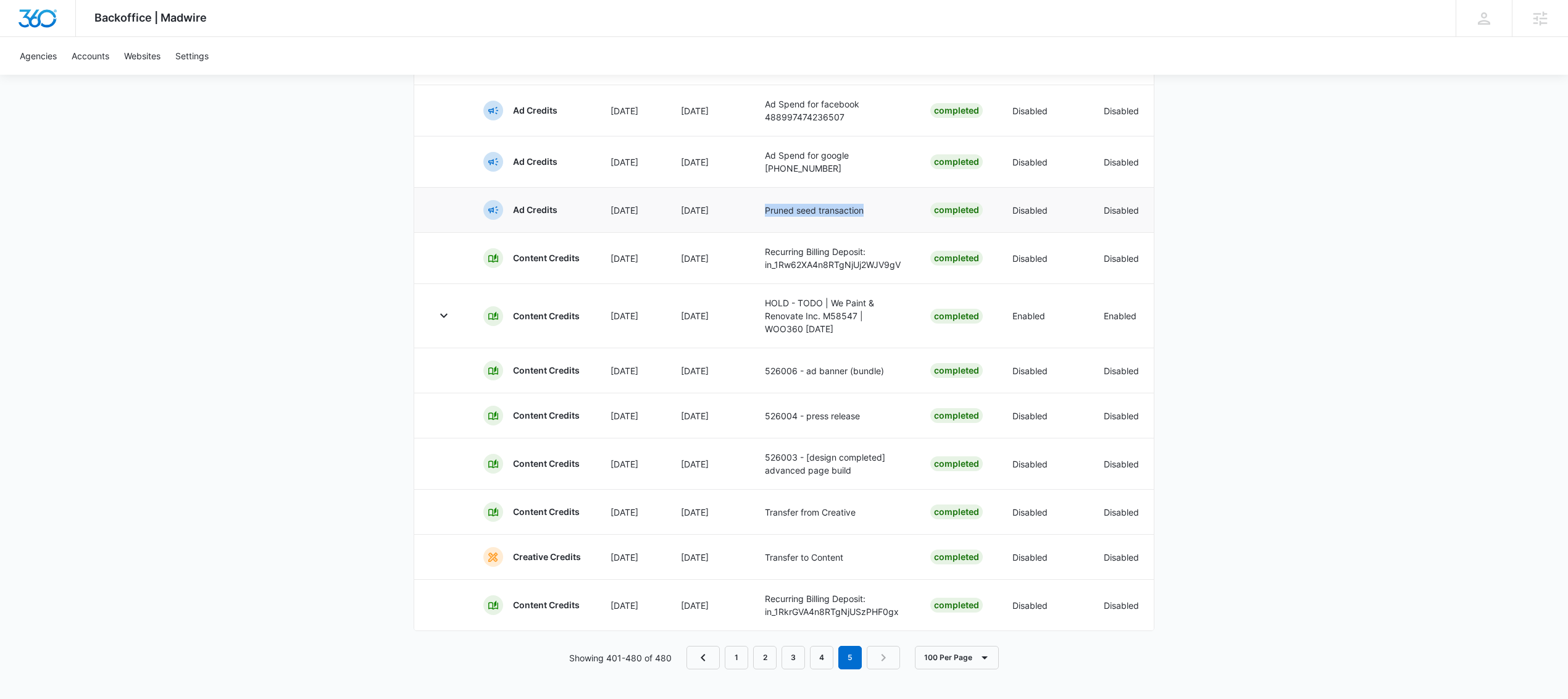
drag, startPoint x: 870, startPoint y: 195, endPoint x: 767, endPoint y: 193, distance: 103.0
click at [767, 204] on p "Pruned seed transaction" at bounding box center [833, 210] width 136 height 13
copy p "Pruned seed transaction"
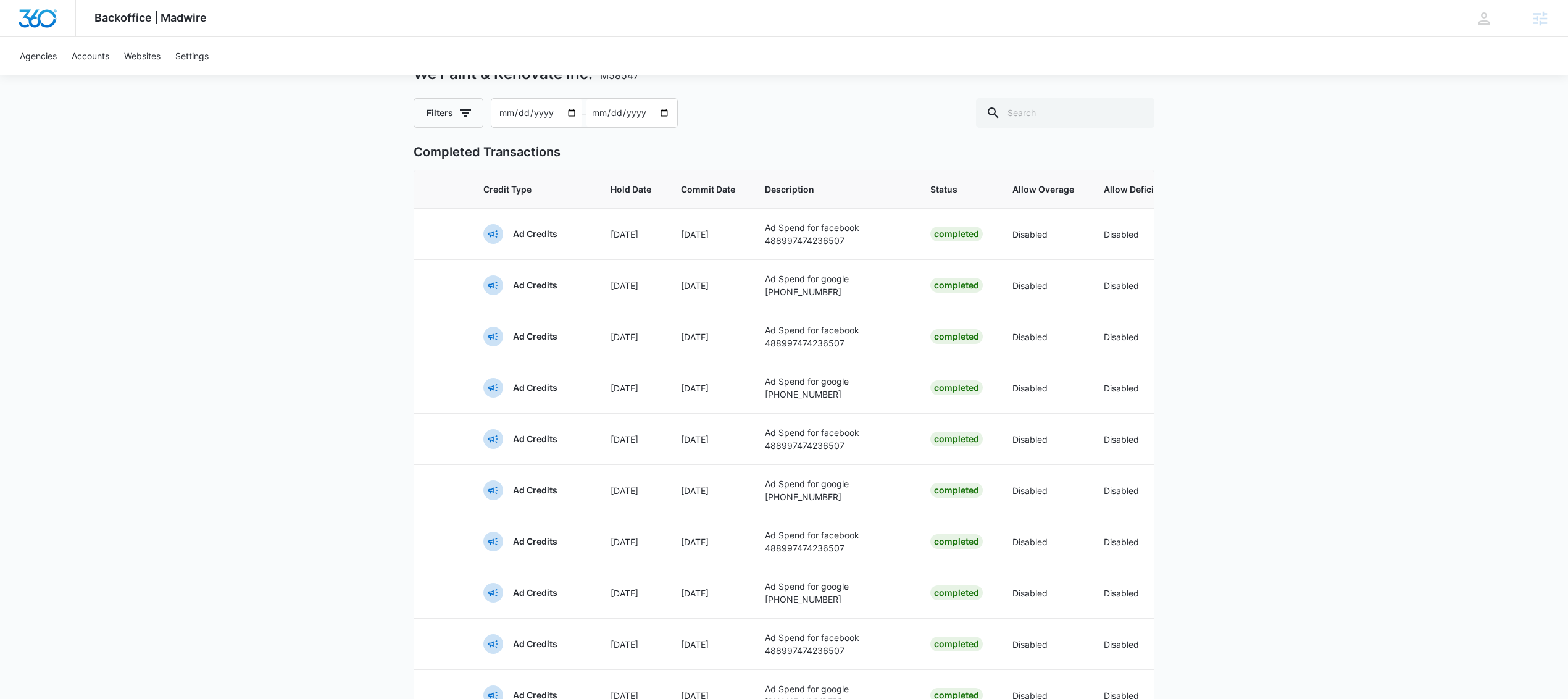
scroll to position [0, 0]
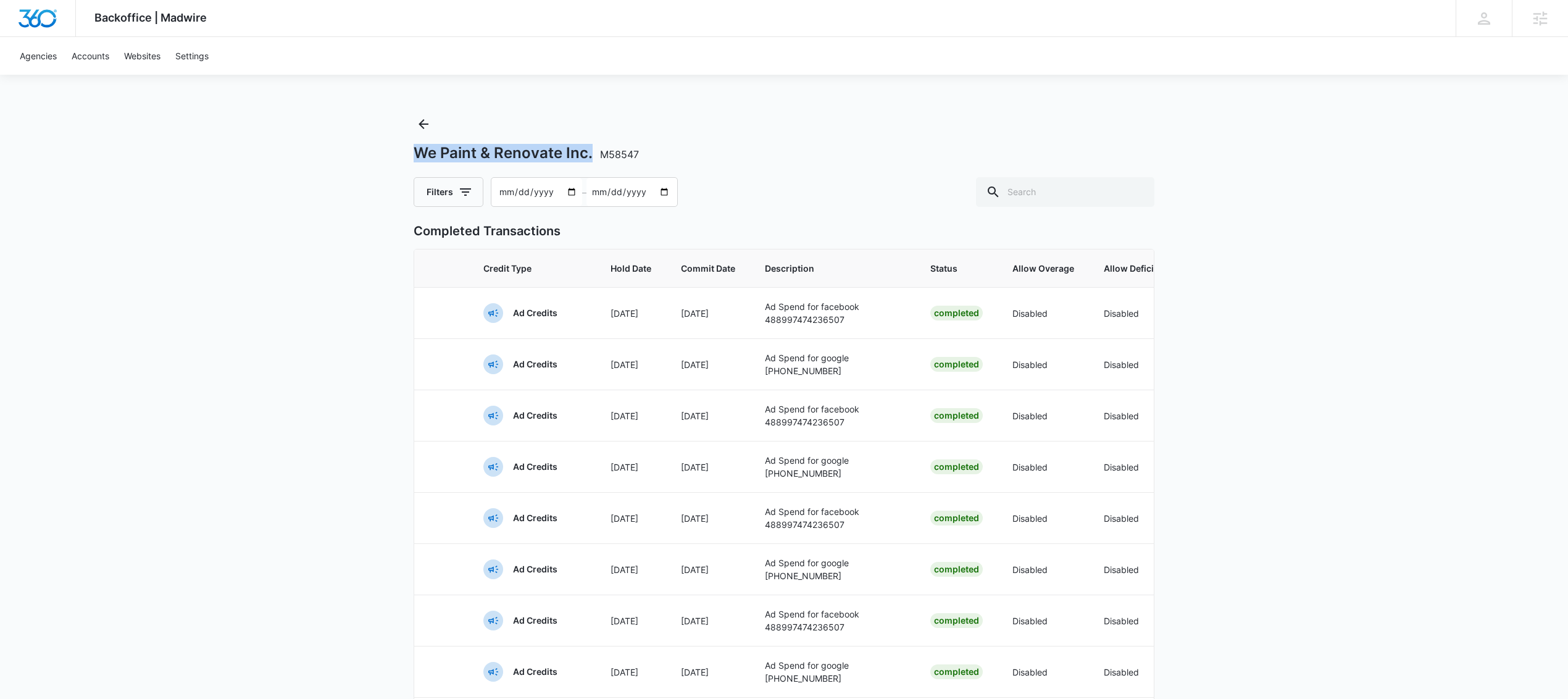
drag, startPoint x: 589, startPoint y: 155, endPoint x: 421, endPoint y: 151, distance: 168.0
click at [421, 151] on h1 "We Paint & Renovate Inc. M58547" at bounding box center [526, 153] width 226 height 18
copy h1 "We Paint & Renovate Inc."
